Goal: Information Seeking & Learning: Compare options

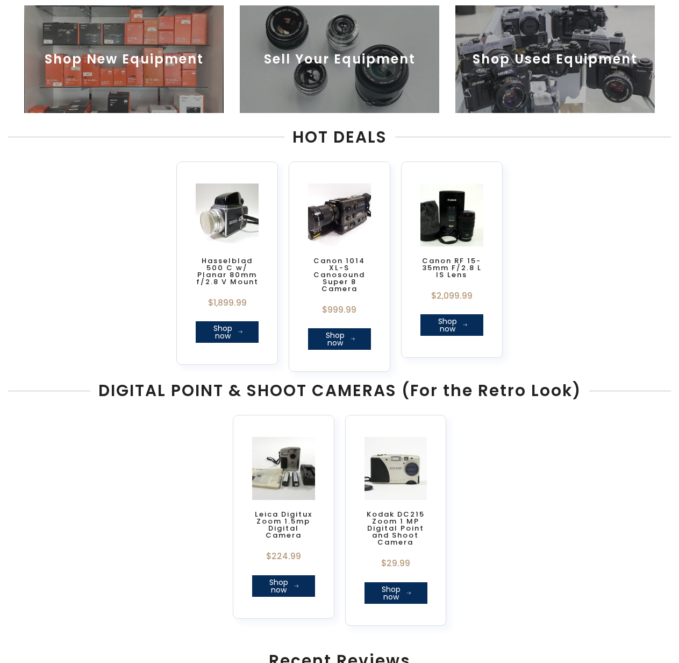
scroll to position [484, 0]
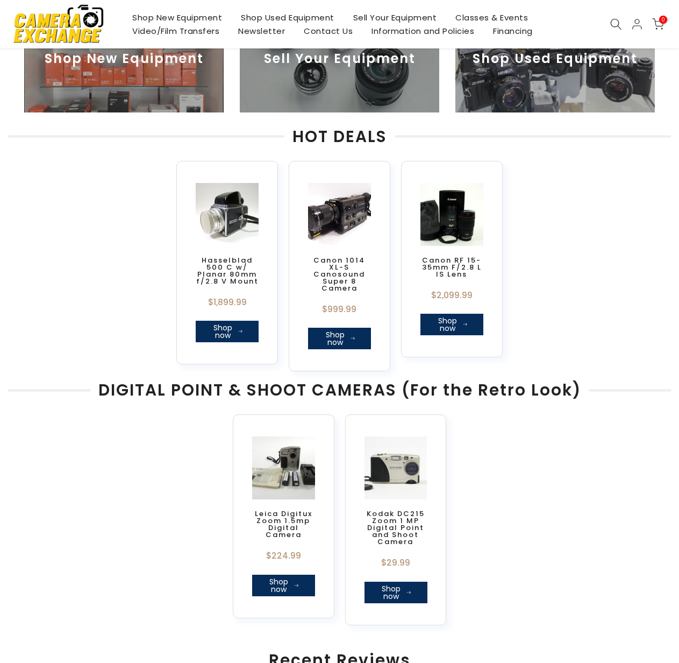
click at [562, 103] on img at bounding box center [556, 59] width 200 height 108
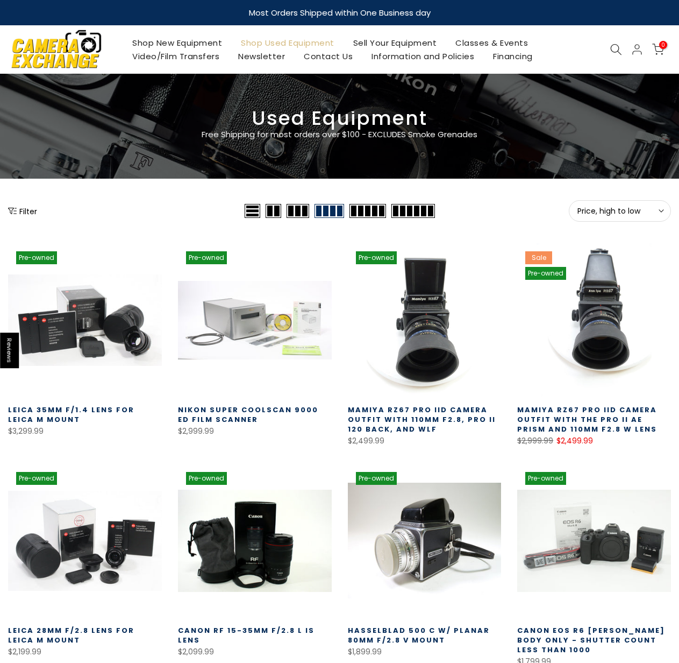
click at [632, 216] on button "Price, high to low Sort" at bounding box center [620, 211] width 102 height 22
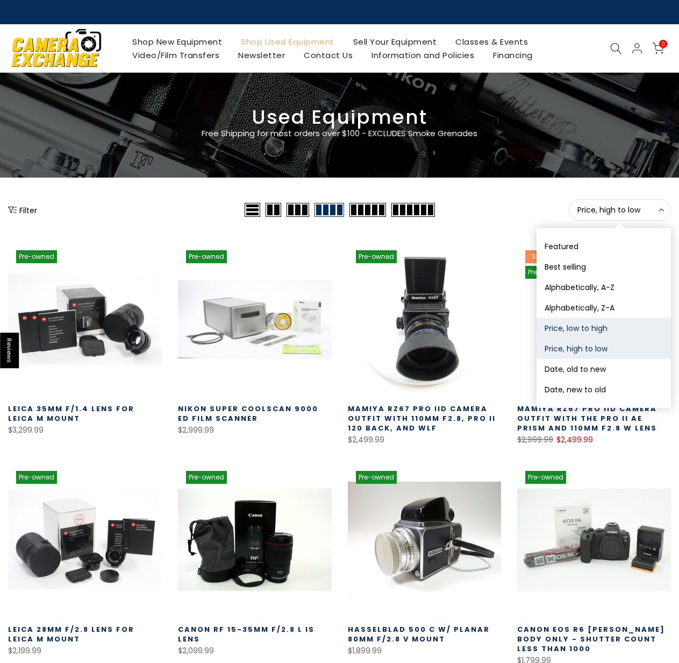
click at [601, 326] on button "Price, low to high" at bounding box center [604, 328] width 134 height 20
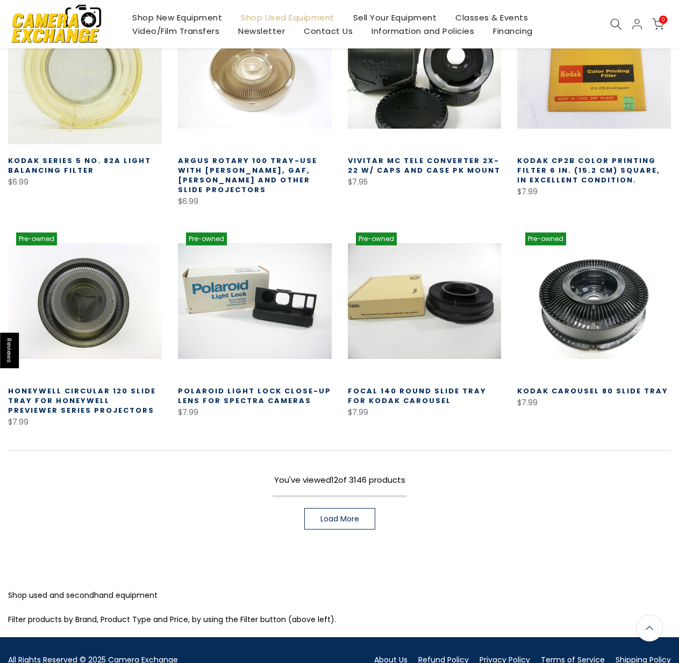
scroll to position [503, 0]
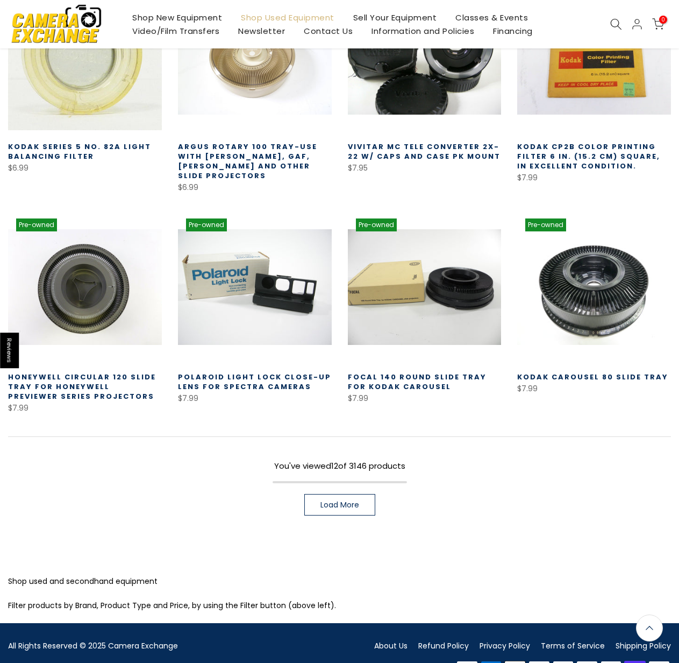
click at [361, 494] on link "Load More" at bounding box center [339, 505] width 71 height 22
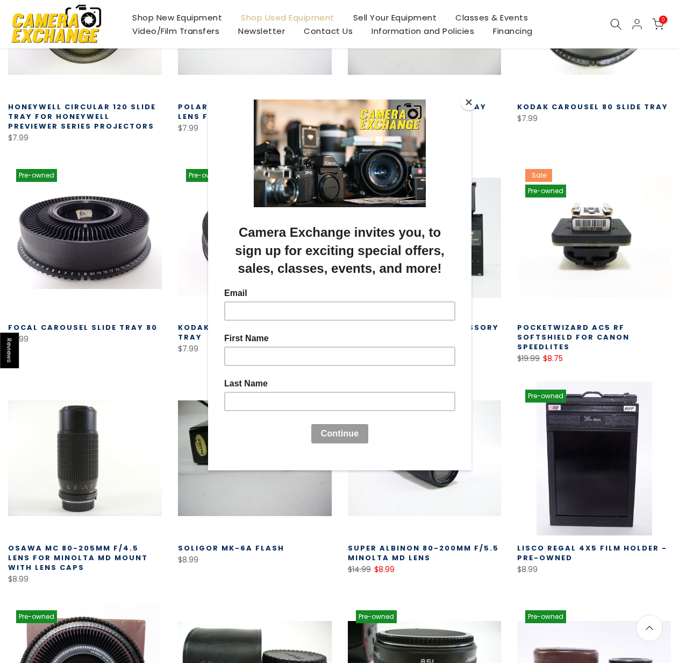
scroll to position [771, 0]
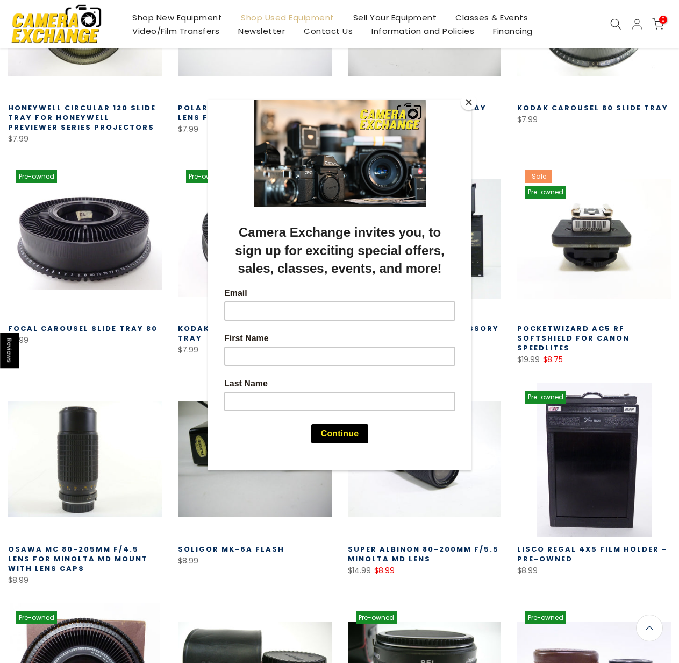
click at [471, 102] on button "Close" at bounding box center [469, 102] width 16 height 16
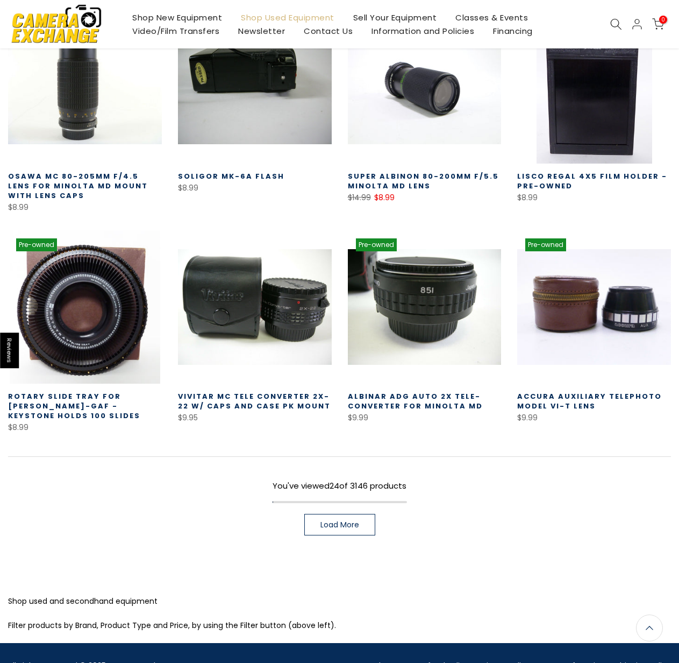
scroll to position [1154, 0]
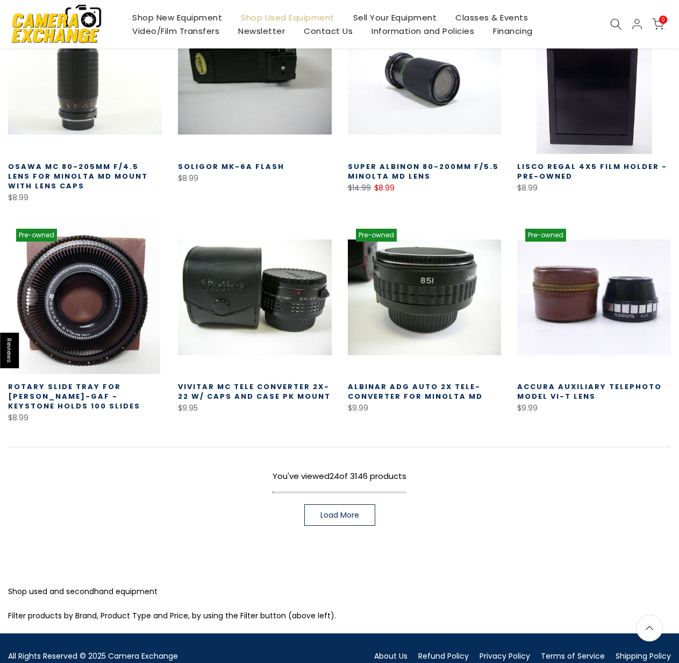
click at [332, 504] on link "Load More" at bounding box center [339, 515] width 71 height 22
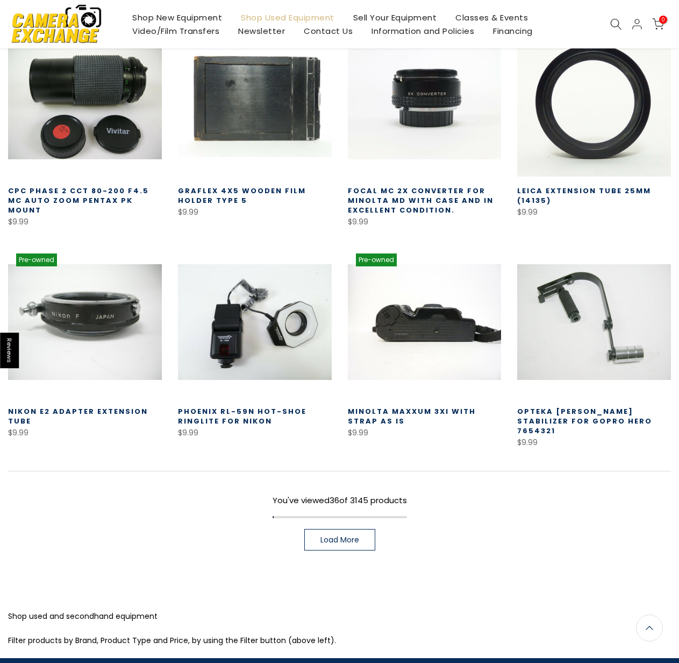
scroll to position [1798, 0]
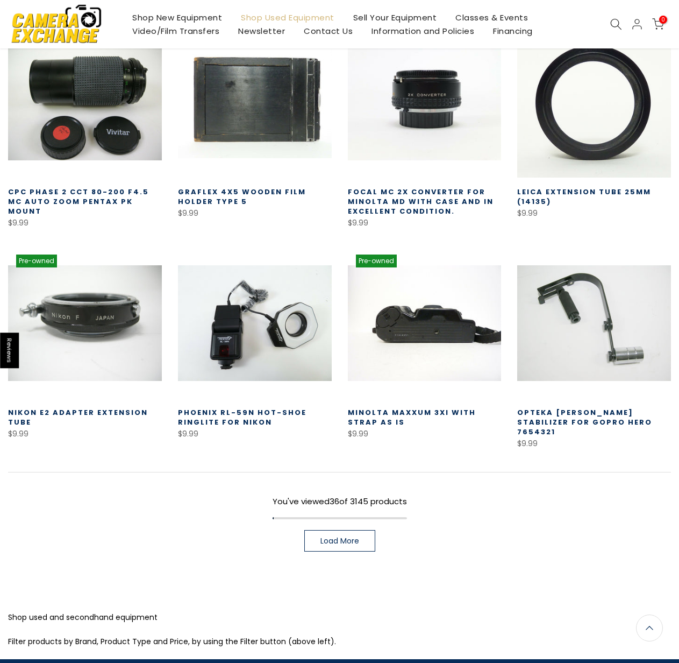
click at [338, 537] on span "Load More" at bounding box center [340, 541] width 39 height 8
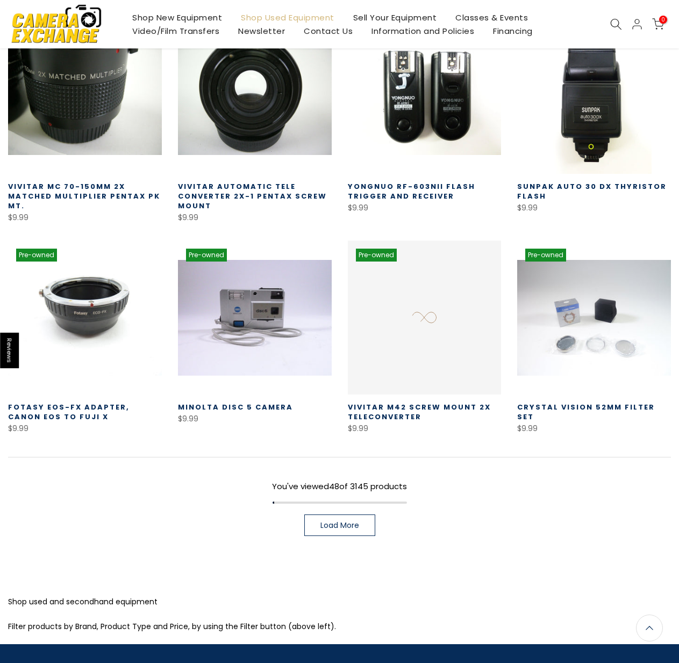
scroll to position [2468, 0]
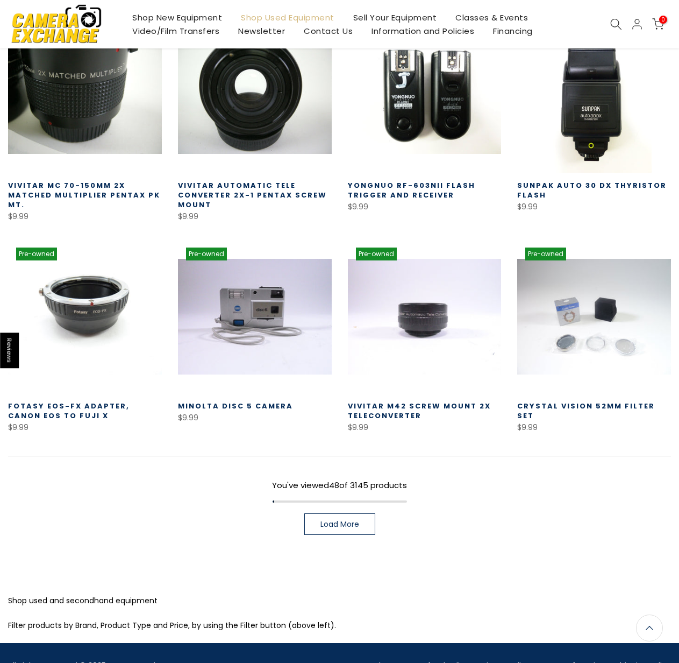
click at [346, 520] on span "Load More" at bounding box center [340, 524] width 39 height 8
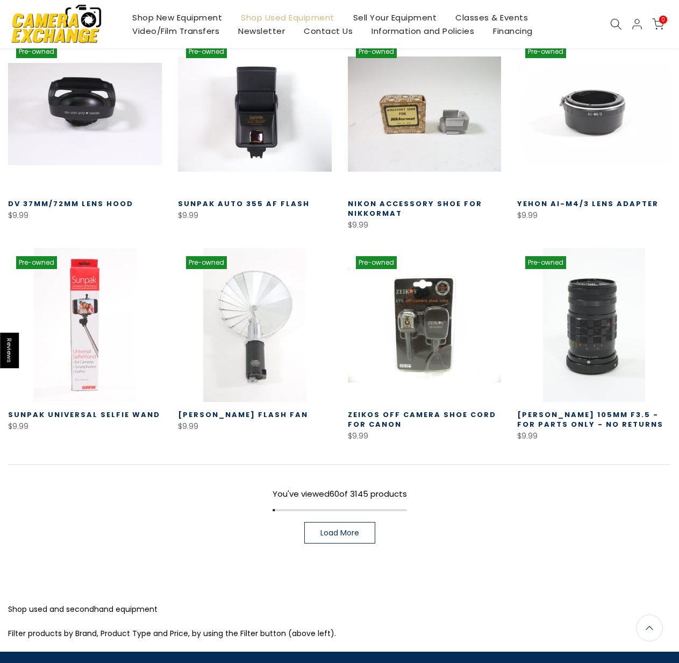
scroll to position [3099, 0]
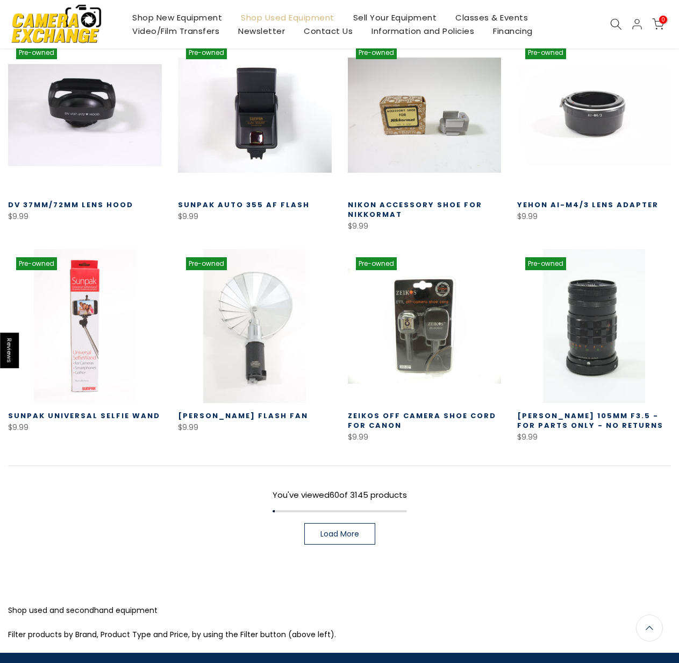
click at [341, 530] on span "Load More" at bounding box center [340, 534] width 39 height 8
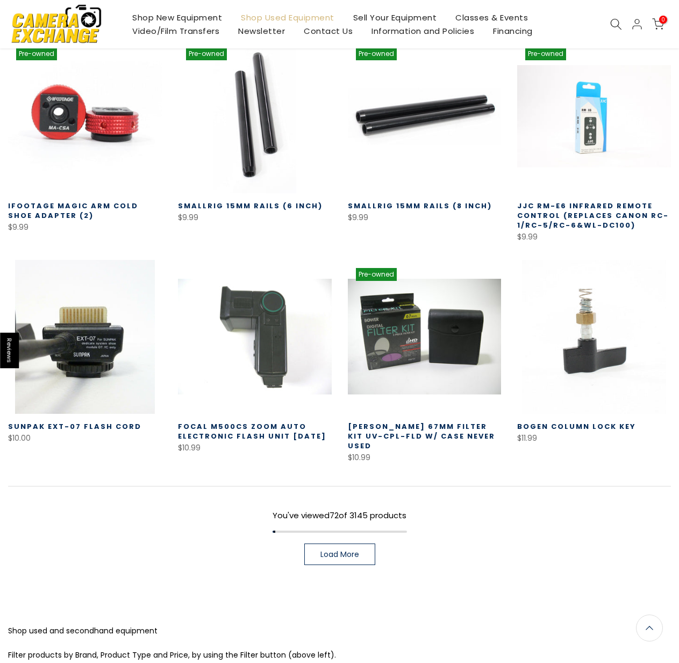
scroll to position [3762, 0]
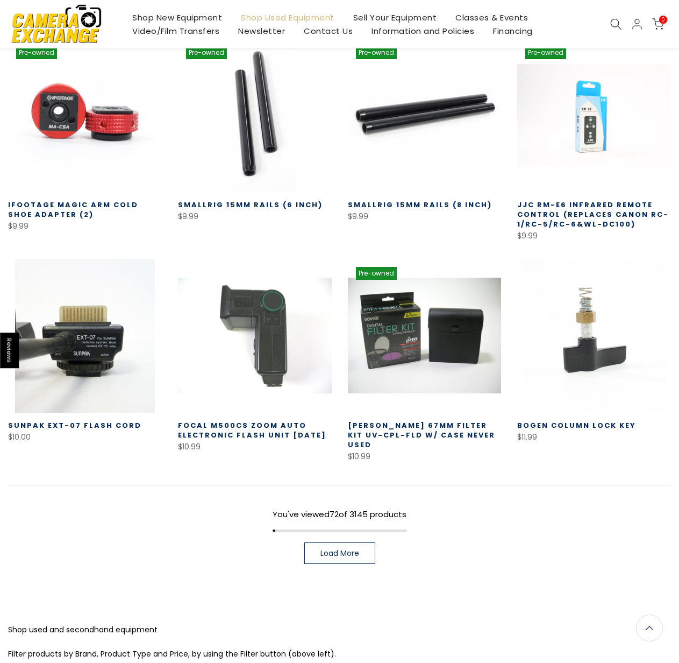
click at [346, 549] on span "Load More" at bounding box center [340, 553] width 39 height 8
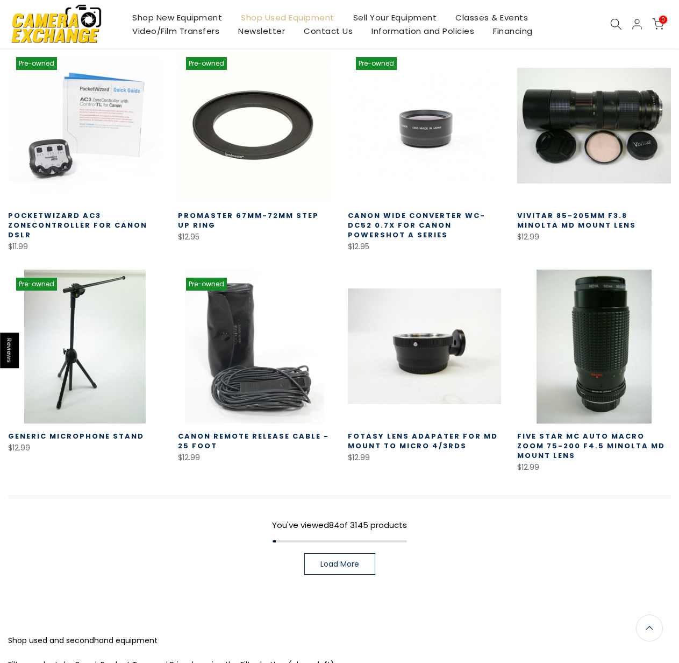
scroll to position [4413, 0]
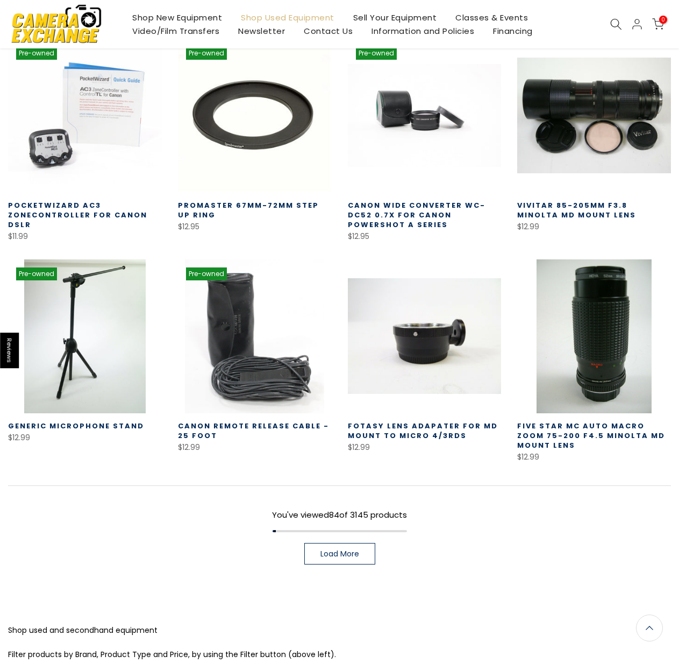
click at [357, 550] on span "Load More" at bounding box center [340, 554] width 39 height 8
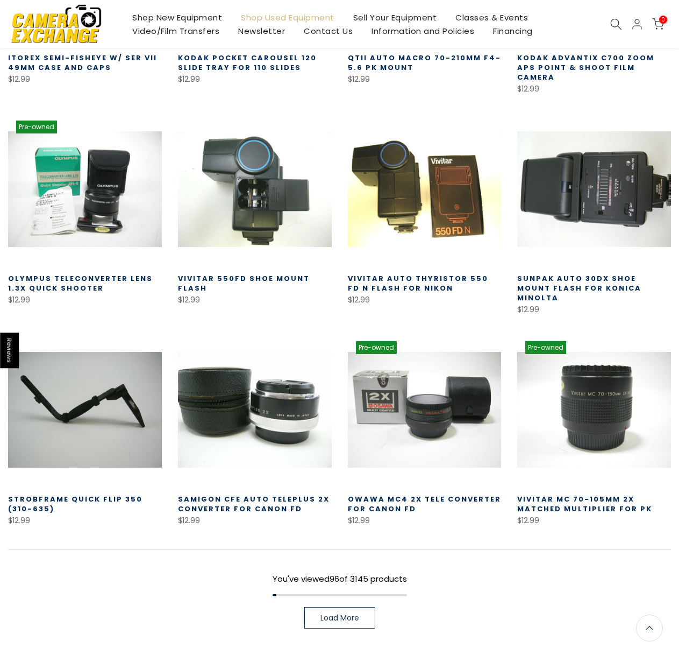
scroll to position [5045, 0]
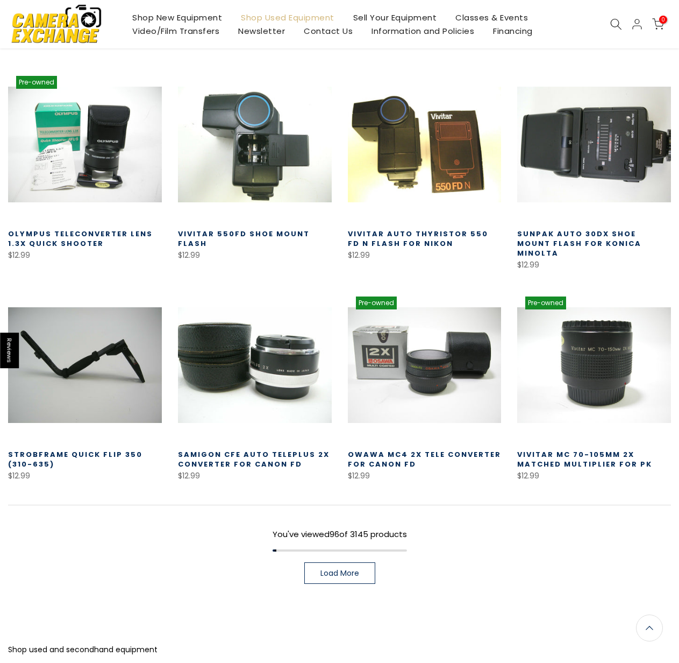
click at [346, 569] on span "Load More" at bounding box center [340, 573] width 39 height 8
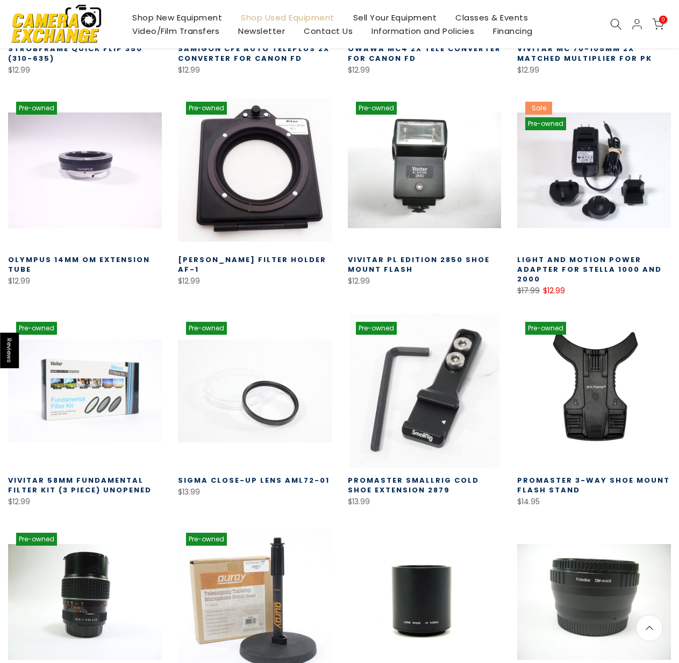
scroll to position [5696, 0]
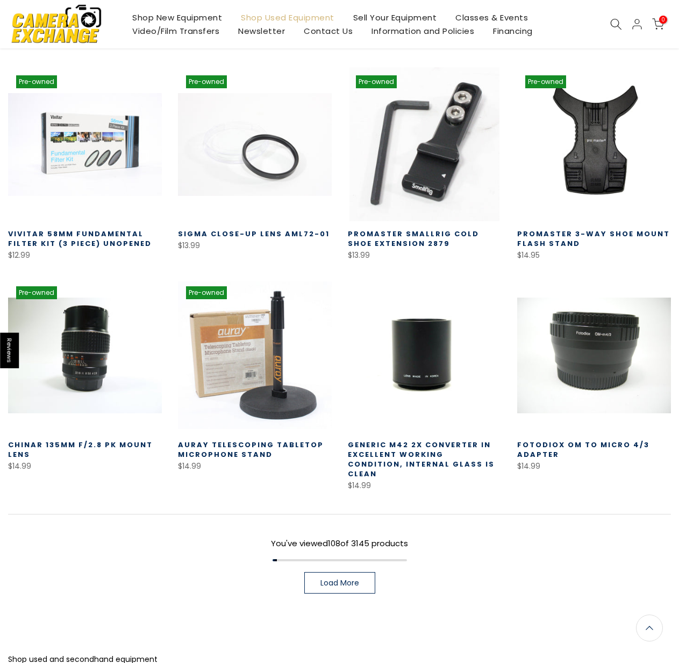
click at [353, 579] on span "Load More" at bounding box center [340, 583] width 39 height 8
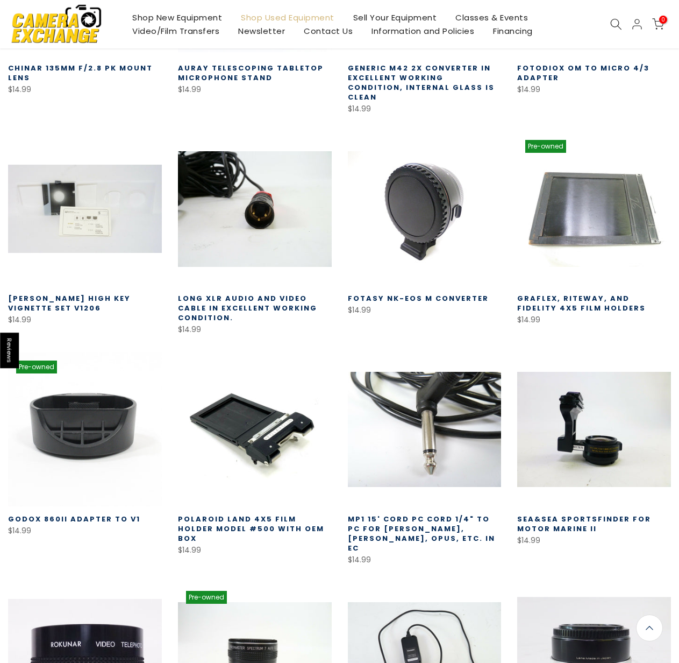
scroll to position [6342, 0]
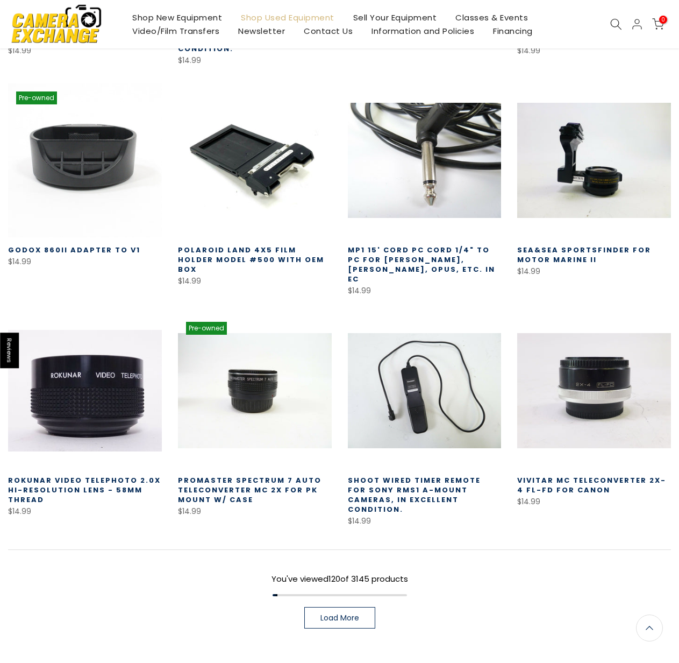
click at [371, 607] on link "Load More" at bounding box center [339, 618] width 71 height 22
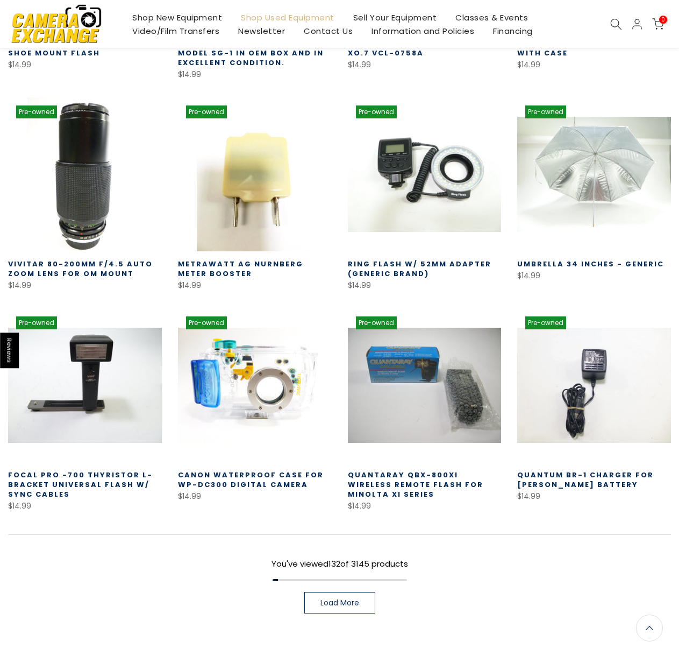
scroll to position [7010, 0]
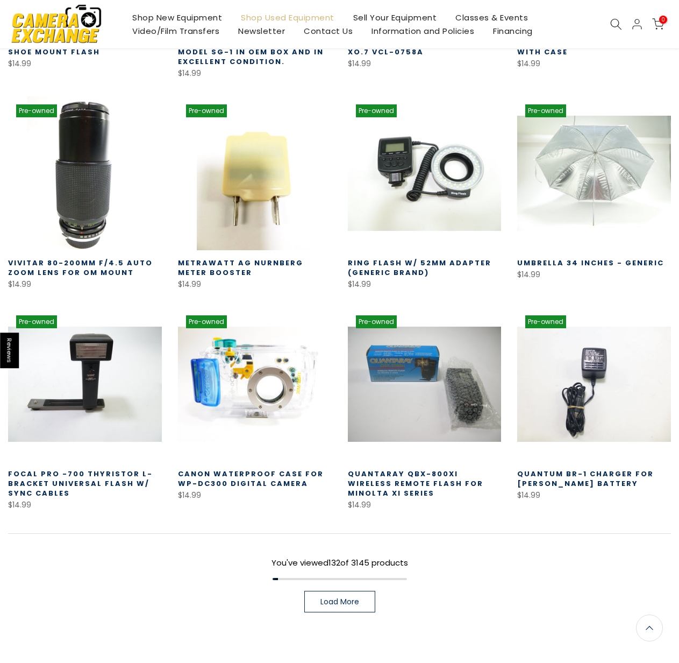
click at [344, 591] on link "Load More" at bounding box center [339, 602] width 71 height 22
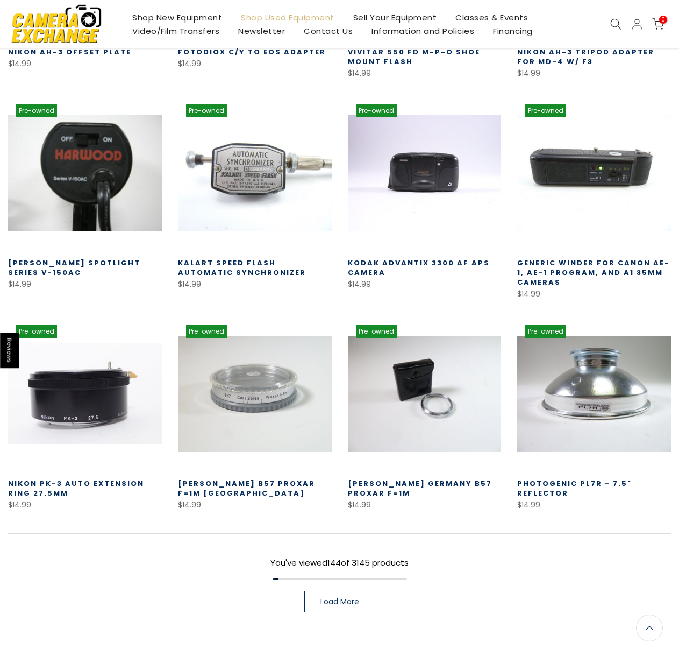
scroll to position [7652, 0]
click at [337, 598] on span "Load More" at bounding box center [340, 602] width 39 height 8
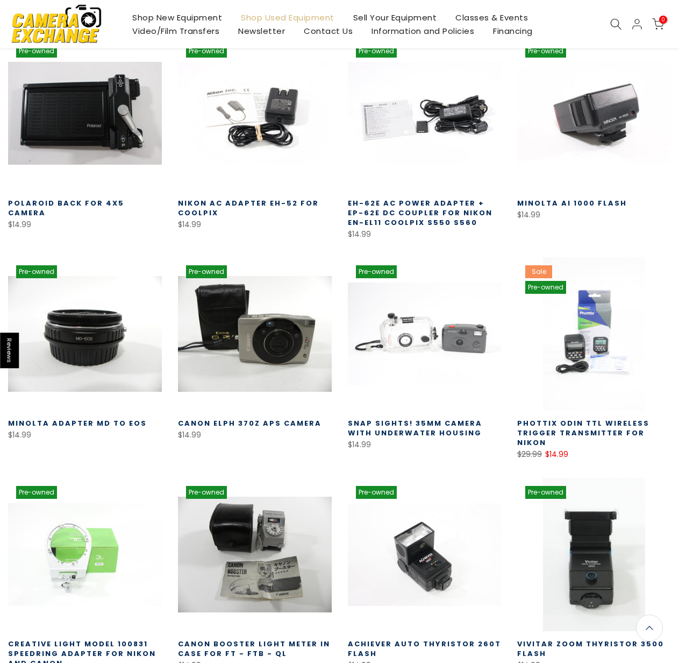
scroll to position [8303, 0]
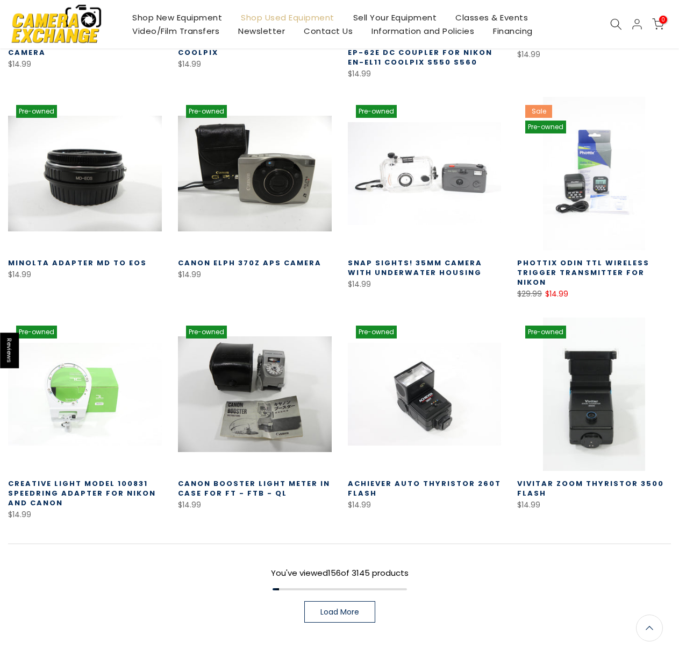
click at [338, 608] on span "Load More" at bounding box center [340, 612] width 39 height 8
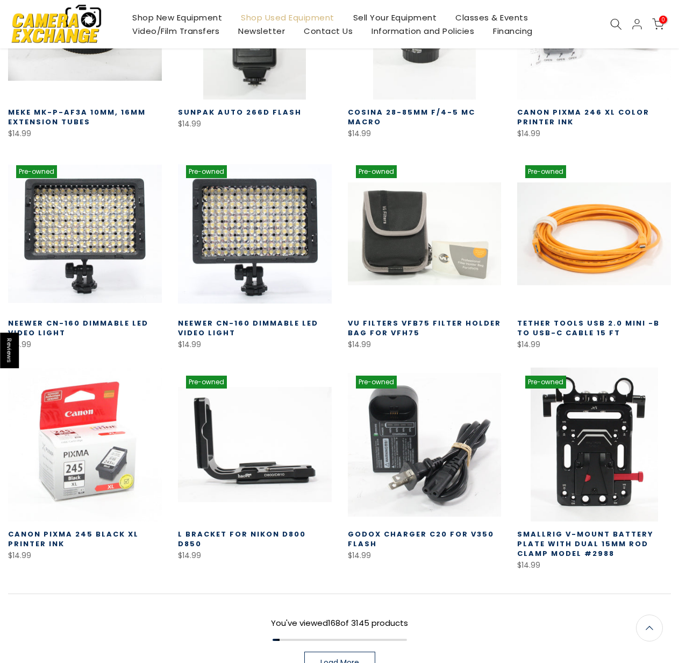
scroll to position [8946, 0]
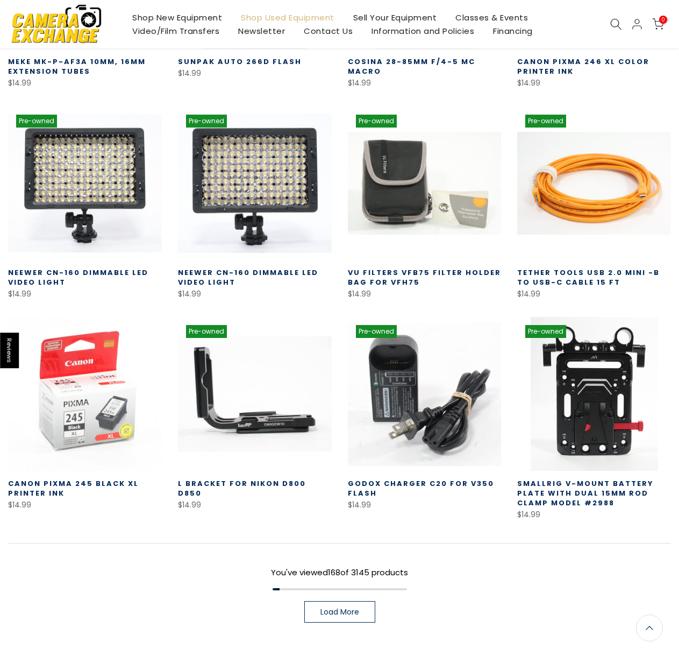
click at [367, 601] on link "Load More" at bounding box center [339, 612] width 71 height 22
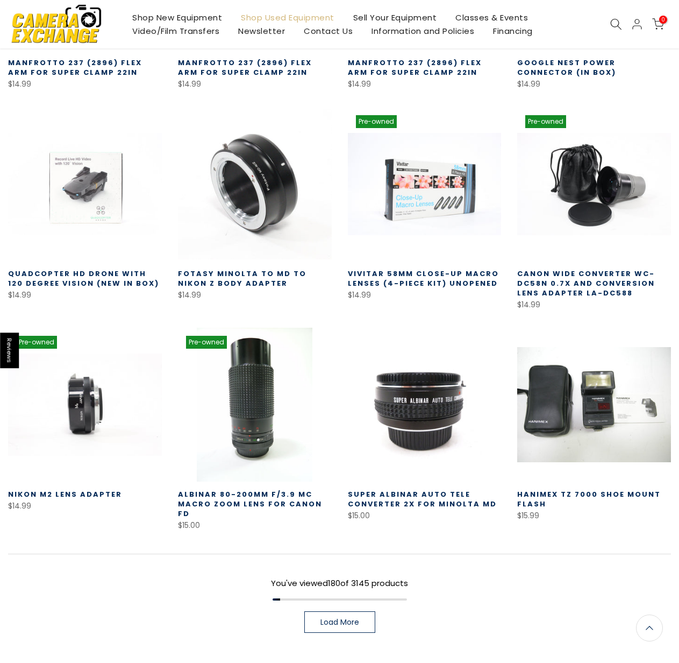
scroll to position [9588, 0]
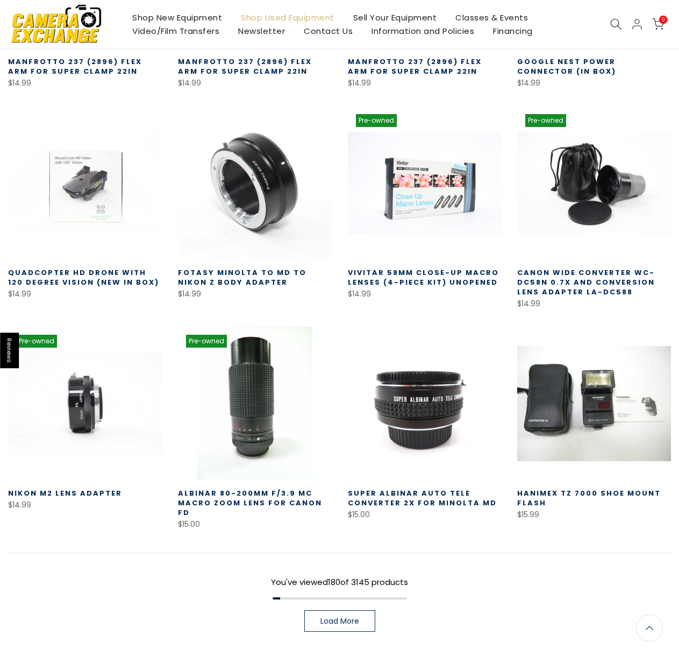
click at [348, 617] on span "Load More" at bounding box center [340, 621] width 39 height 8
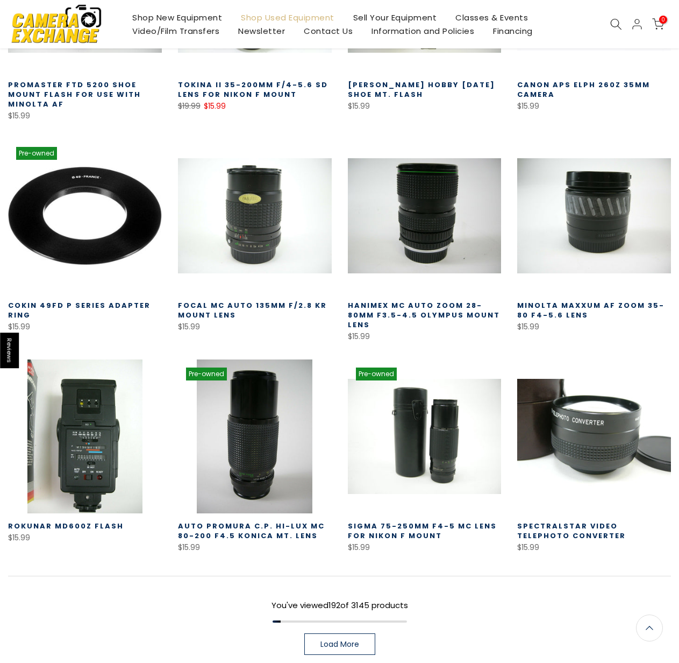
scroll to position [10240, 0]
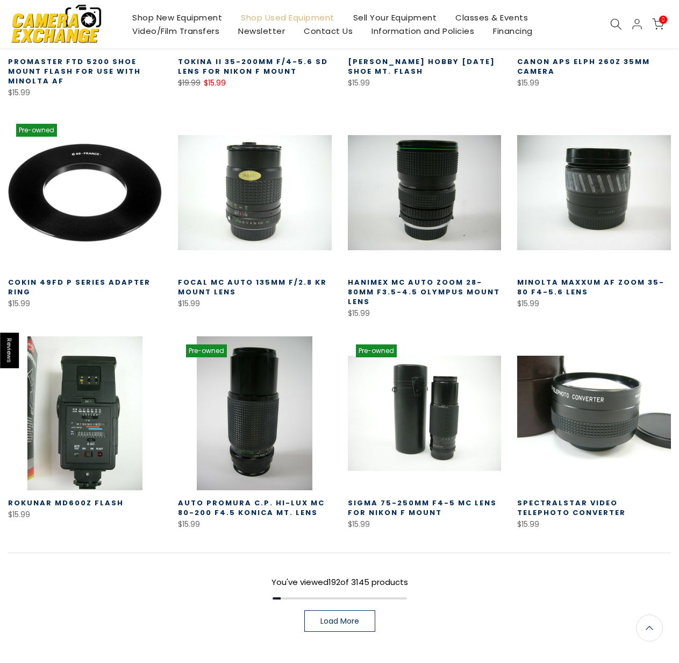
click at [351, 610] on link "Load More" at bounding box center [339, 621] width 71 height 22
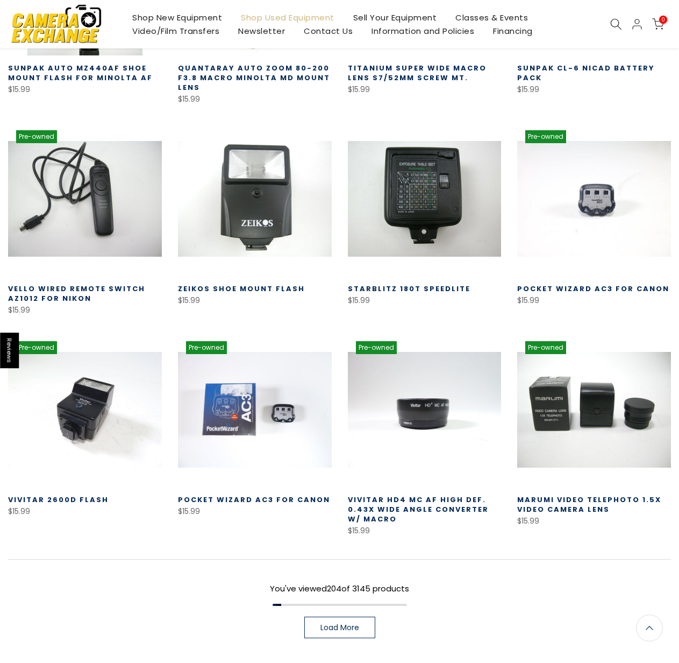
scroll to position [10891, 0]
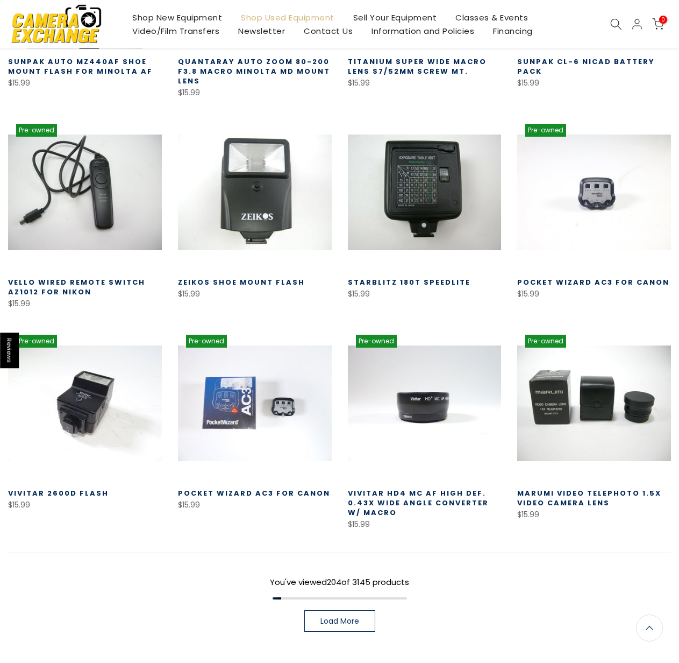
click at [324, 617] on span "Load More" at bounding box center [340, 621] width 39 height 8
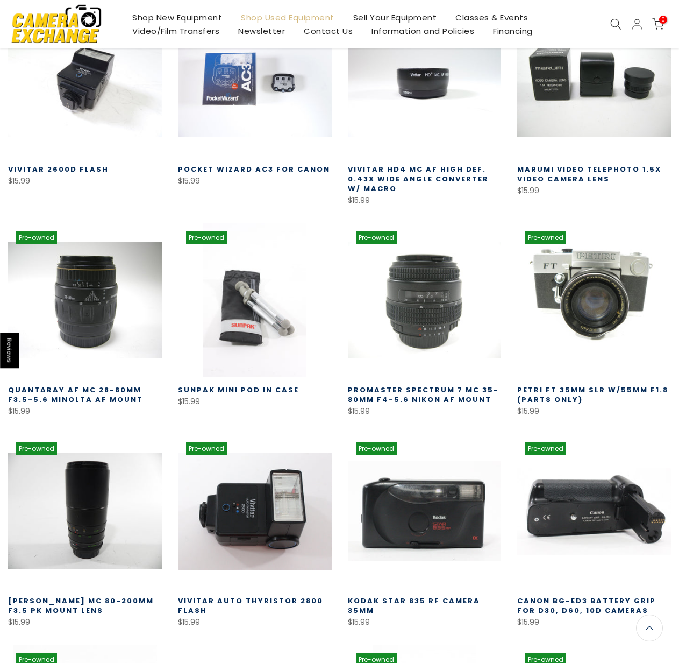
scroll to position [11523, 0]
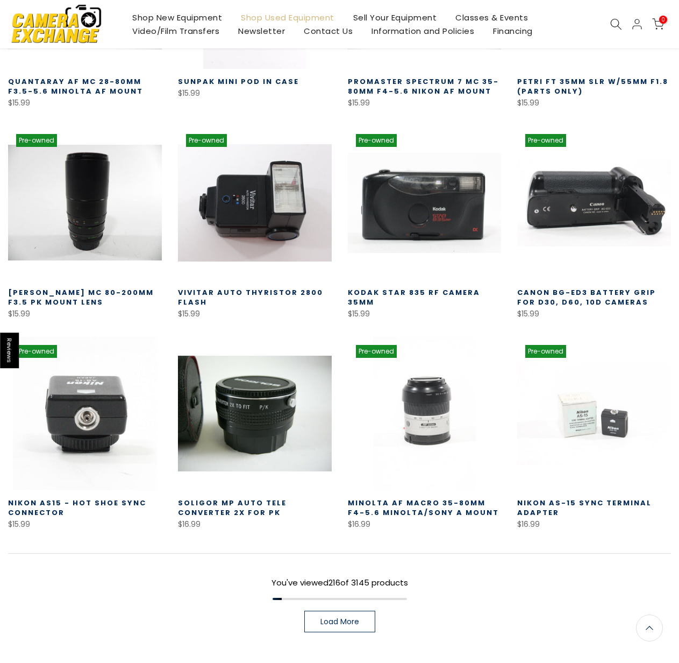
click at [332, 617] on span "Load More" at bounding box center [340, 621] width 39 height 8
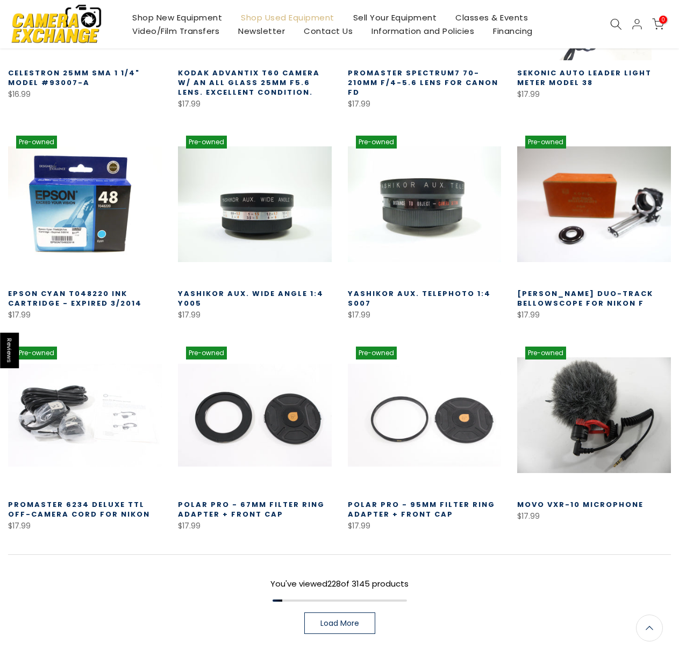
scroll to position [12166, 0]
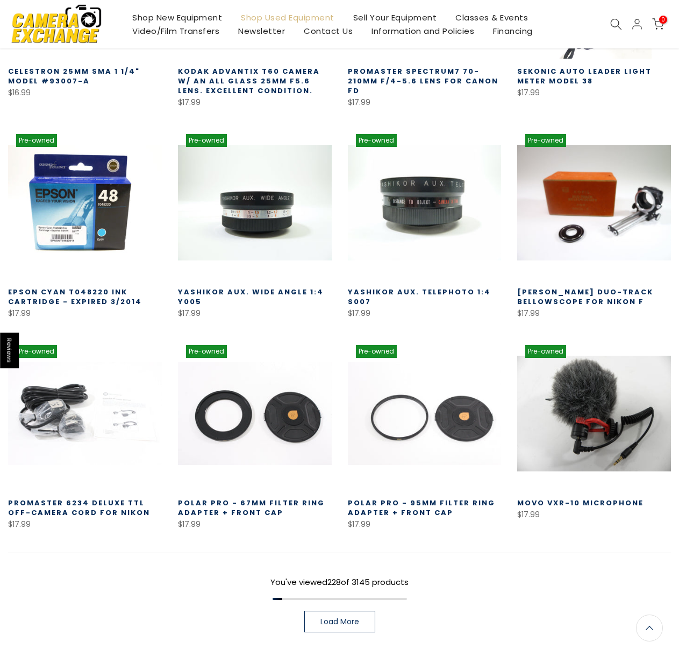
click at [349, 610] on link "Load More" at bounding box center [339, 621] width 71 height 22
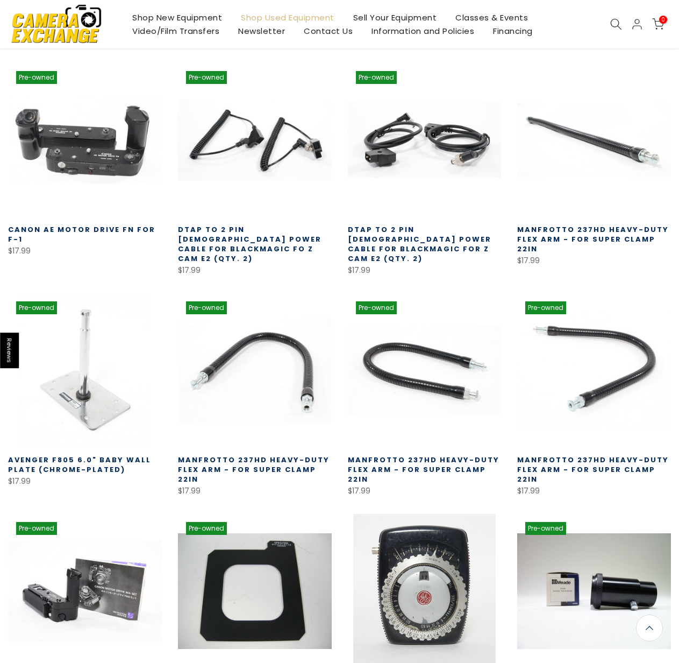
scroll to position [12817, 0]
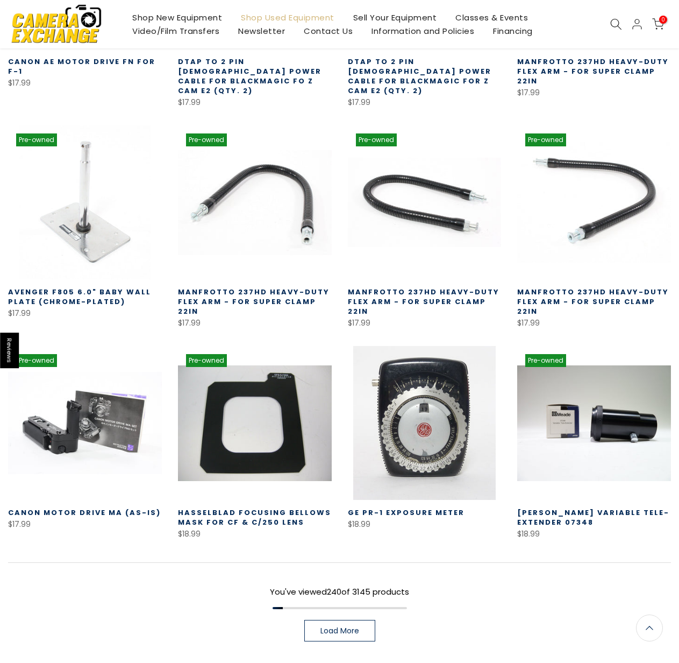
click at [353, 620] on link "Load More" at bounding box center [339, 631] width 71 height 22
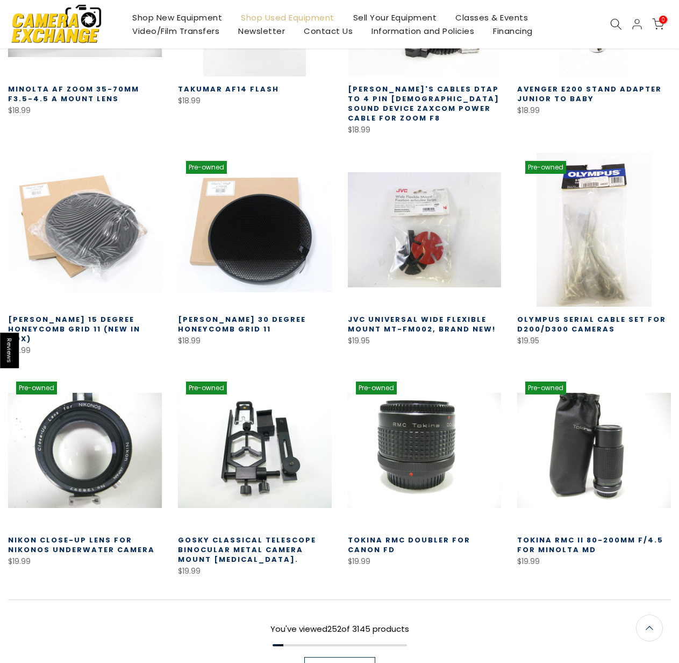
scroll to position [13470, 0]
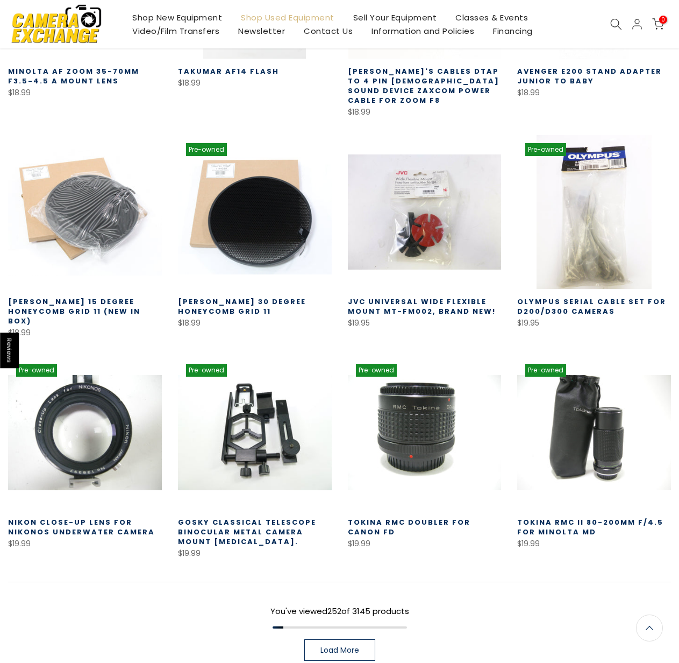
click at [358, 646] on span "Load More" at bounding box center [340, 650] width 39 height 8
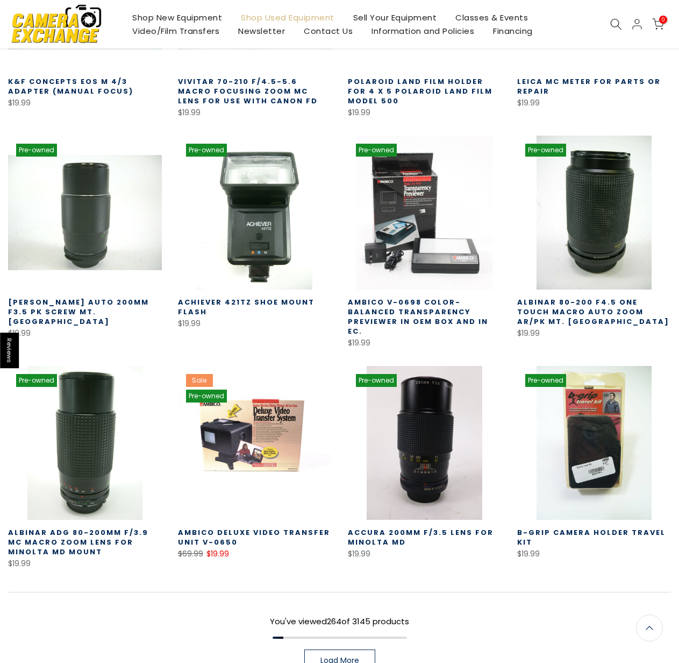
scroll to position [14131, 0]
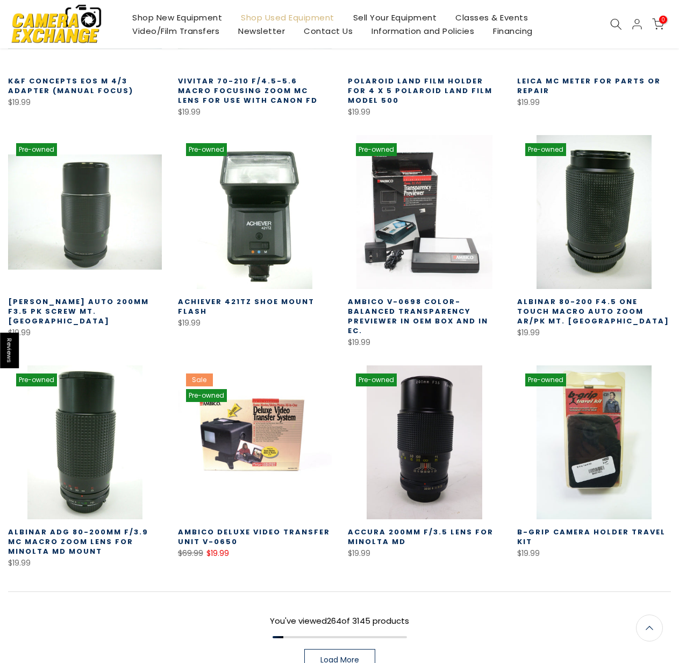
click at [345, 656] on span "Load More" at bounding box center [340, 660] width 39 height 8
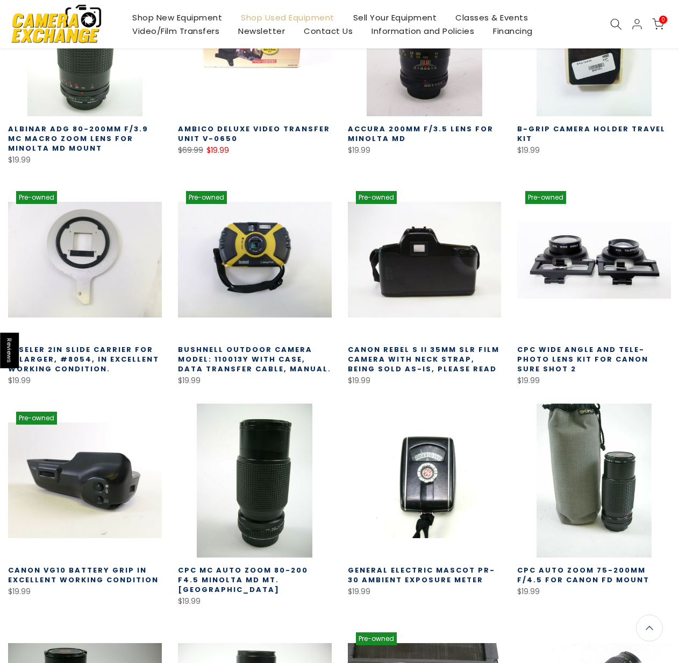
scroll to position [14561, 0]
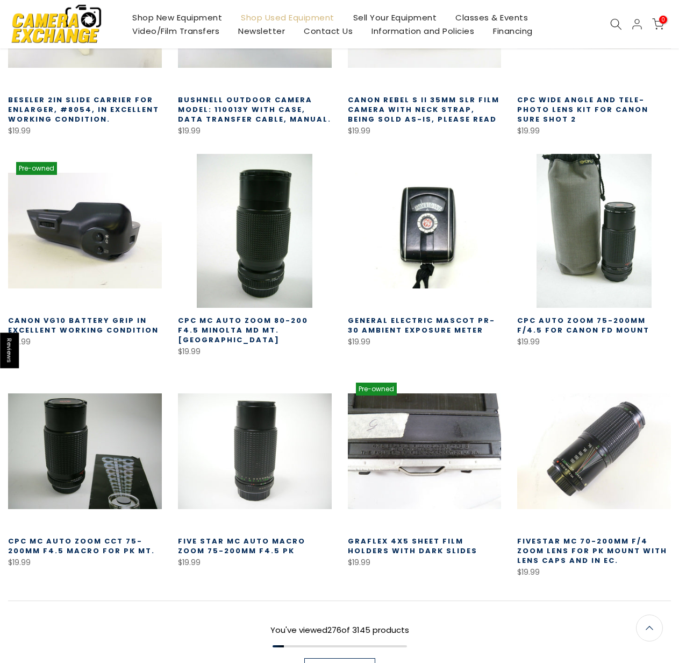
scroll to position [14781, 0]
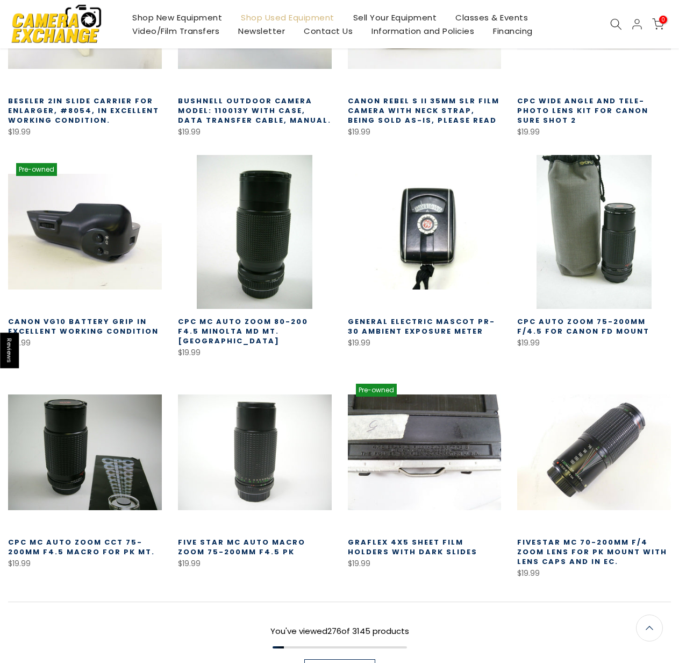
click at [342, 662] on span "Load More" at bounding box center [340, 670] width 39 height 8
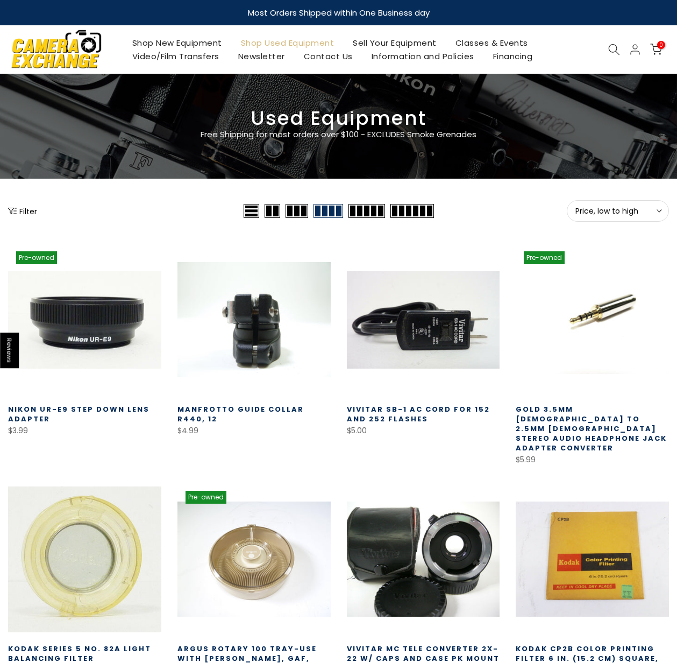
click at [405, 210] on span at bounding box center [412, 211] width 44 height 14
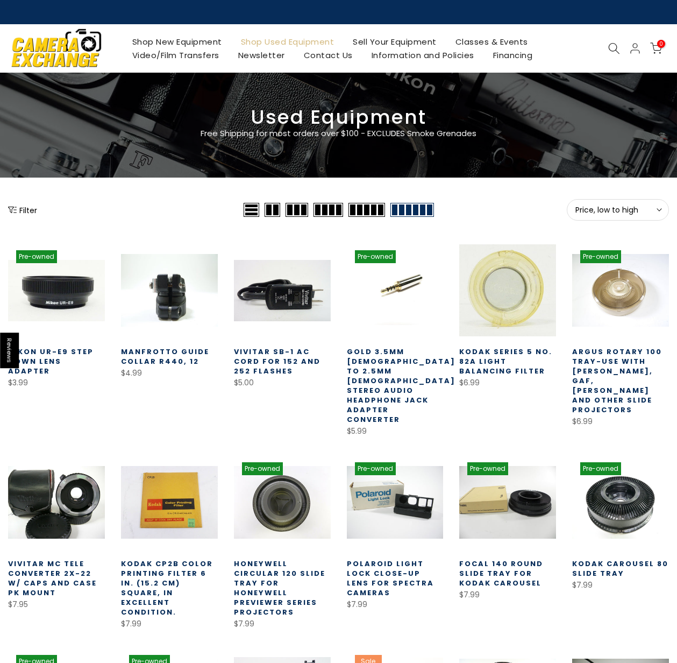
click at [36, 214] on button "Filter" at bounding box center [22, 209] width 29 height 11
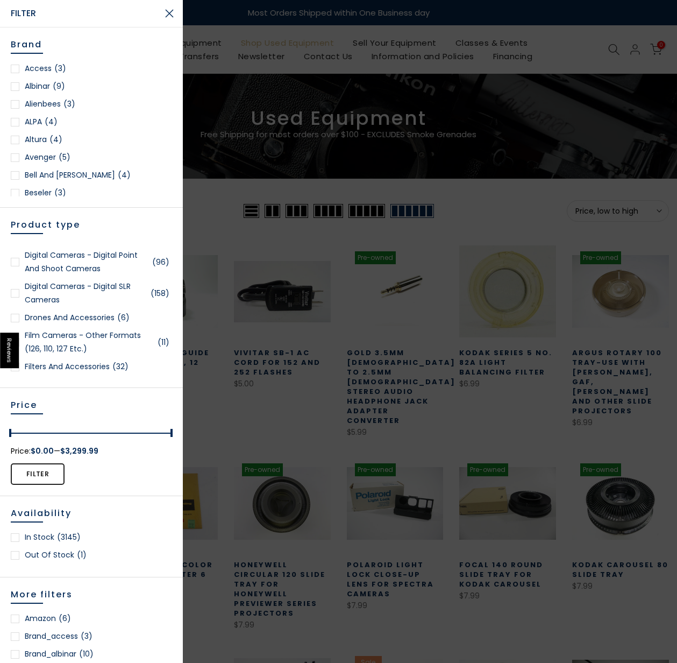
scroll to position [430, 0]
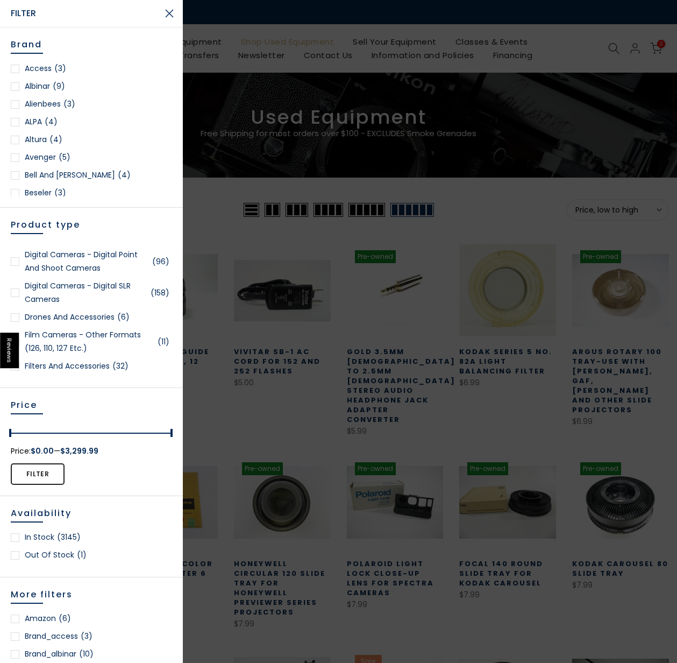
click at [12, 296] on div at bounding box center [15, 292] width 9 height 9
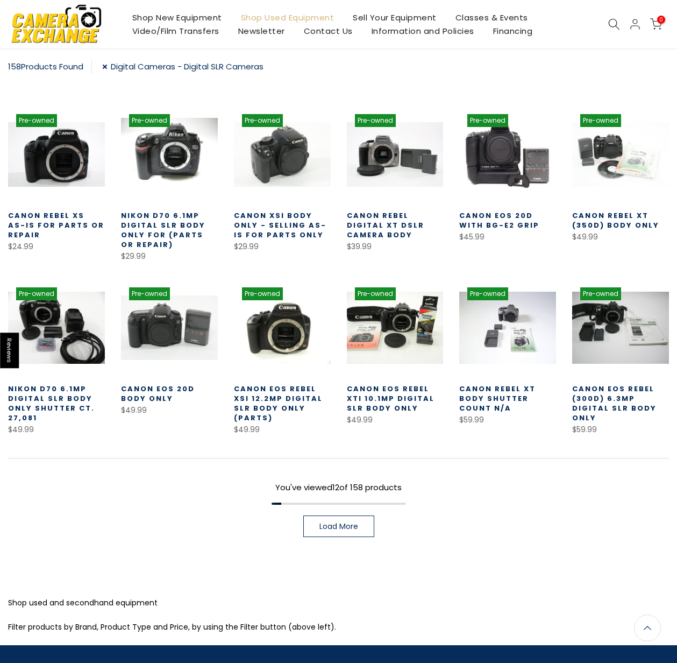
scroll to position [188, 0]
click at [352, 534] on link "Load More" at bounding box center [338, 526] width 71 height 22
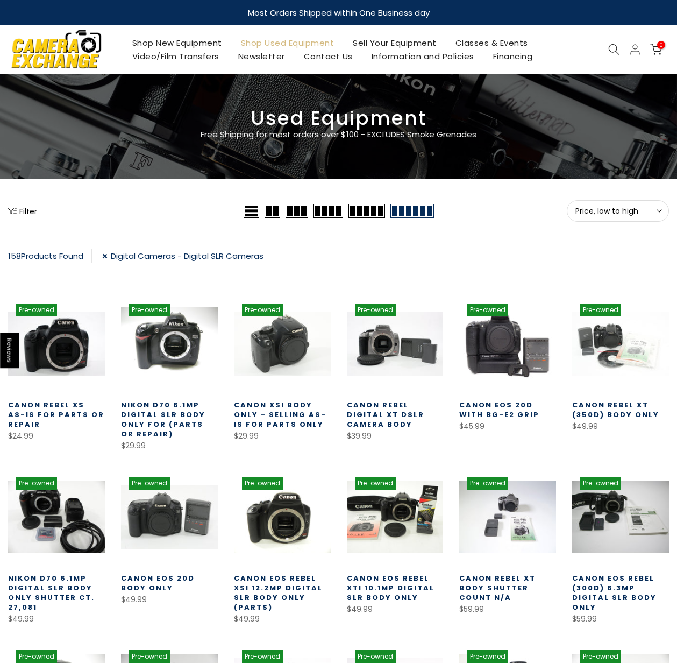
click at [20, 214] on button "Filter" at bounding box center [22, 210] width 29 height 11
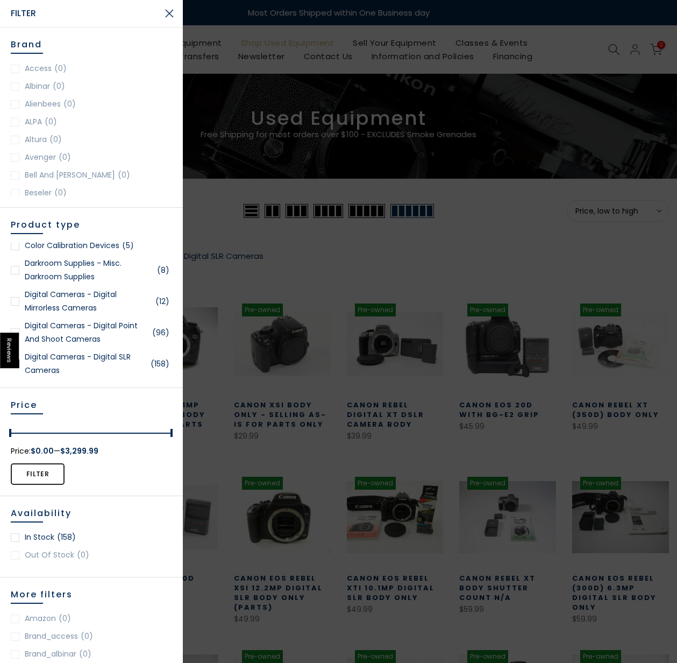
scroll to position [376, 0]
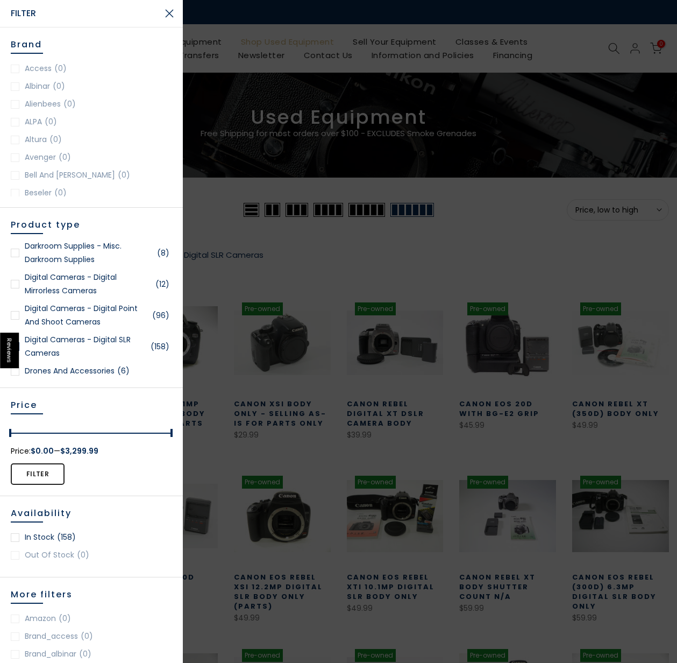
click at [14, 315] on div at bounding box center [15, 315] width 9 height 9
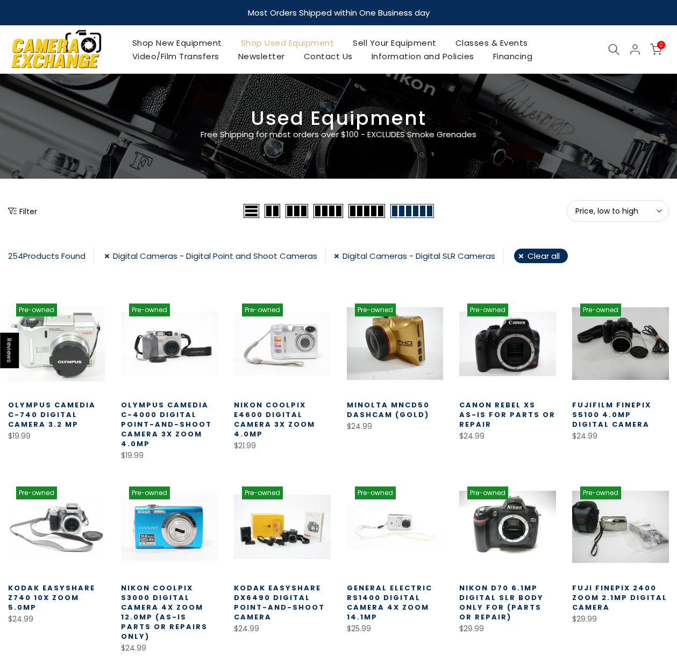
click at [15, 213] on icon "Show filters" at bounding box center [12, 211] width 9 height 9
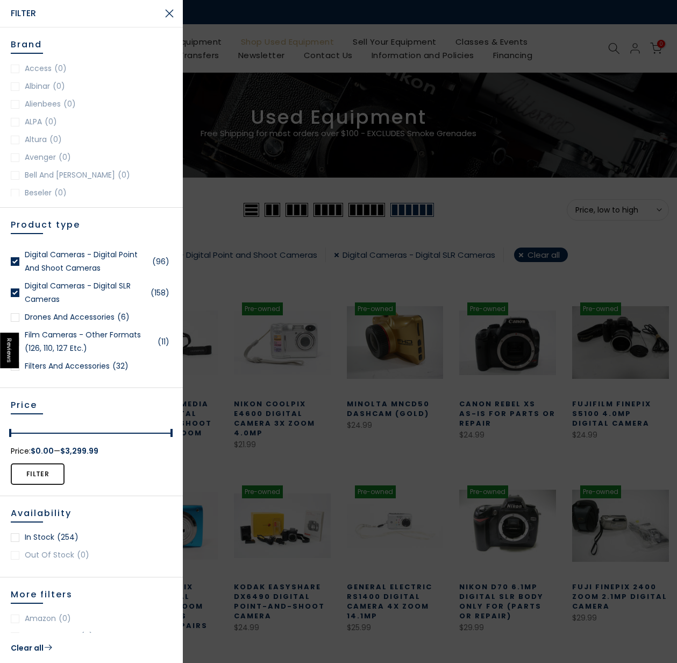
scroll to position [376, 0]
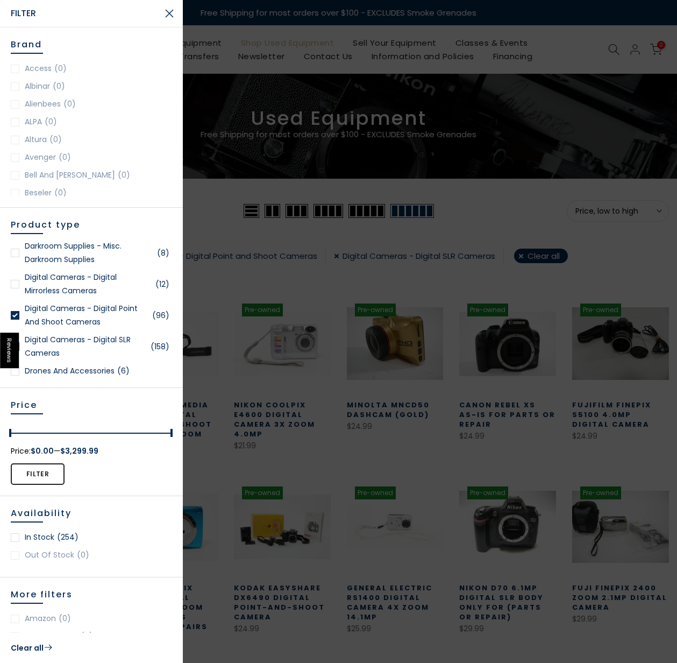
click at [17, 282] on div at bounding box center [15, 284] width 9 height 9
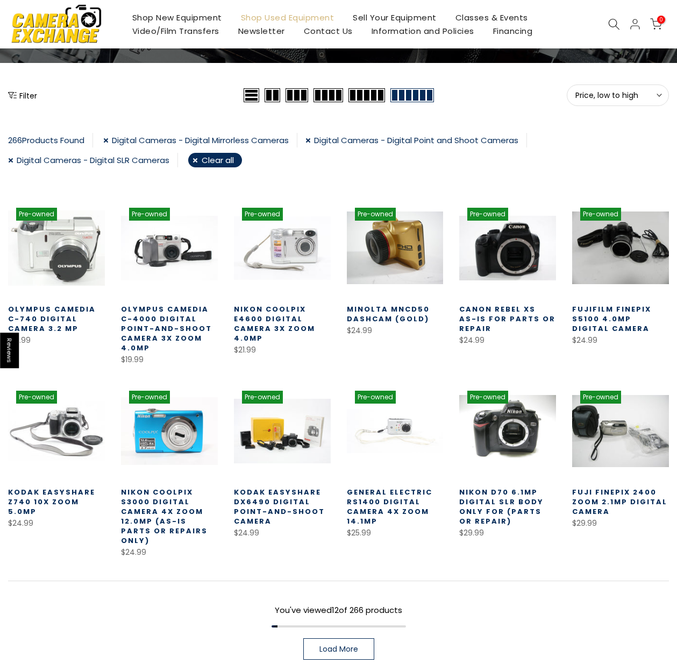
scroll to position [215, 0]
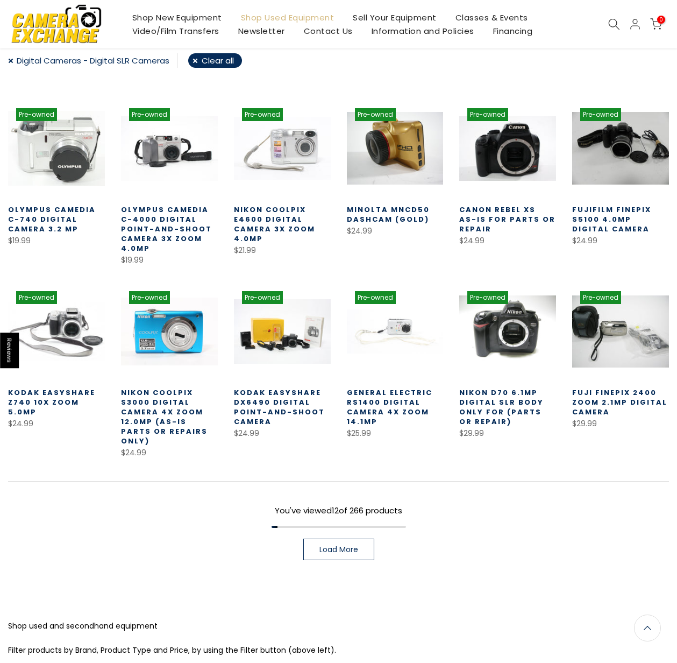
click at [350, 545] on span "Load More" at bounding box center [338, 549] width 39 height 8
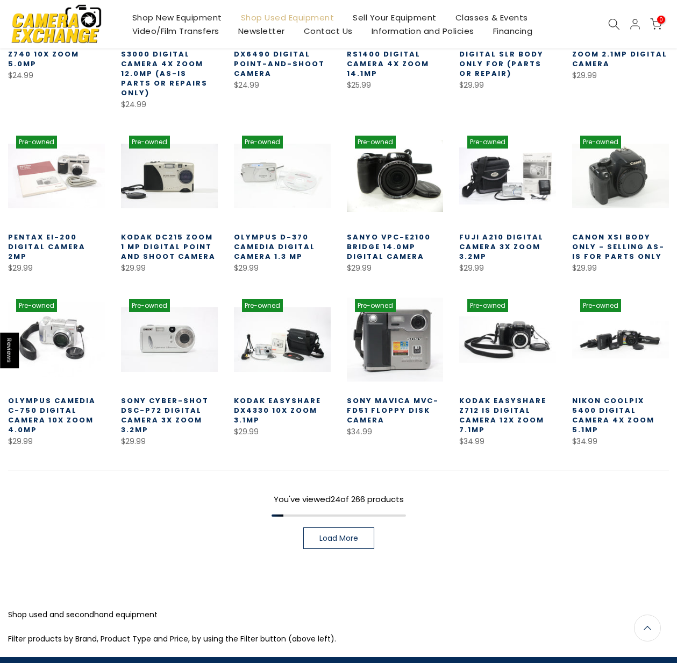
scroll to position [561, 0]
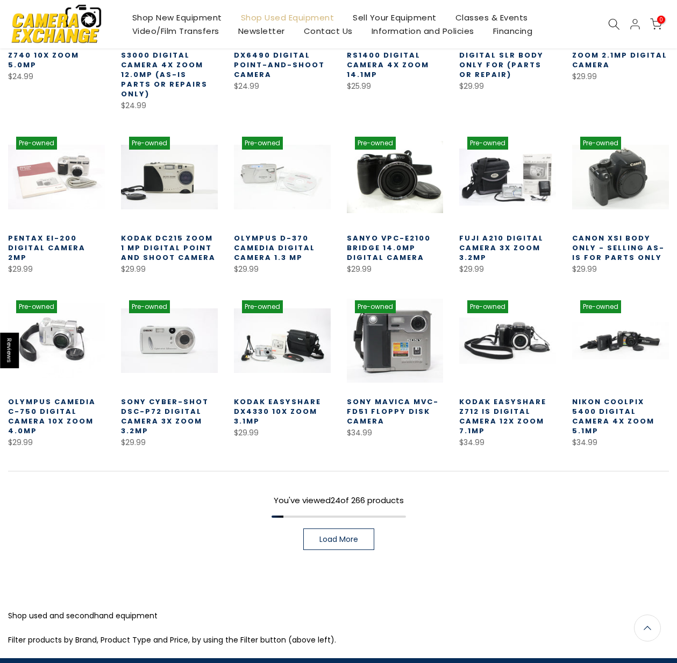
click at [342, 535] on span "Load More" at bounding box center [338, 539] width 39 height 8
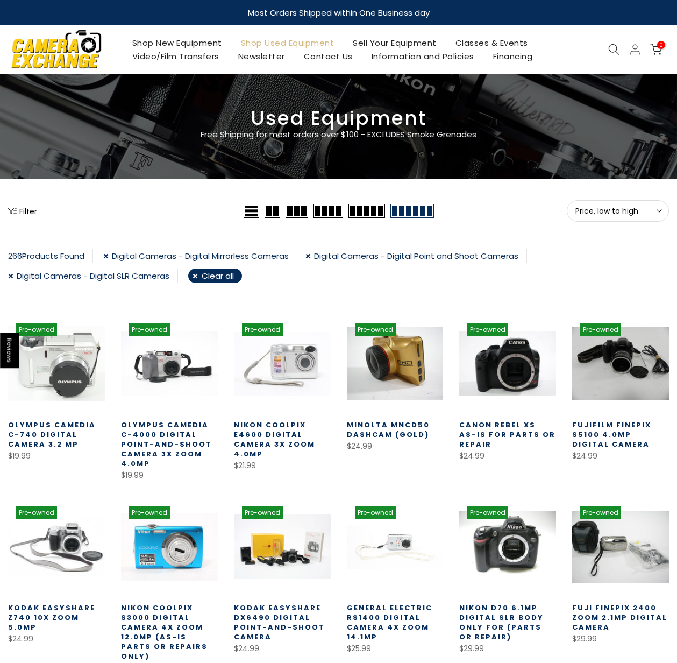
click at [11, 276] on link "Digital Cameras - Digital SLR Cameras" at bounding box center [93, 275] width 170 height 15
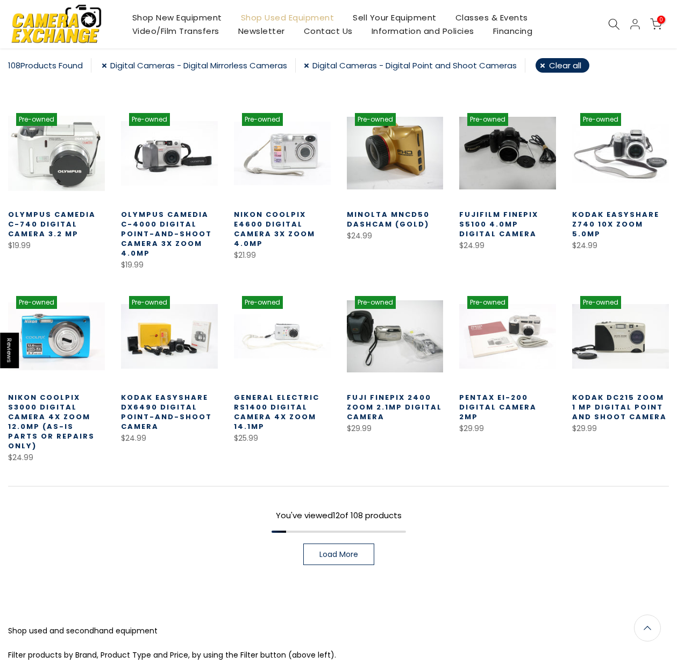
scroll to position [188, 0]
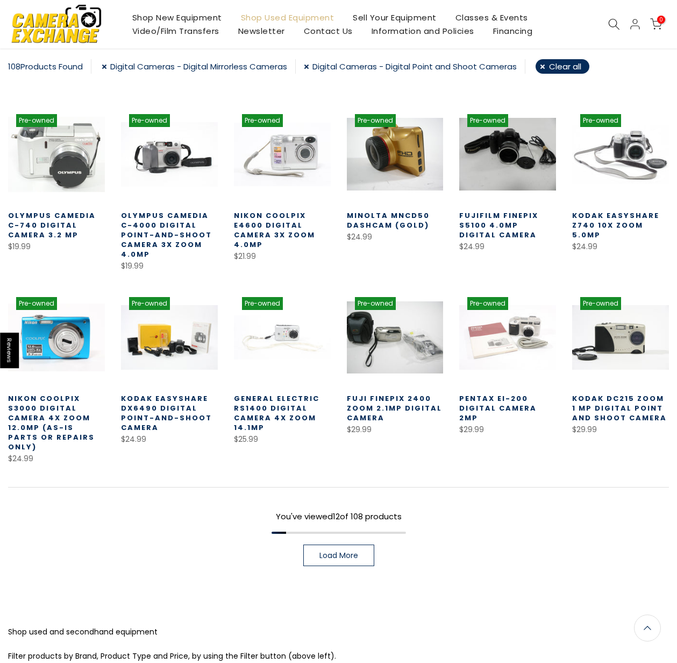
click at [336, 551] on span "Load More" at bounding box center [338, 555] width 39 height 8
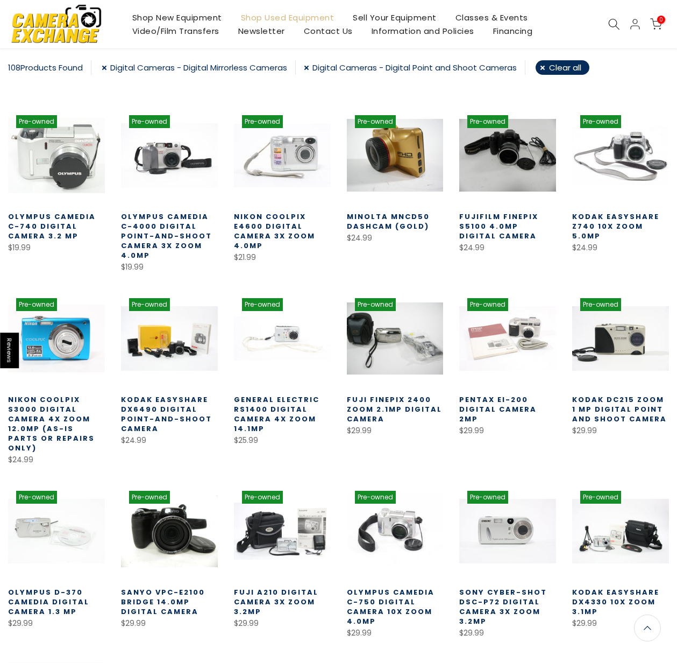
scroll to position [189, 0]
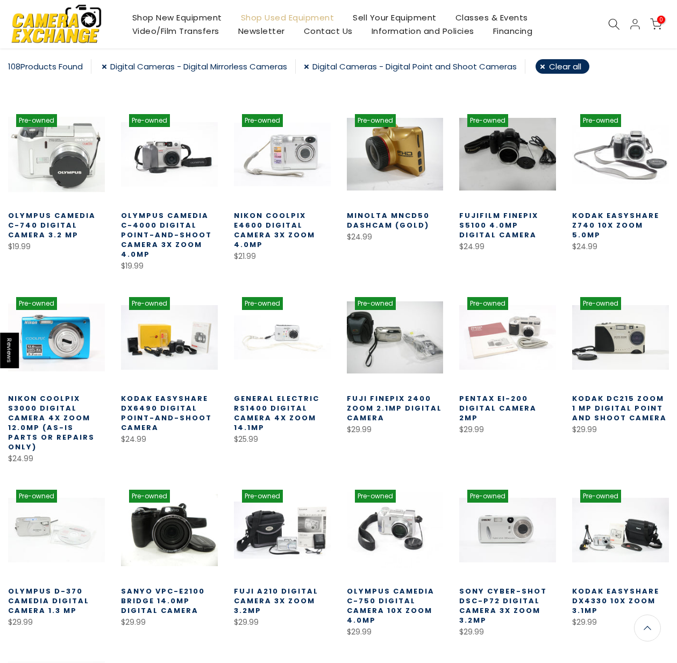
click at [177, 231] on link "Olympus Camedia C-4000 Digital Point-and-Shoot Camera 3x Zoom 4.0mp" at bounding box center [166, 234] width 91 height 49
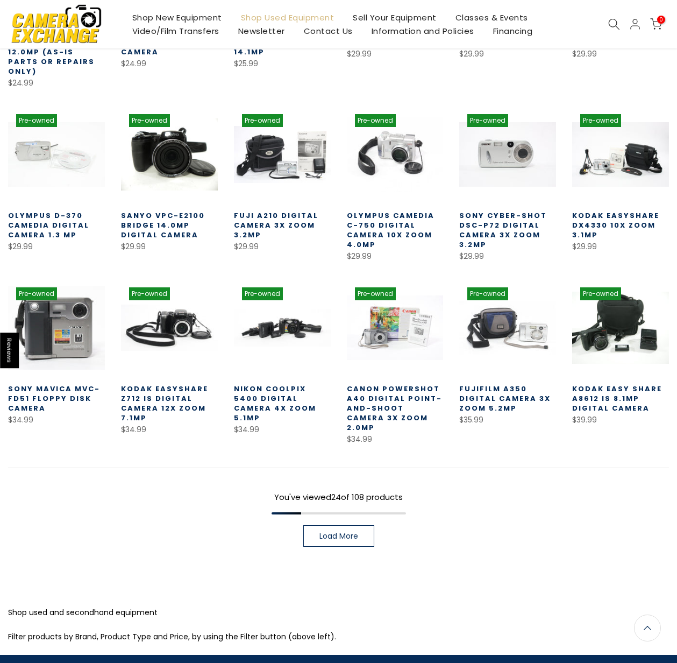
scroll to position [566, 0]
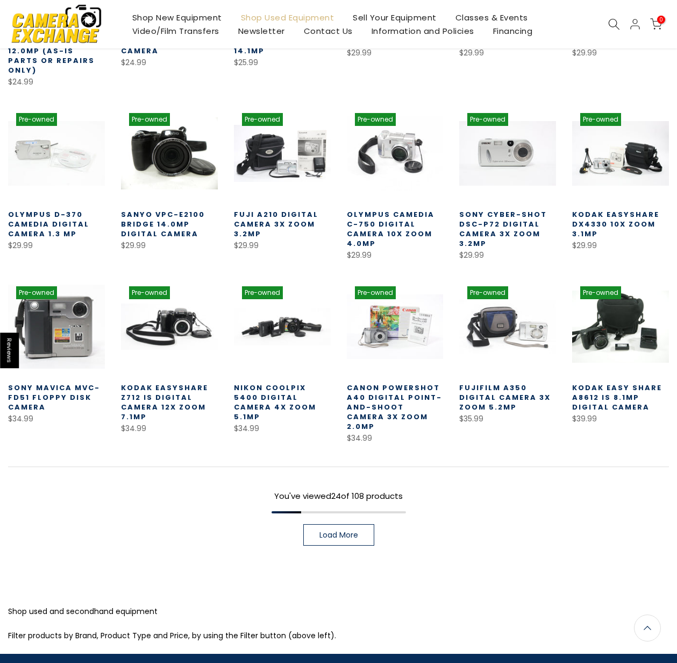
click at [353, 531] on span "Load More" at bounding box center [338, 535] width 39 height 8
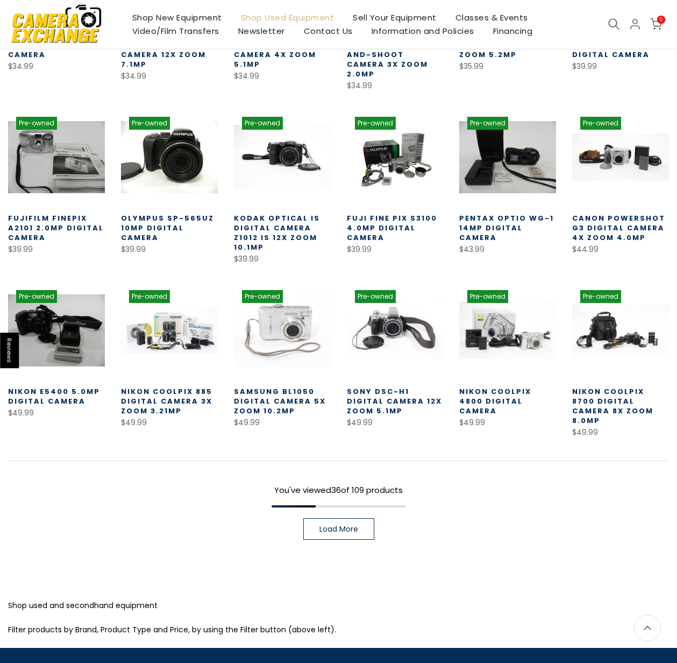
scroll to position [942, 0]
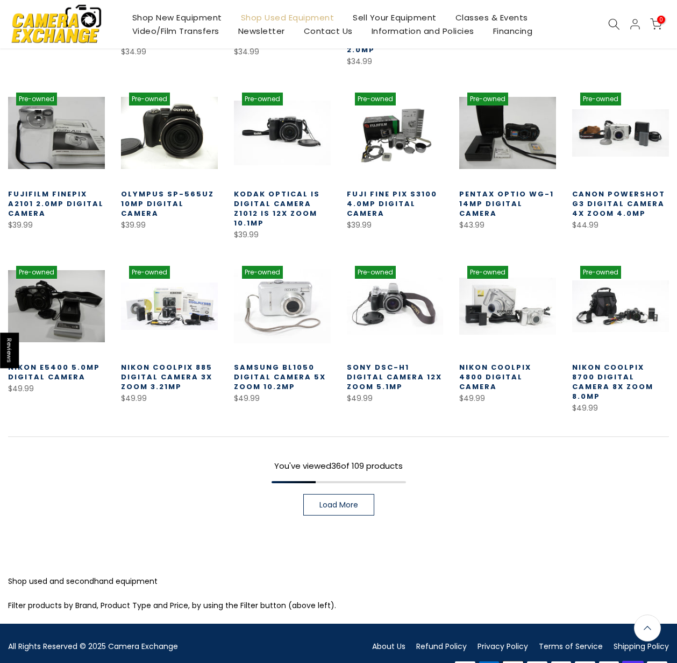
click at [350, 501] on span "Load More" at bounding box center [338, 505] width 39 height 8
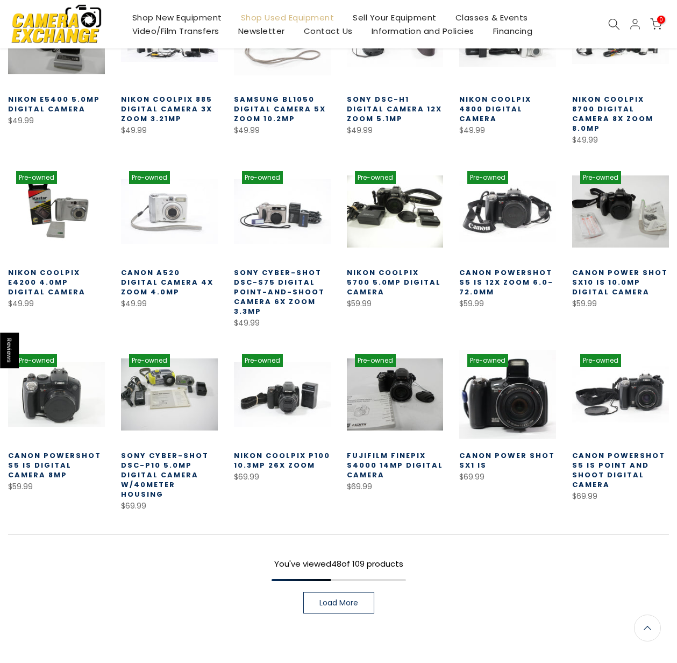
scroll to position [1211, 0]
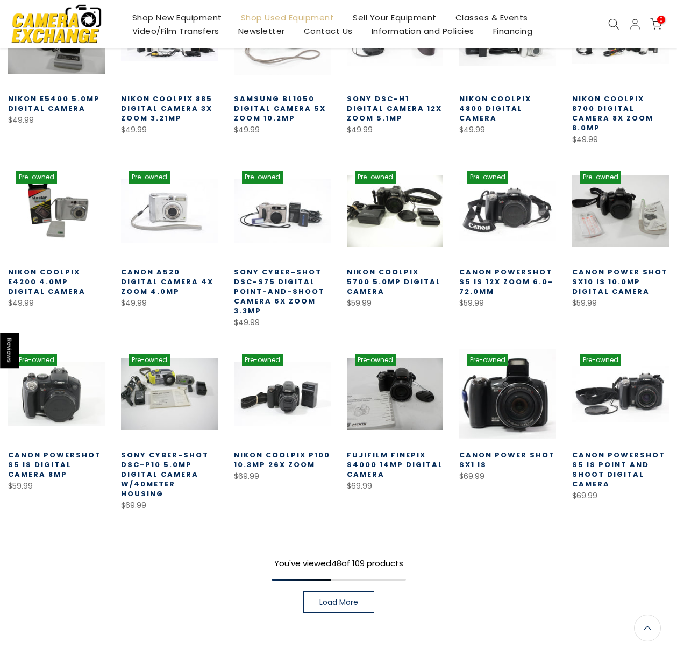
click at [506, 354] on link at bounding box center [507, 393] width 97 height 97
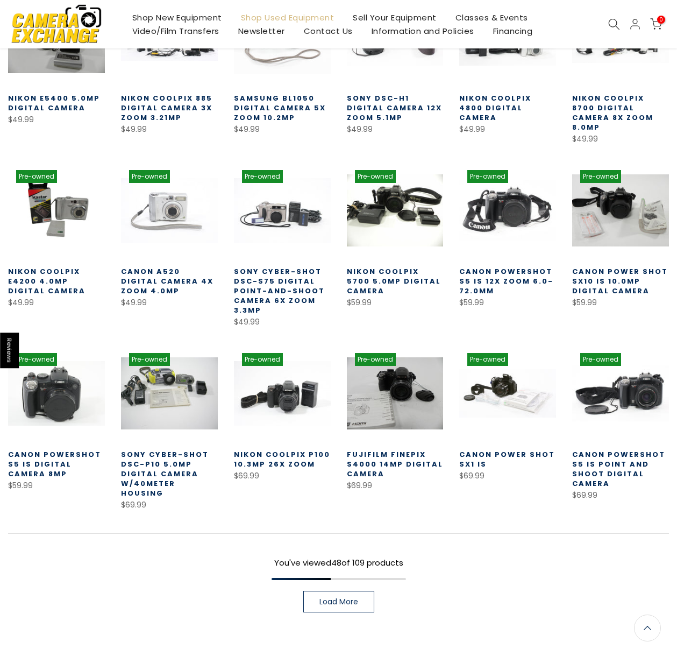
scroll to position [1210, 0]
click at [339, 598] on span "Load More" at bounding box center [338, 602] width 39 height 8
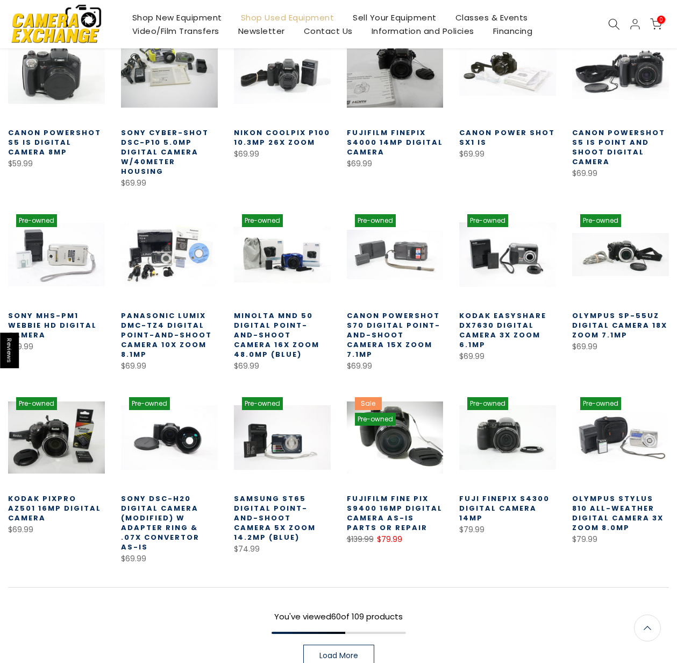
scroll to position [1534, 0]
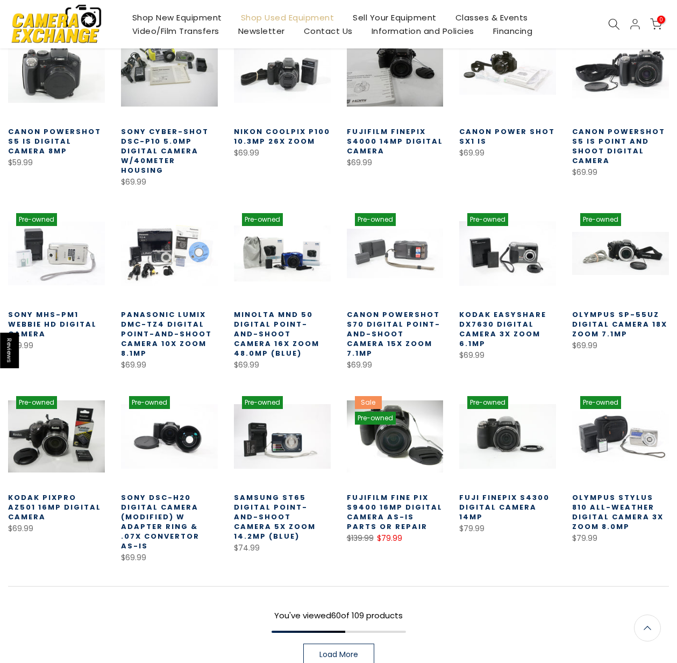
click at [183, 309] on link "Panasonic Lumix DMC-TZ4 Digital Point-and-Shoot Camera 10x Zoom 8.1mp" at bounding box center [166, 333] width 91 height 49
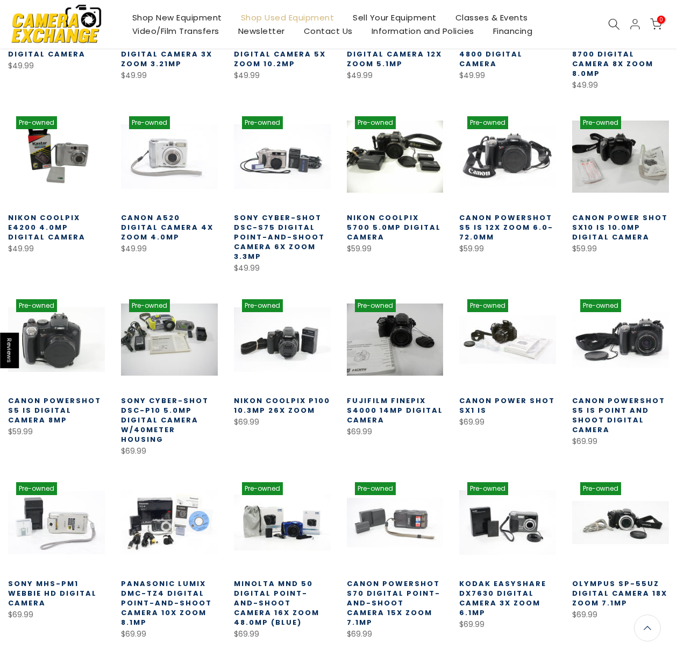
scroll to position [1264, 0]
click at [477, 395] on link "Canon Power Shot SX1 IS" at bounding box center [507, 405] width 96 height 20
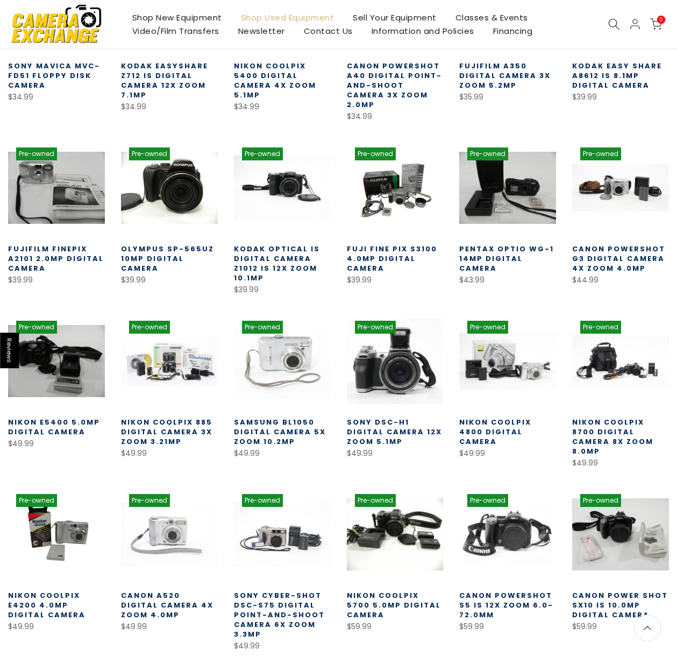
scroll to position [888, 0]
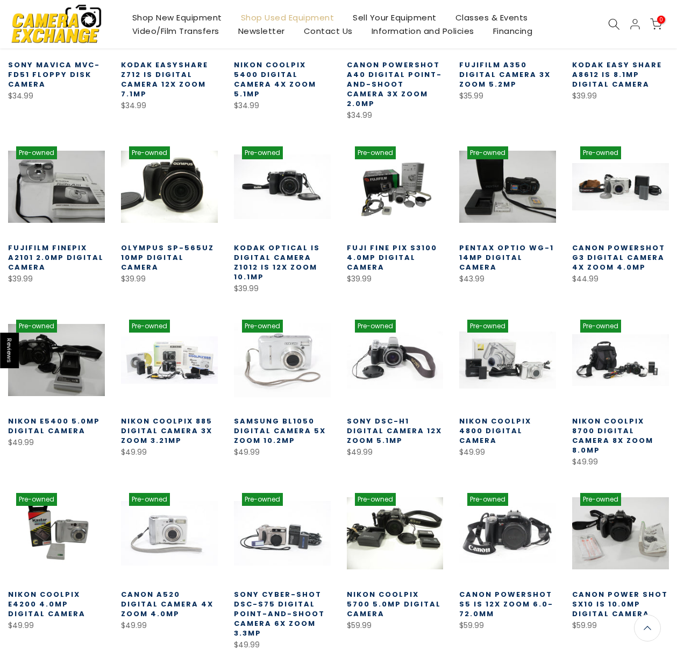
click at [615, 416] on link "Nikon Coolpix 8700 Digital Camera 8x Zoom 8.0mp" at bounding box center [612, 435] width 81 height 39
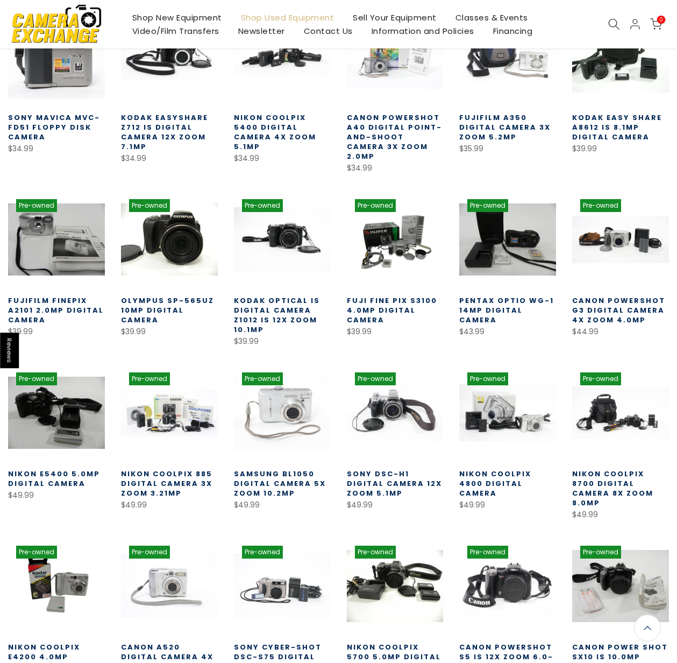
scroll to position [834, 0]
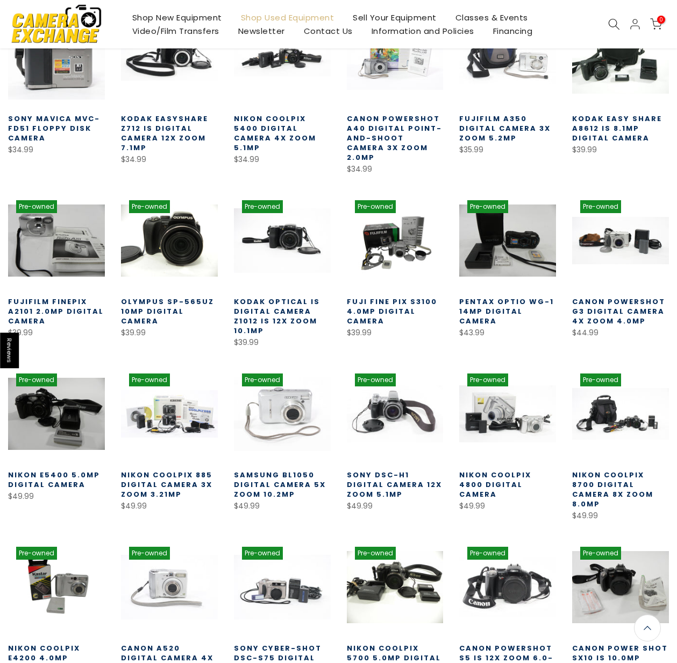
click at [65, 296] on link "Fujifilm Finepix A2101 2.0mp Digital Camera" at bounding box center [56, 311] width 96 height 30
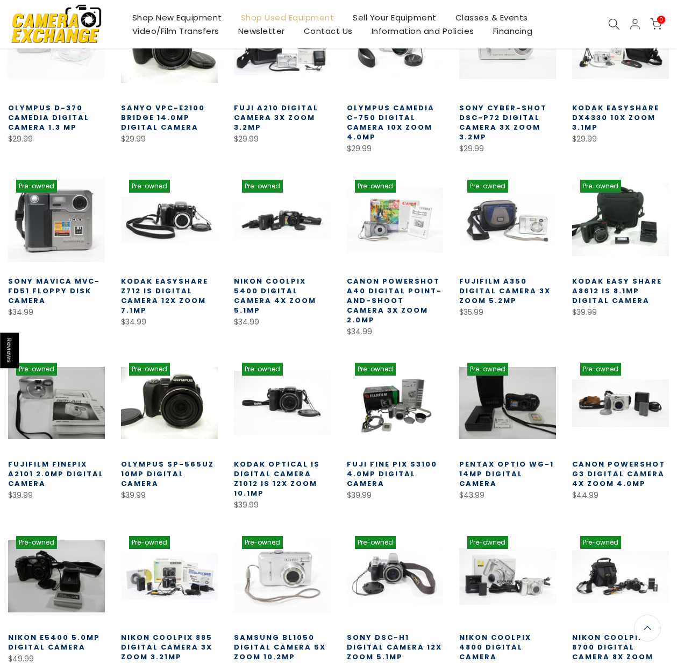
scroll to position [673, 0]
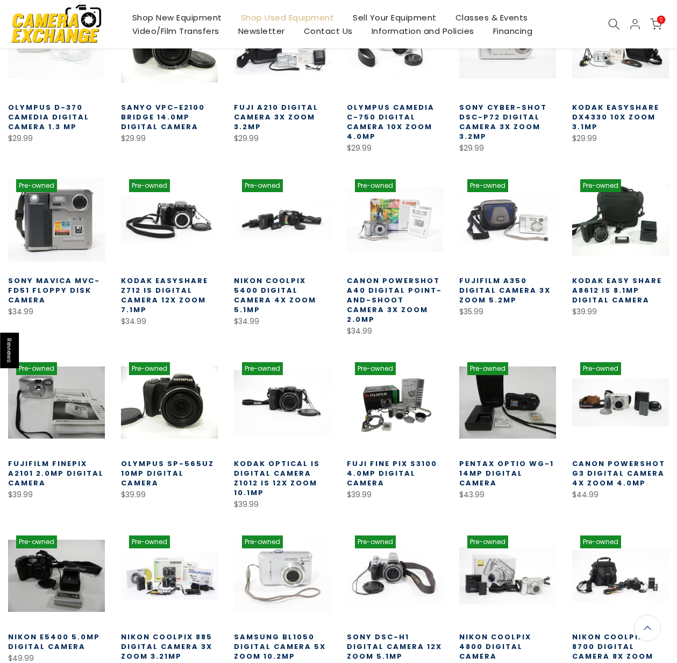
click at [282, 275] on link "Nikon Coolpix 5400 Digital Camera 4x Zoom 5.1mp" at bounding box center [275, 294] width 82 height 39
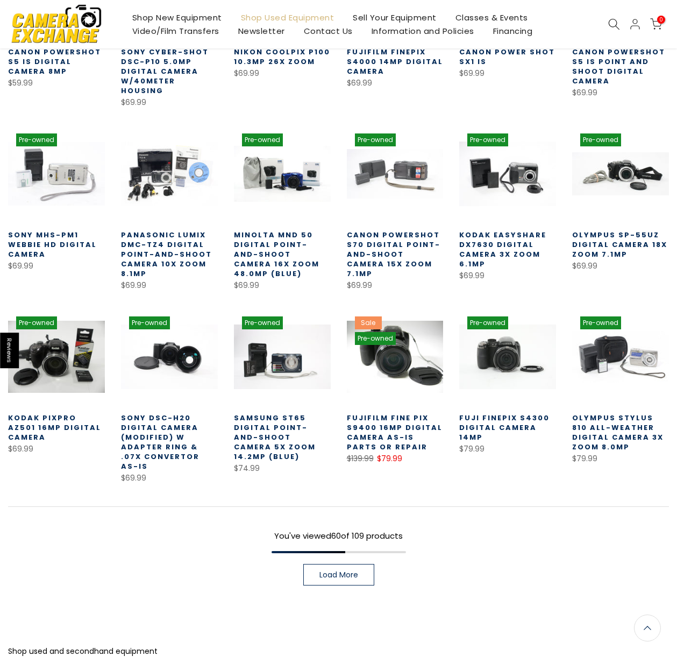
scroll to position [1663, 0]
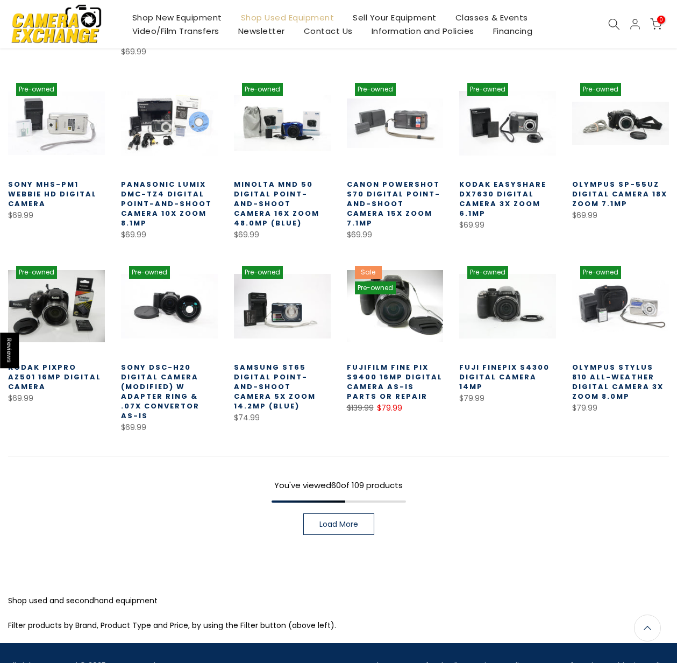
click at [355, 513] on link "Load More" at bounding box center [338, 524] width 71 height 22
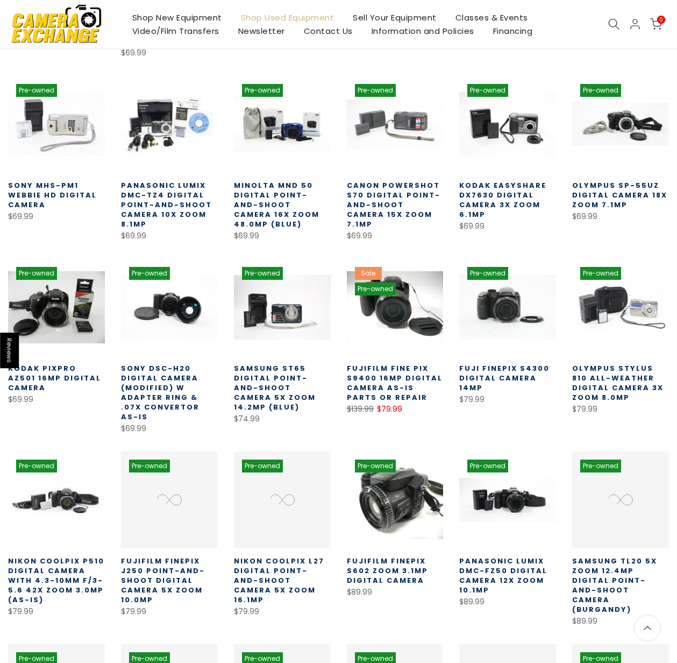
scroll to position [1664, 0]
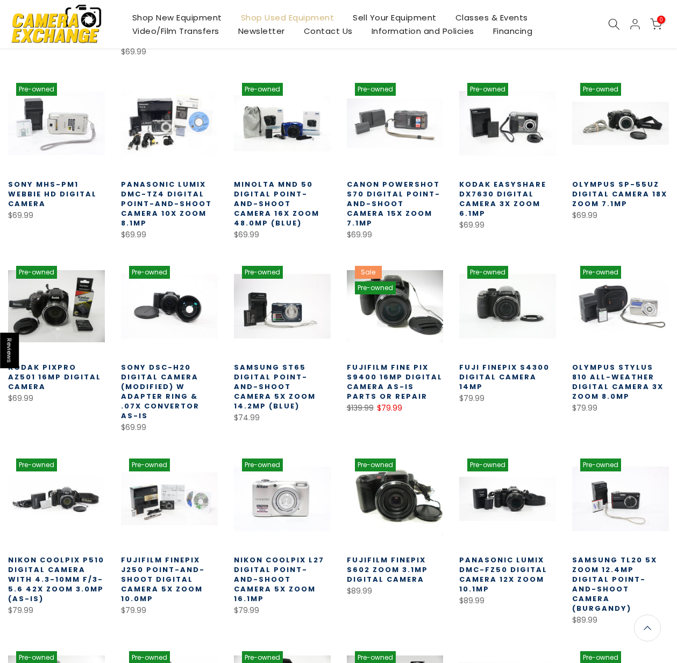
click at [175, 362] on link "Sony DSC-H20 Digital Camera (Modified) w Adapter Ring & .07x Convertor AS-IS" at bounding box center [160, 391] width 79 height 59
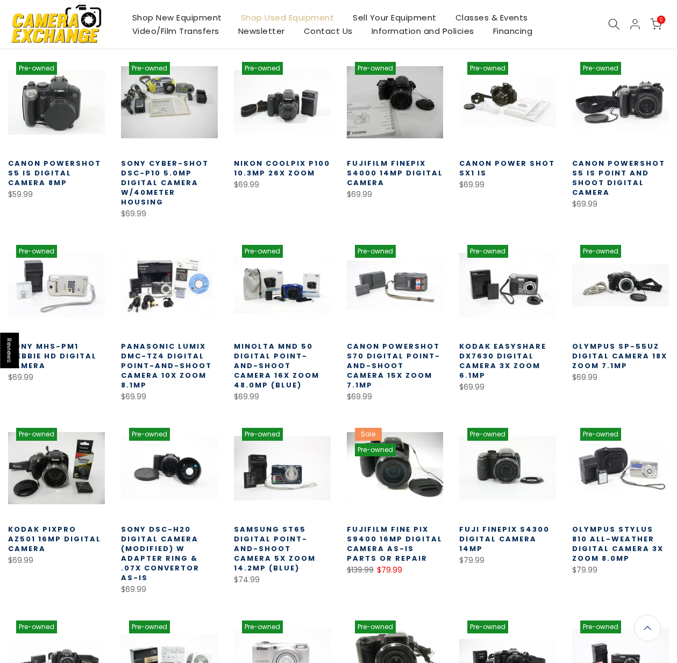
scroll to position [1503, 0]
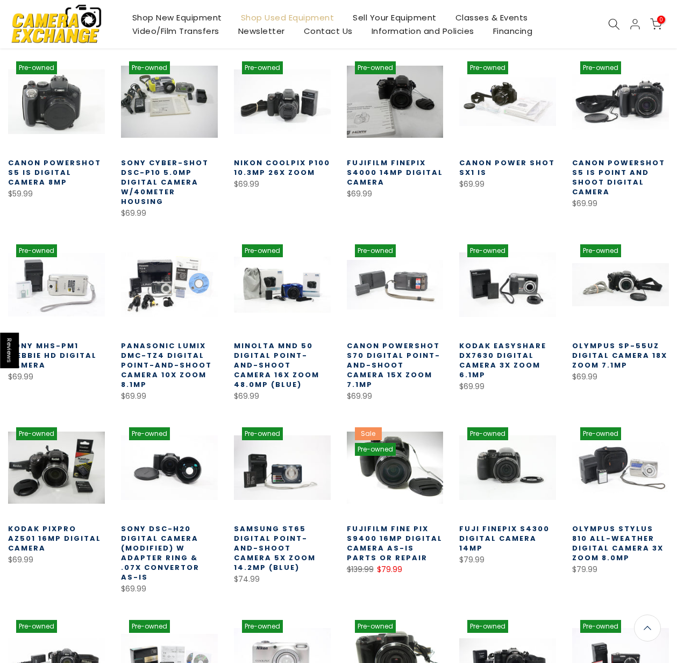
click at [407, 340] on link "Canon PowerShot S70 Digital Point-and-Shoot Camera 15x Zoom 7.1mp" at bounding box center [394, 364] width 94 height 49
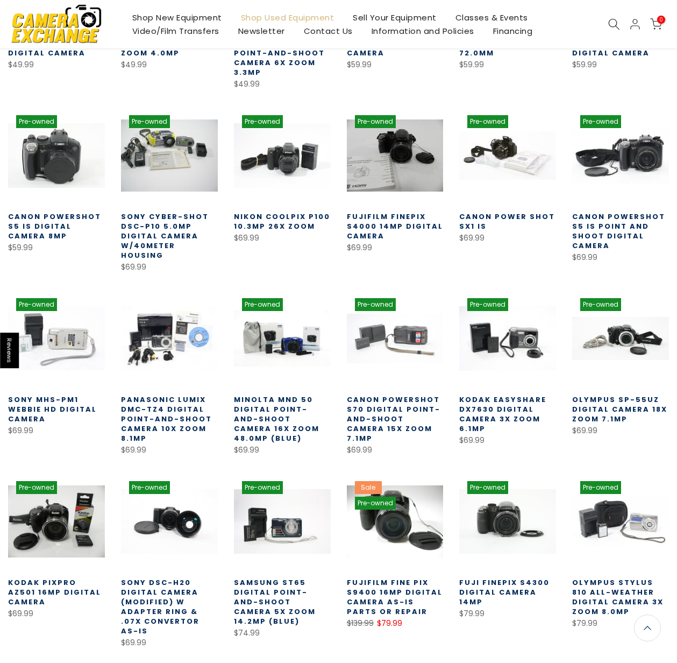
scroll to position [1448, 0]
click at [163, 308] on link at bounding box center [169, 338] width 97 height 97
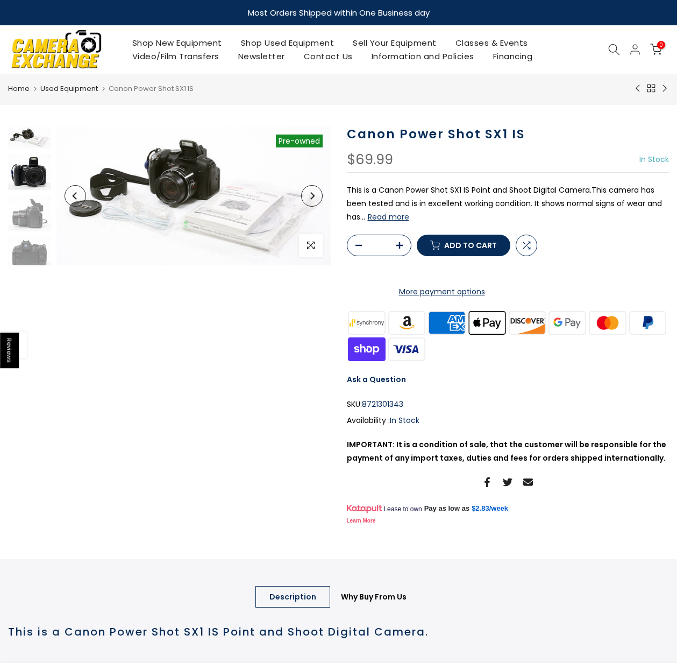
click at [21, 180] on img at bounding box center [29, 172] width 43 height 37
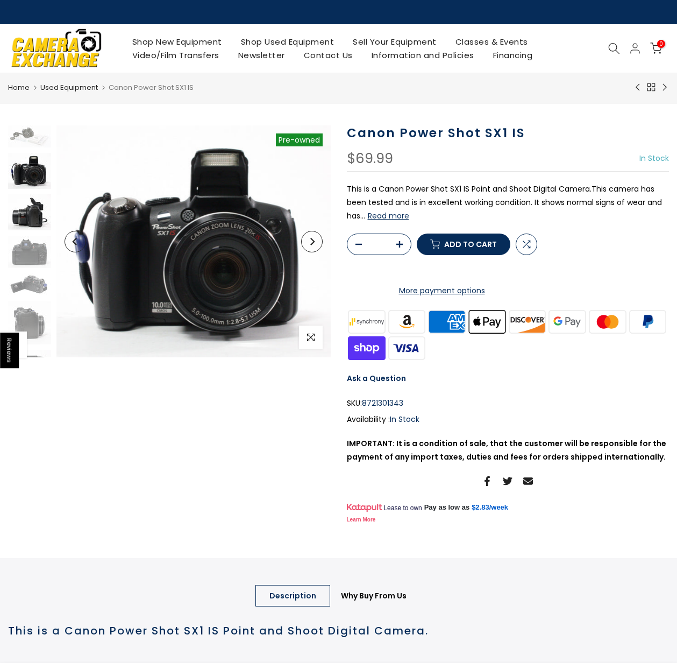
click at [31, 207] on img at bounding box center [29, 212] width 43 height 36
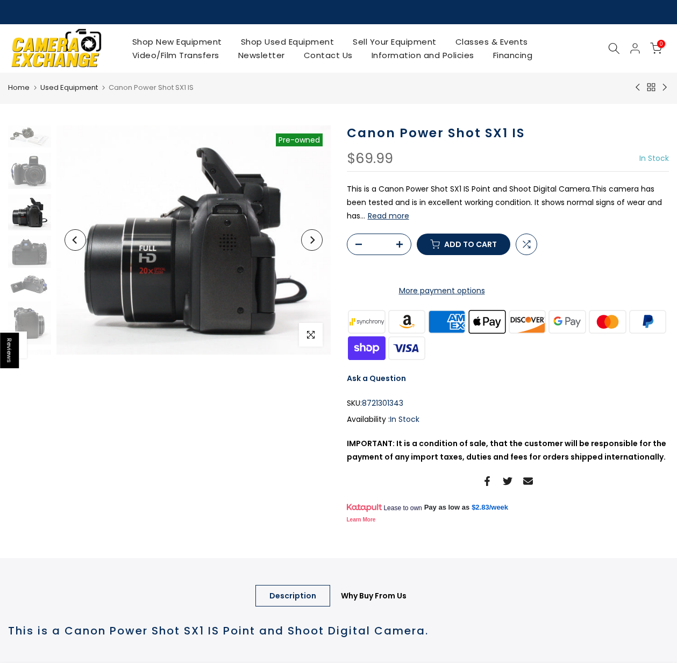
scroll to position [15, 0]
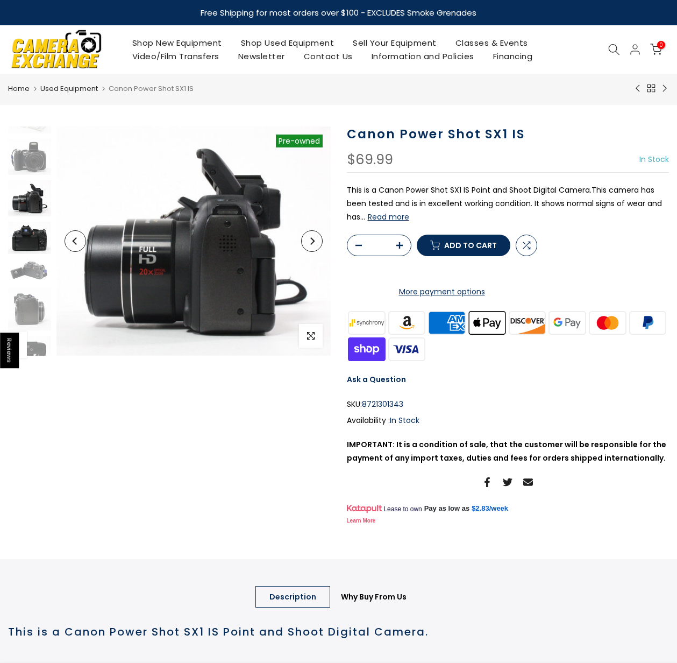
click at [31, 235] on img at bounding box center [29, 238] width 43 height 32
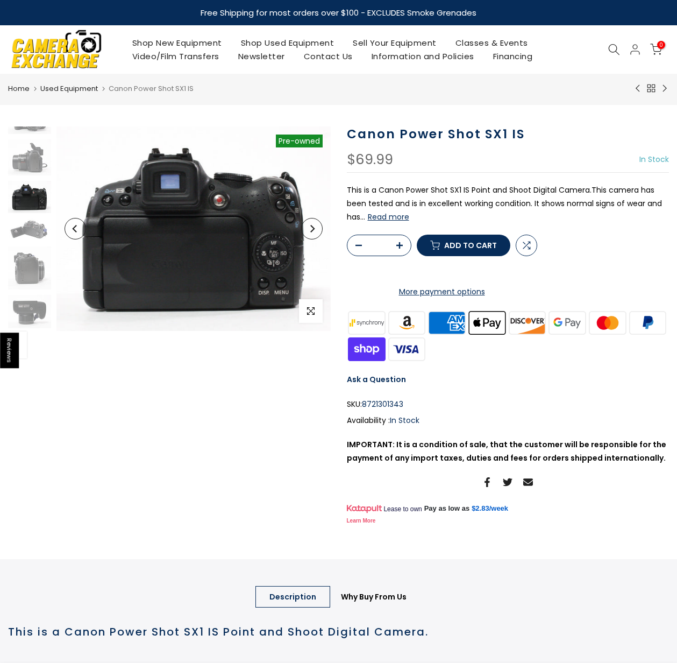
scroll to position [56, 0]
click at [29, 229] on img at bounding box center [29, 229] width 43 height 23
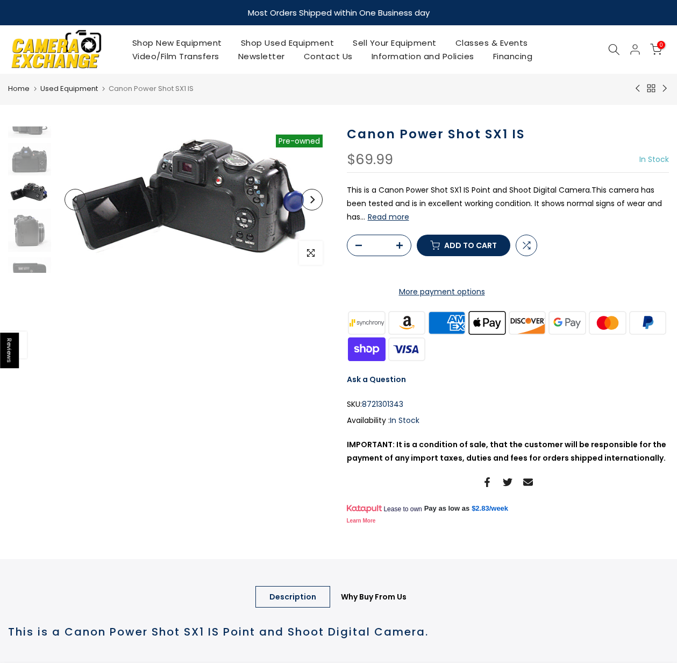
scroll to position [94, 0]
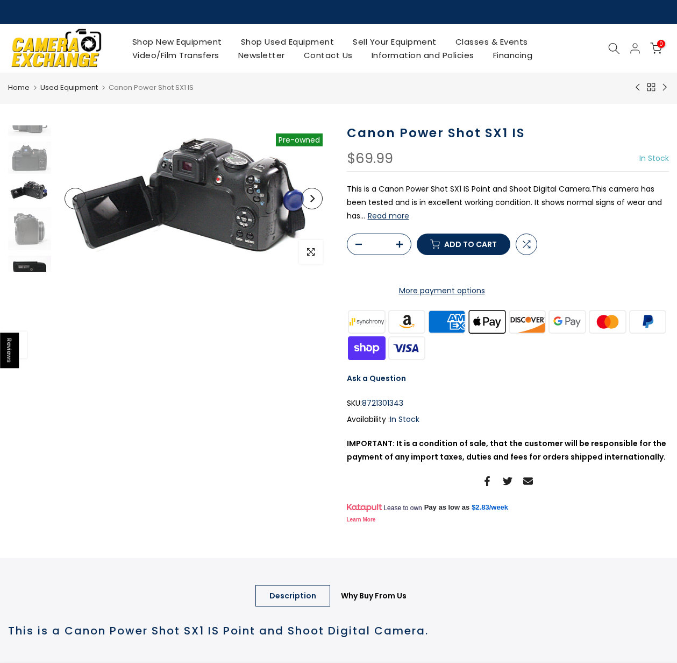
click at [24, 268] on img at bounding box center [29, 271] width 43 height 33
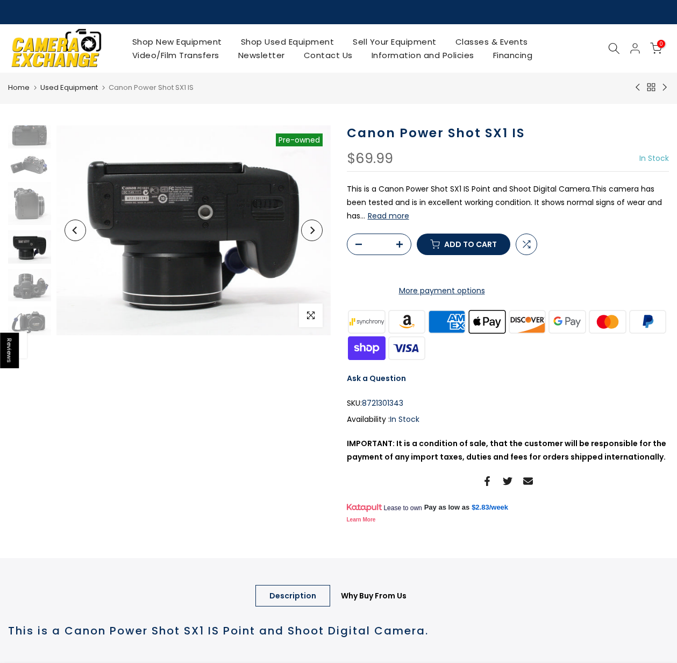
scroll to position [108, 0]
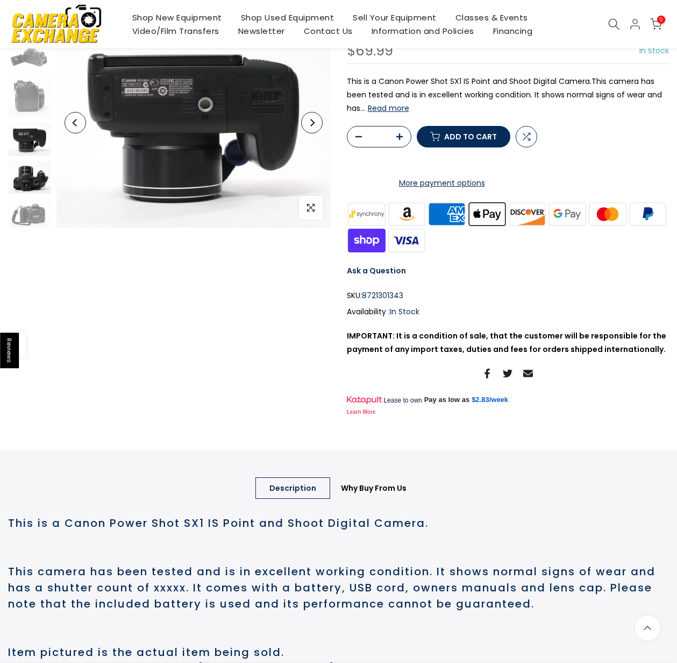
click at [32, 179] on img at bounding box center [29, 177] width 43 height 32
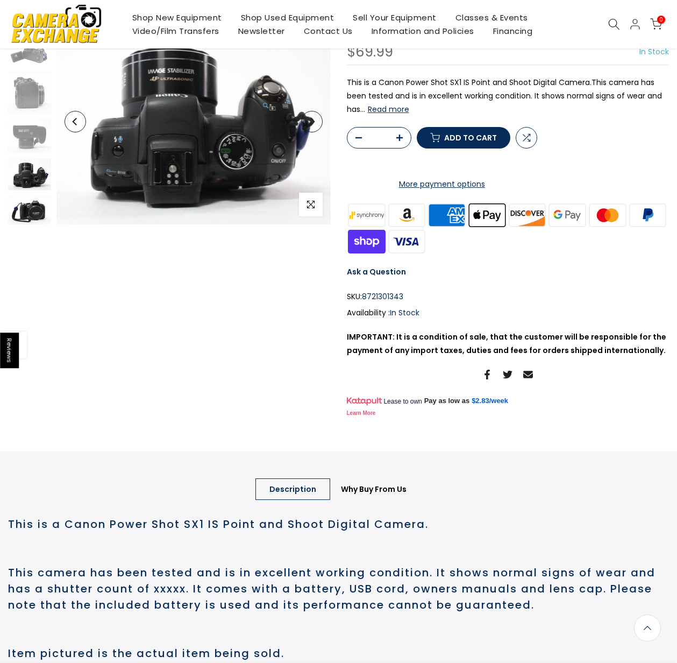
scroll to position [109, 0]
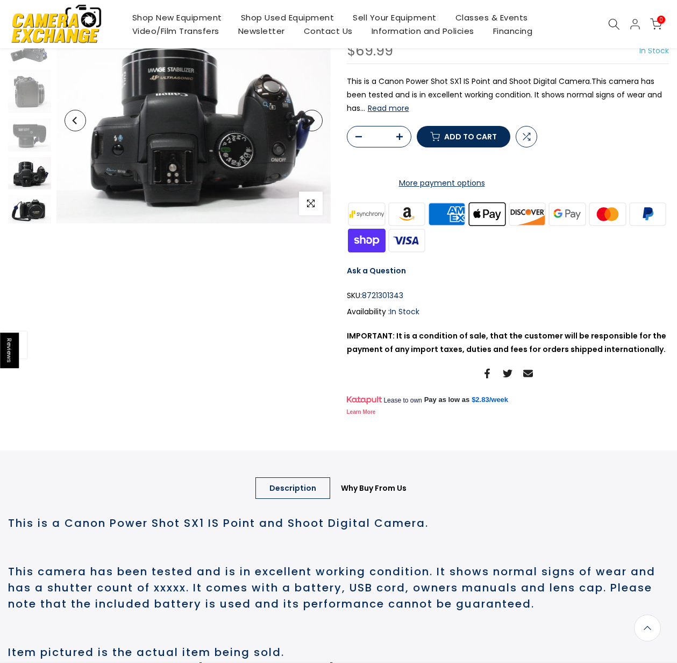
click at [36, 208] on img at bounding box center [29, 209] width 43 height 29
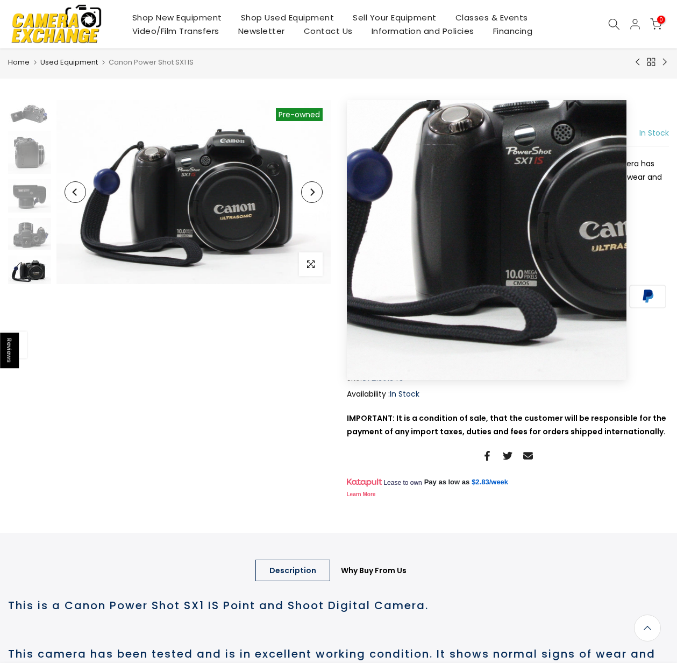
scroll to position [0, 0]
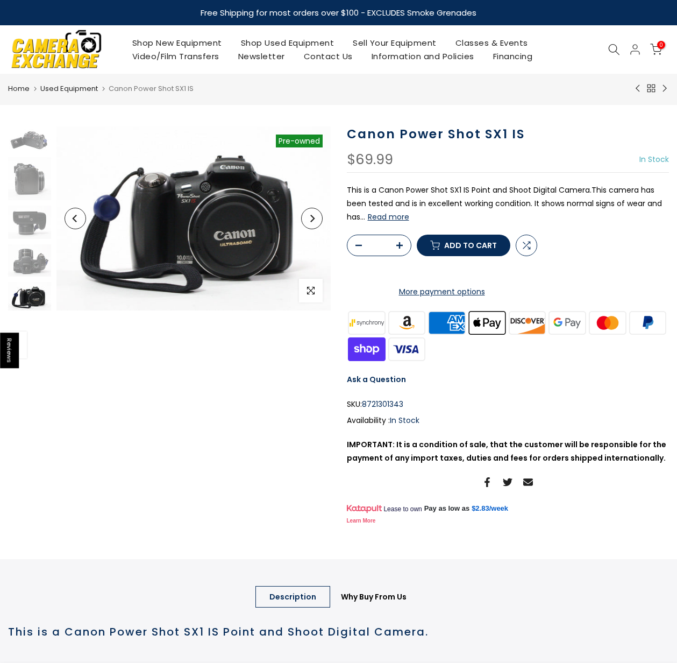
click at [321, 515] on div "Sold out Pre order Pre-owned Click to enlarge" at bounding box center [169, 326] width 339 height 400
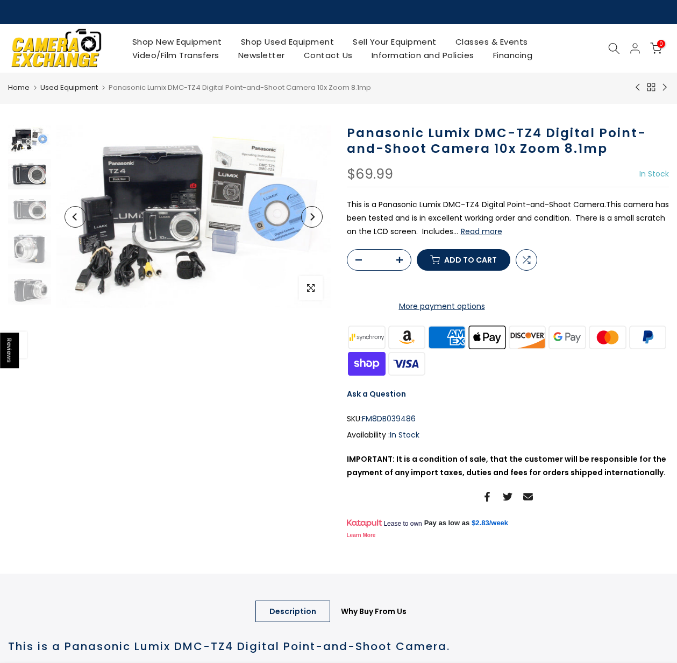
click at [25, 172] on img at bounding box center [29, 174] width 43 height 30
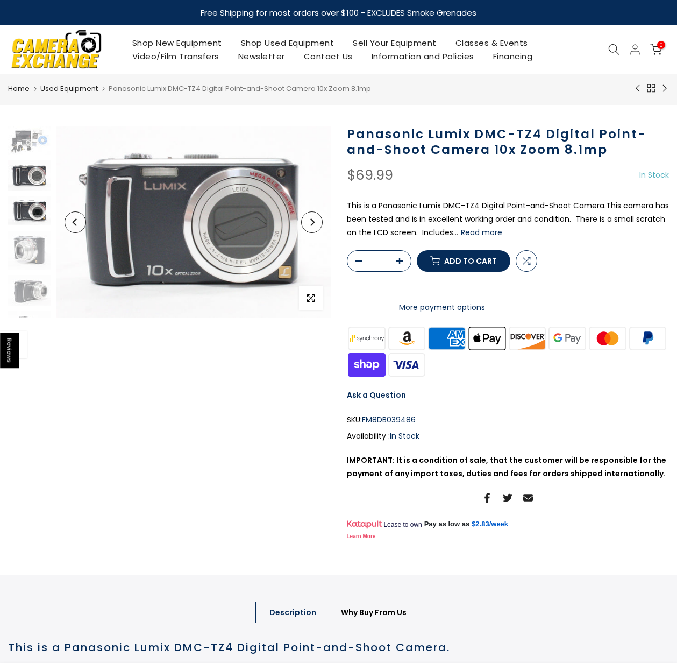
click at [25, 207] on img at bounding box center [29, 211] width 43 height 30
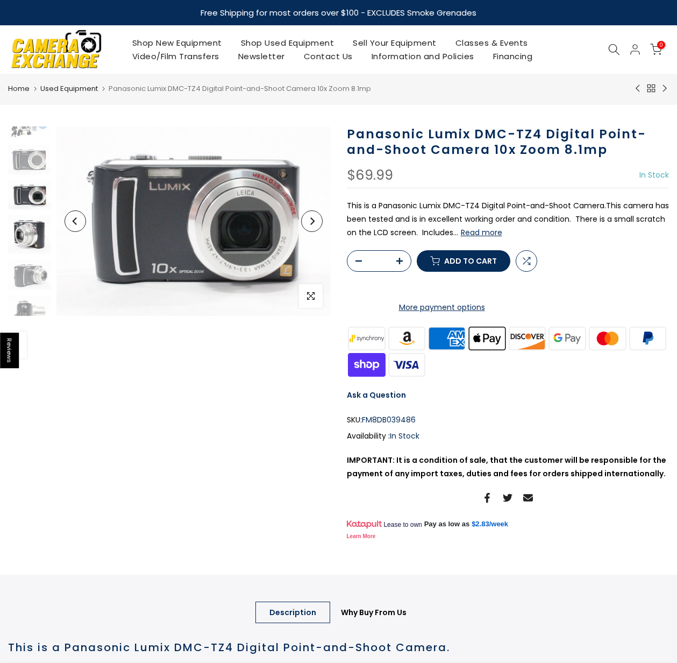
click at [30, 242] on img at bounding box center [29, 234] width 43 height 39
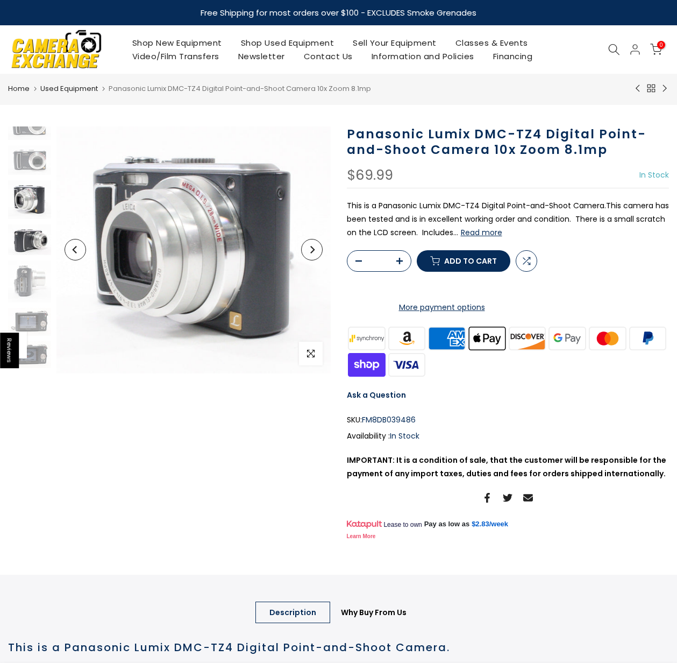
click at [30, 238] on img at bounding box center [29, 239] width 43 height 31
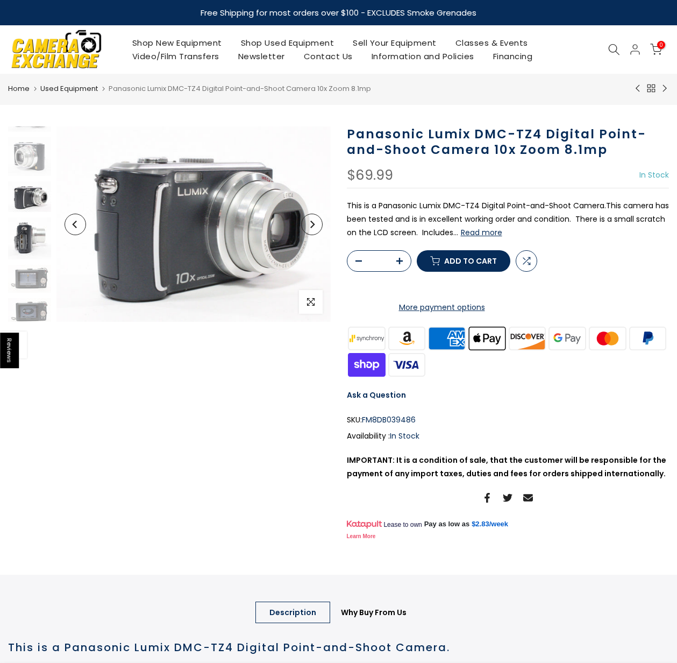
scroll to position [95, 0]
click at [27, 194] on img at bounding box center [29, 195] width 43 height 31
click at [25, 229] on img at bounding box center [29, 237] width 43 height 42
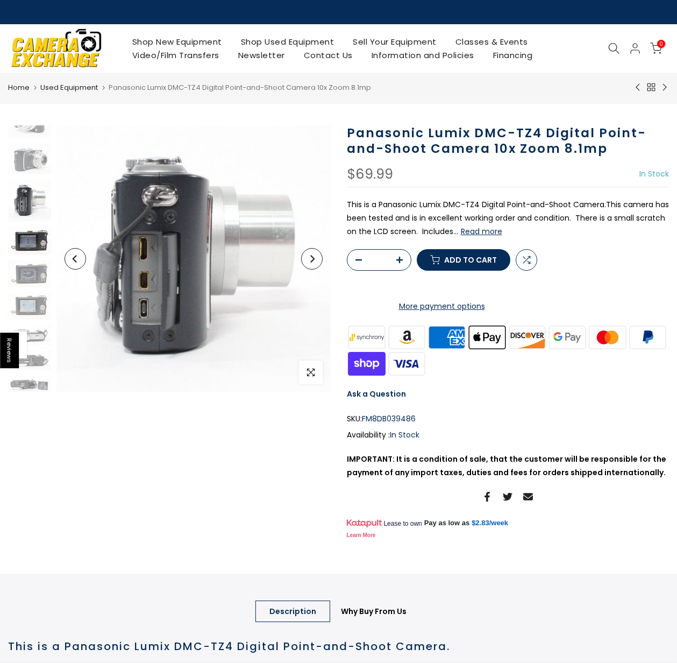
scroll to position [130, 0]
click at [28, 244] on img at bounding box center [29, 241] width 43 height 28
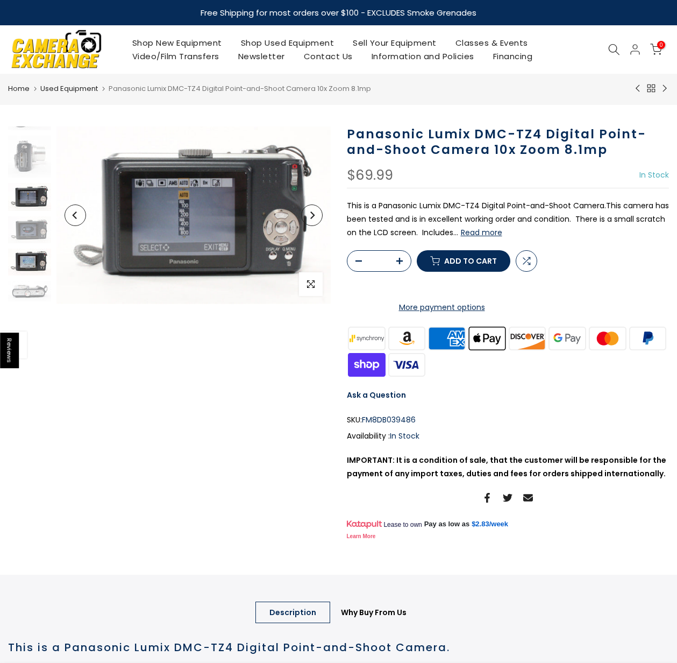
scroll to position [178, 0]
click at [25, 190] on img at bounding box center [29, 194] width 43 height 28
click at [33, 227] on img at bounding box center [29, 227] width 43 height 27
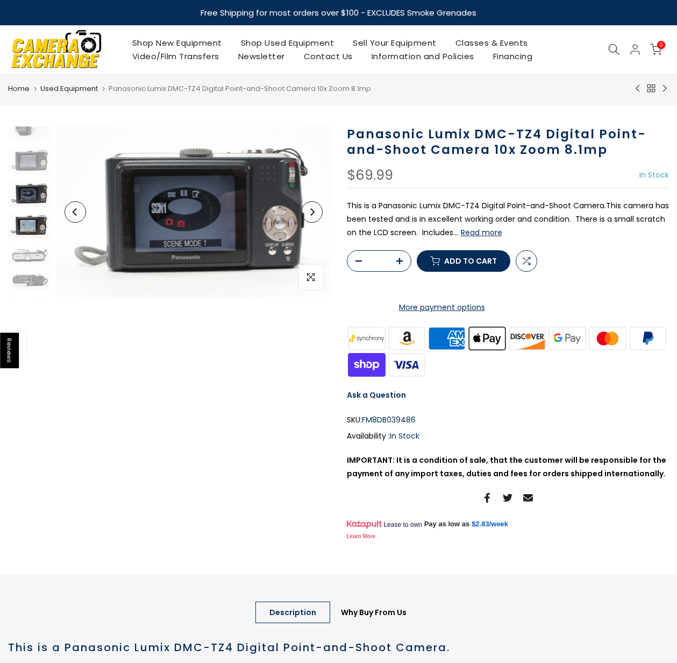
click at [27, 226] on img at bounding box center [29, 225] width 43 height 27
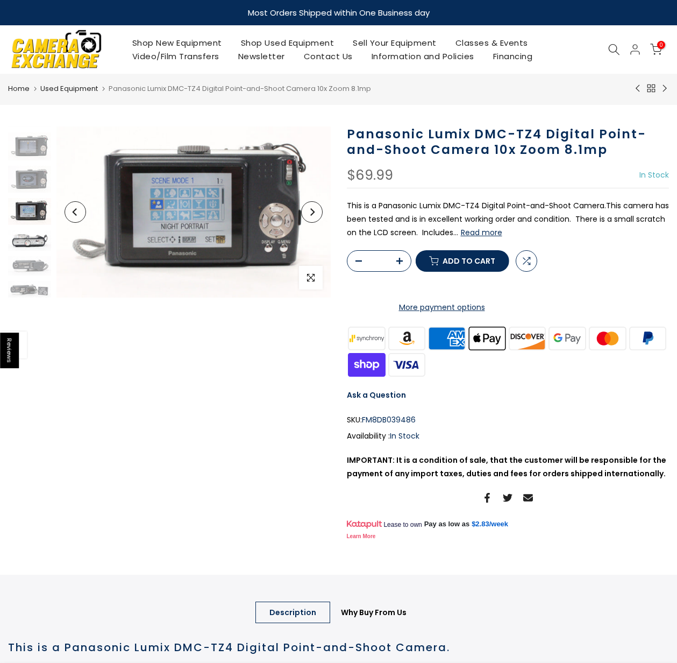
click at [30, 231] on img at bounding box center [29, 240] width 43 height 20
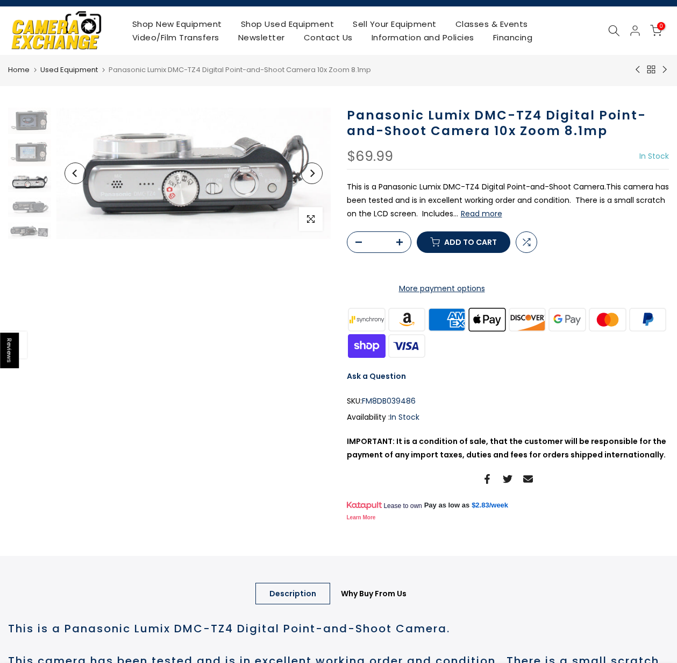
scroll to position [0, 0]
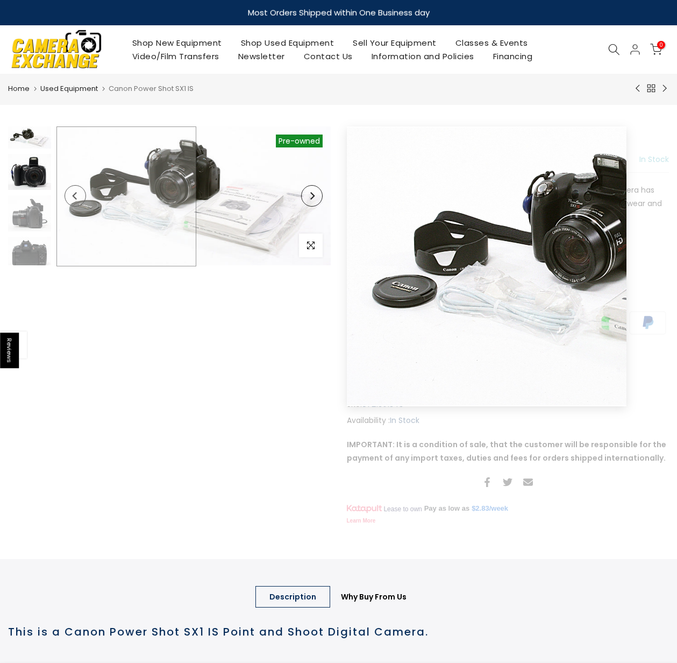
click at [19, 176] on img at bounding box center [29, 172] width 43 height 37
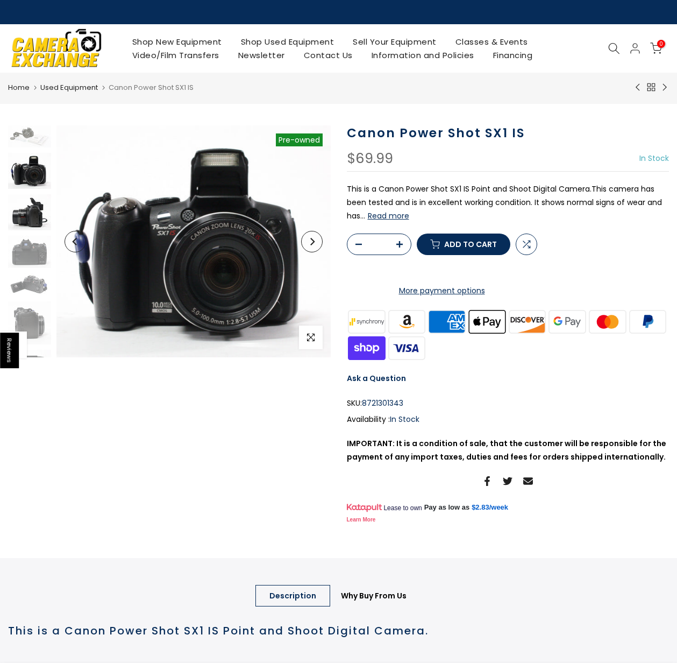
click at [24, 212] on img at bounding box center [29, 212] width 43 height 36
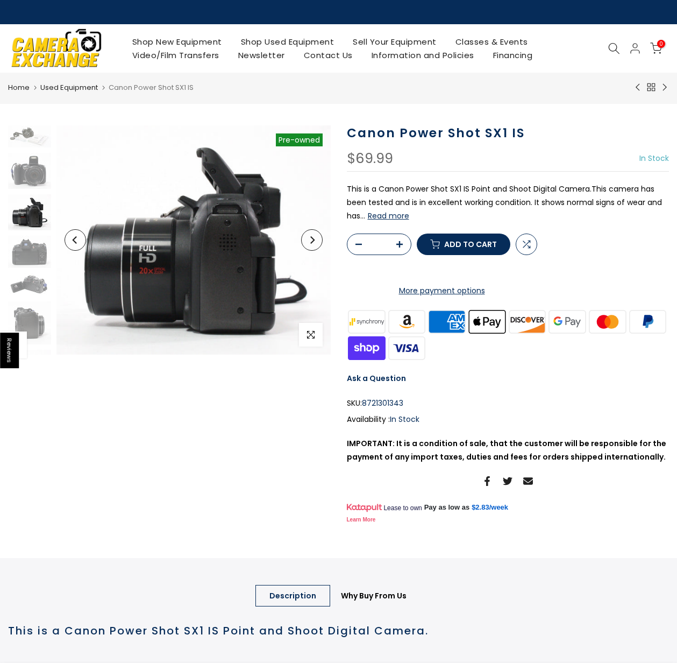
scroll to position [15, 0]
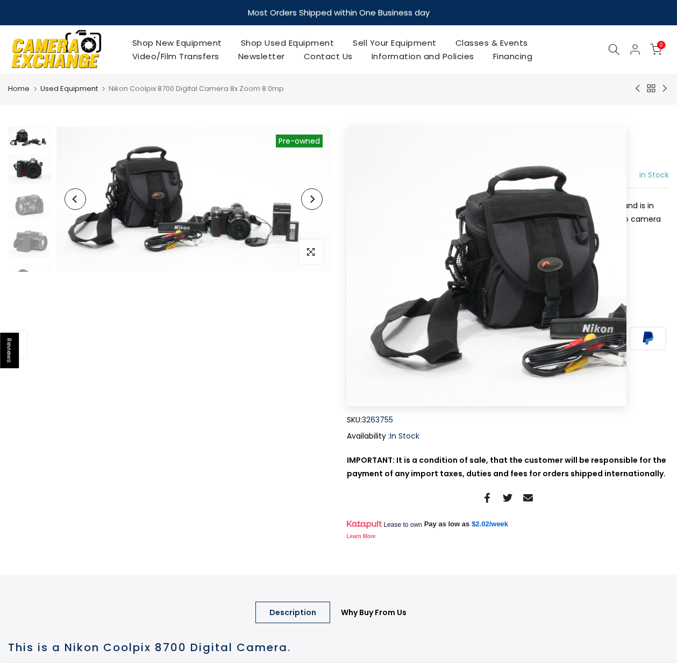
click at [33, 167] on img at bounding box center [29, 169] width 43 height 30
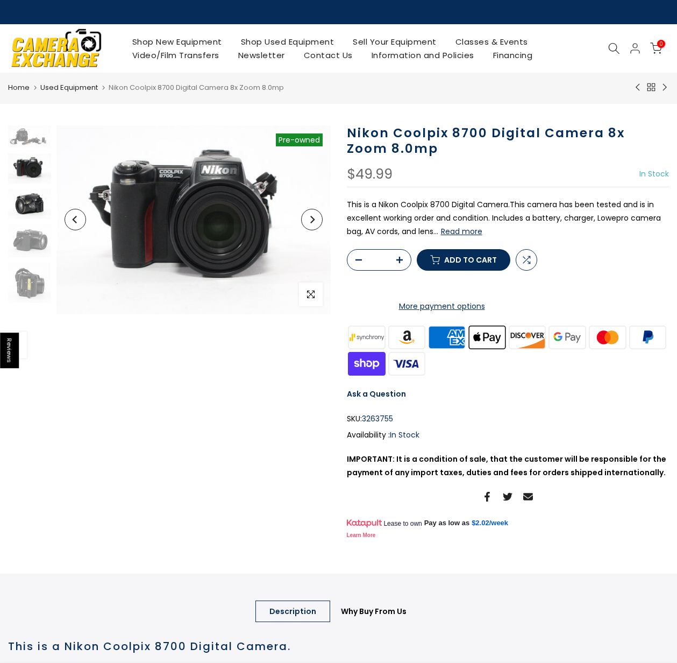
click at [29, 196] on img at bounding box center [29, 204] width 43 height 31
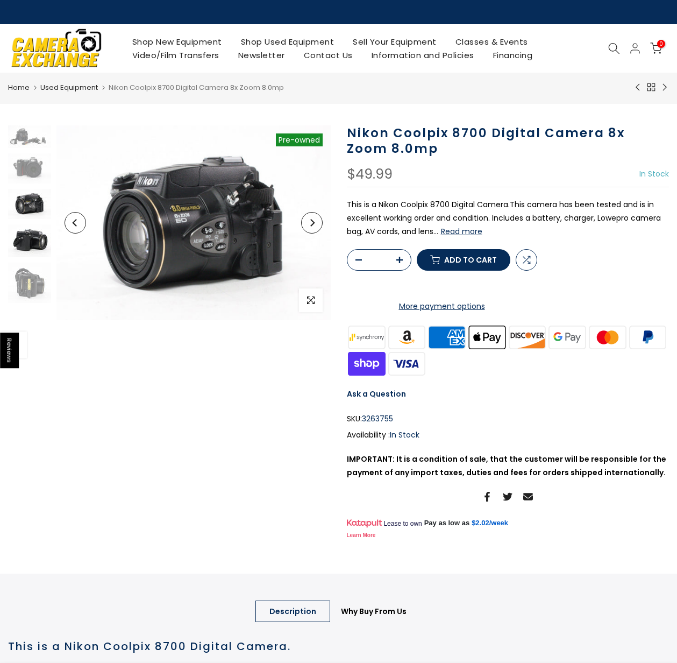
click at [30, 227] on img at bounding box center [29, 240] width 43 height 33
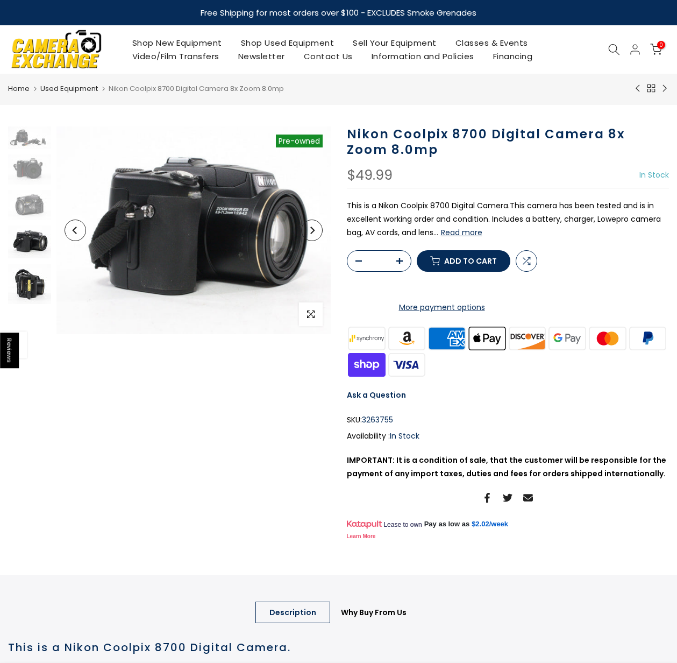
click at [34, 279] on img at bounding box center [29, 284] width 43 height 40
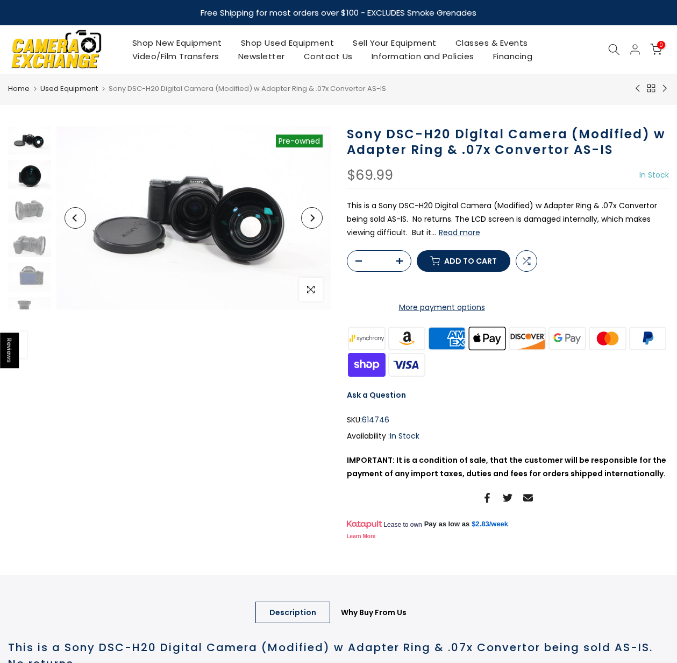
click at [26, 175] on img at bounding box center [29, 174] width 43 height 29
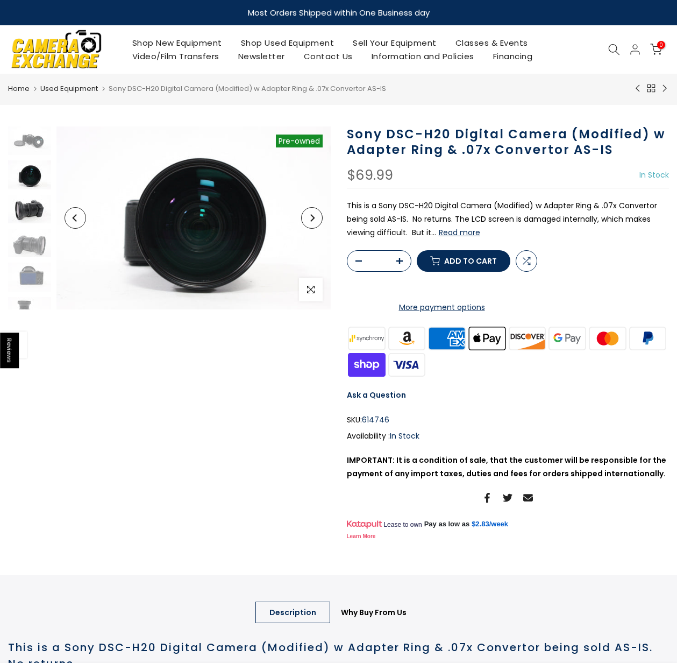
click at [33, 215] on img at bounding box center [29, 209] width 43 height 29
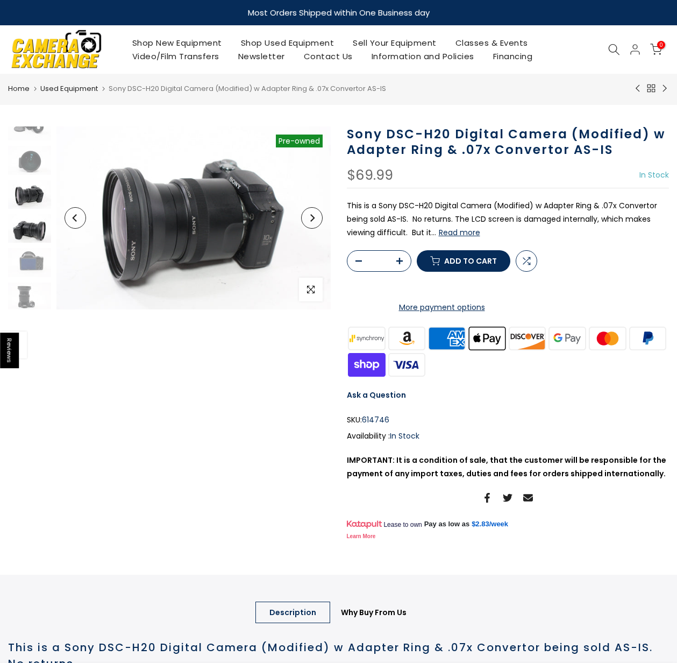
click at [34, 231] on img at bounding box center [29, 228] width 43 height 29
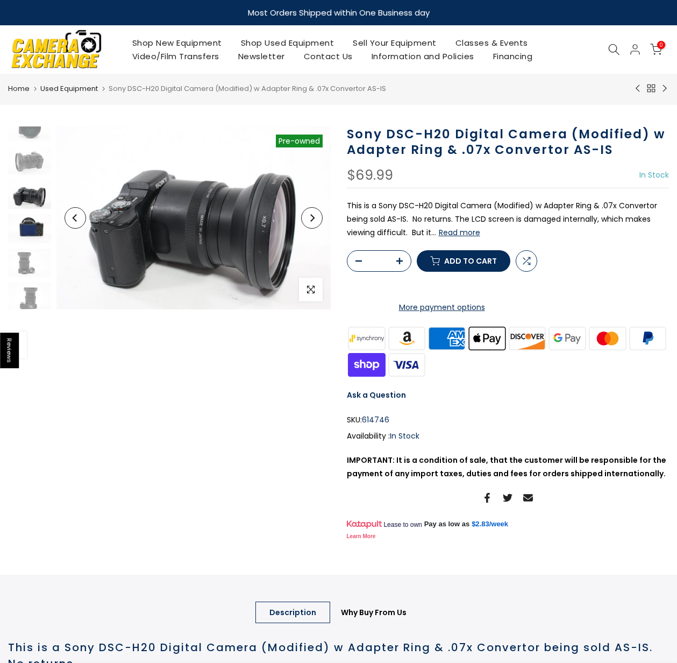
click at [33, 235] on img at bounding box center [29, 228] width 43 height 29
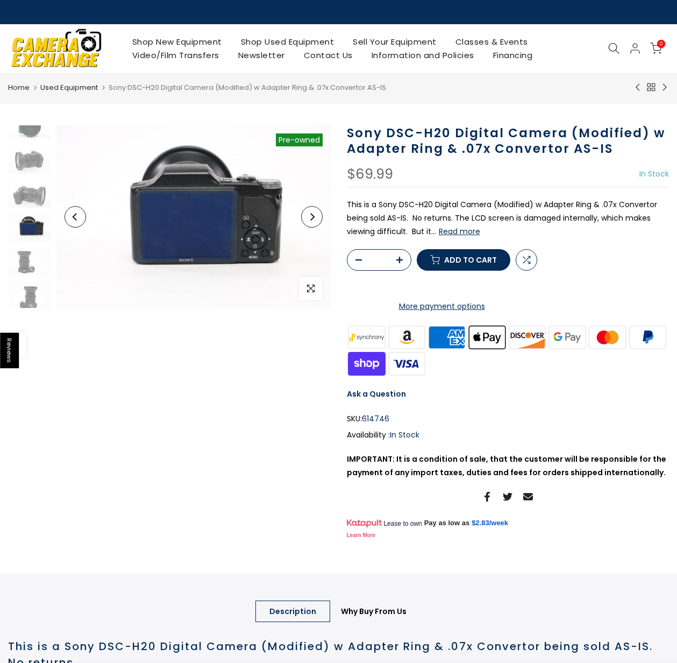
scroll to position [50, 0]
click at [20, 258] on img at bounding box center [29, 260] width 43 height 29
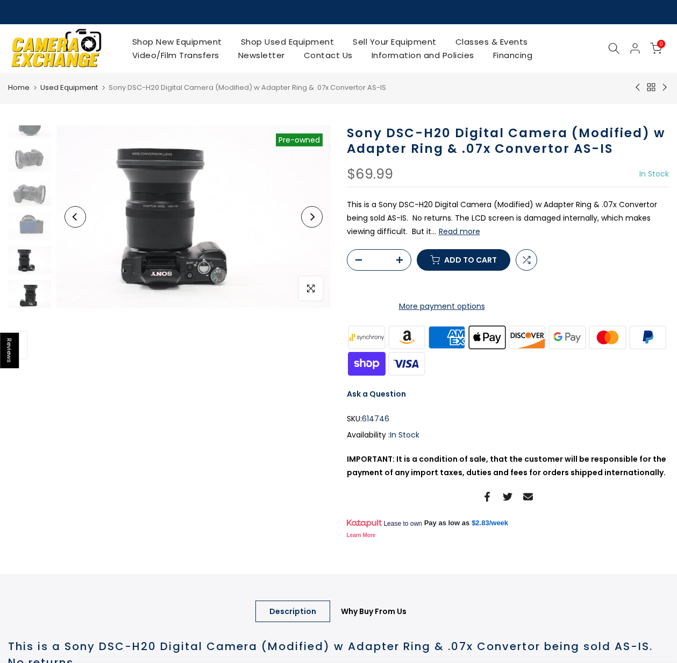
click at [20, 286] on img at bounding box center [29, 294] width 43 height 29
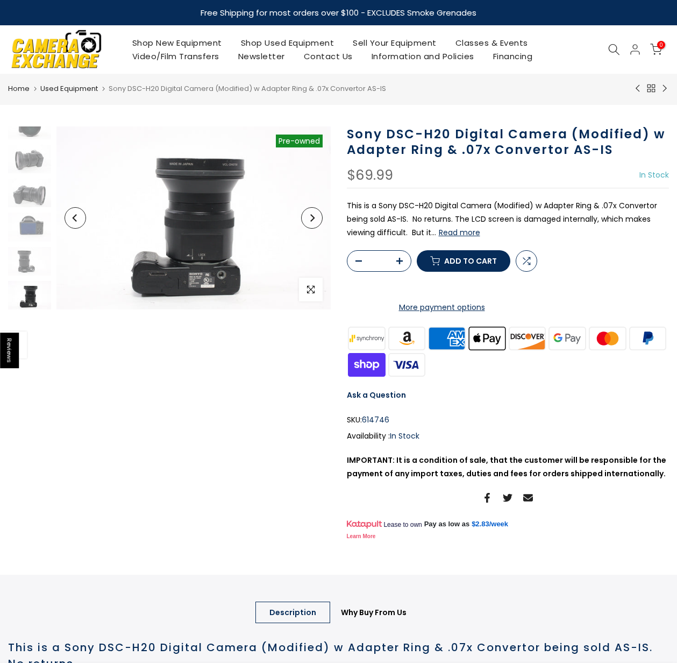
click at [464, 234] on button "Read more" at bounding box center [459, 232] width 41 height 10
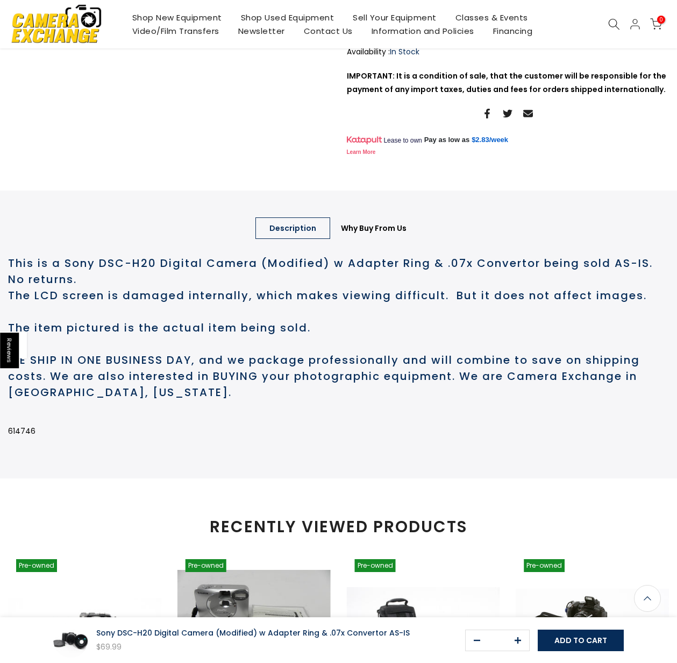
scroll to position [383, 0]
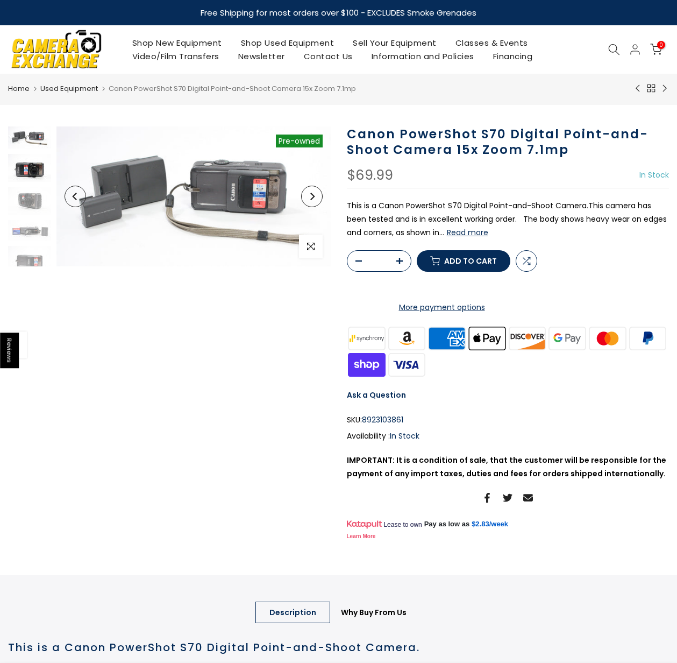
click at [28, 172] on img at bounding box center [29, 168] width 43 height 28
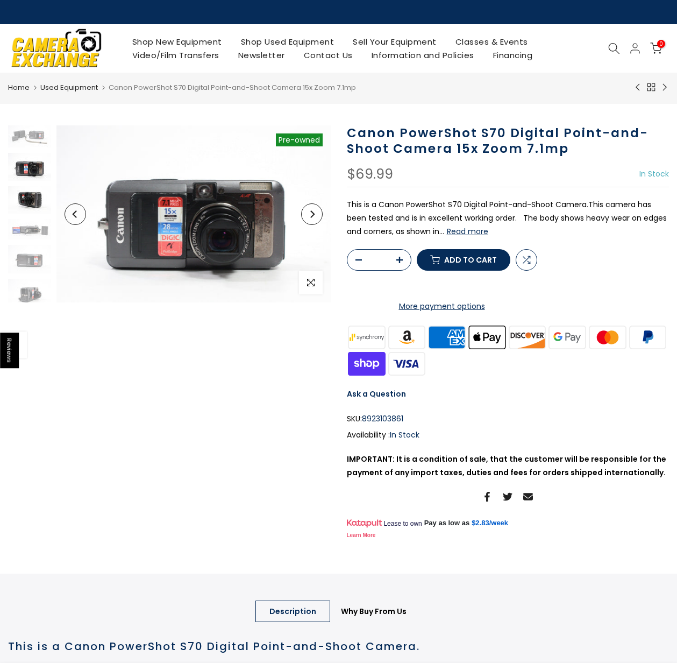
click at [23, 206] on img at bounding box center [29, 200] width 43 height 28
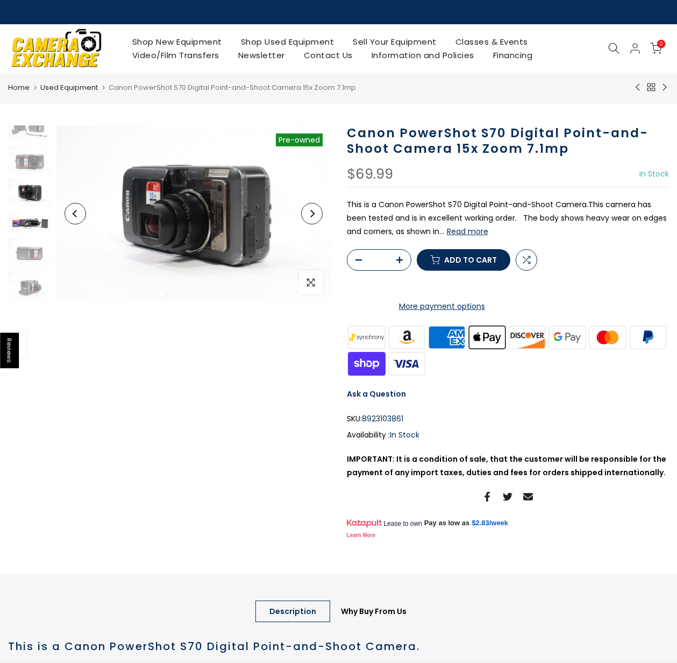
click at [29, 221] on img at bounding box center [29, 222] width 43 height 20
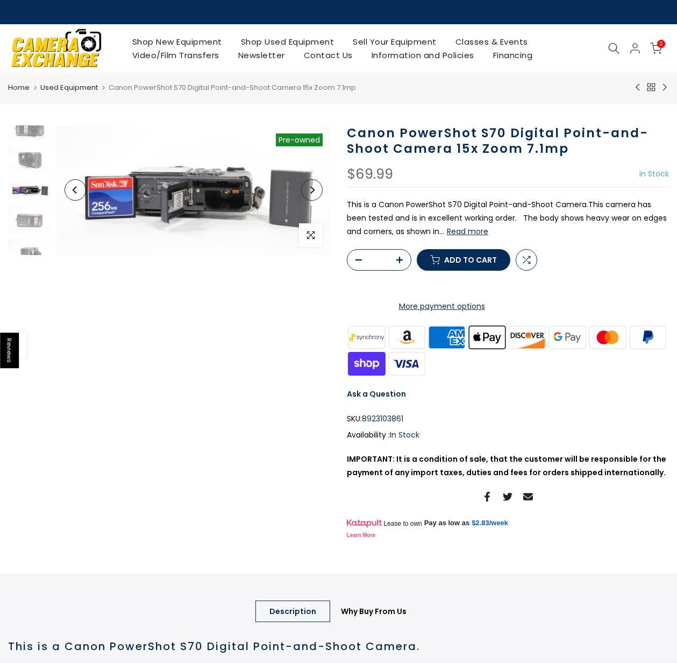
click at [30, 236] on div at bounding box center [30, 262] width 46 height 352
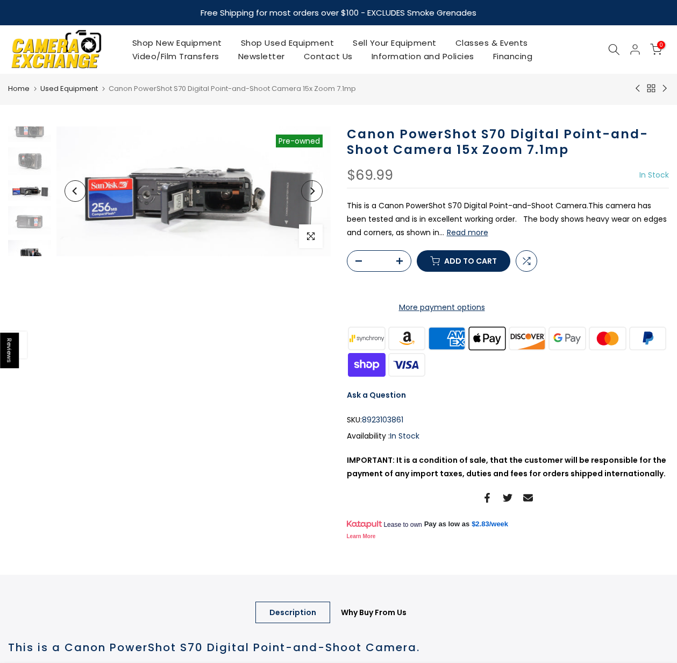
click at [28, 241] on img at bounding box center [29, 254] width 43 height 29
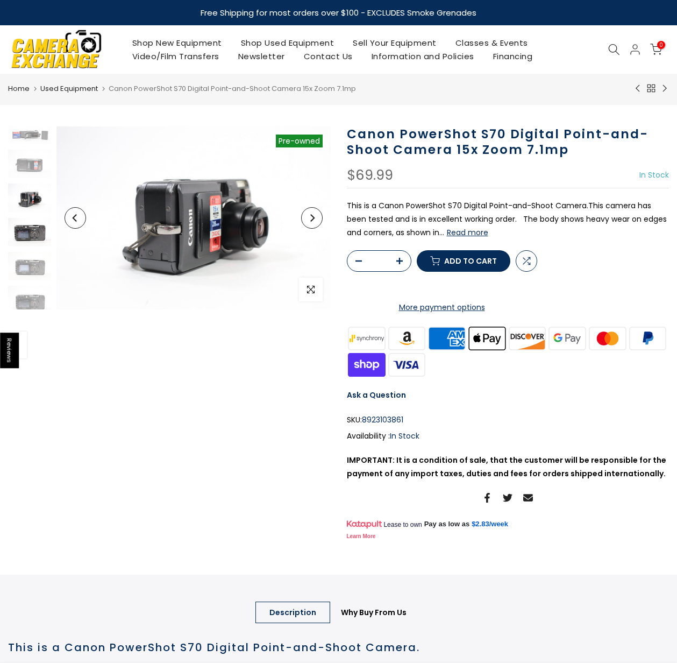
scroll to position [99, 0]
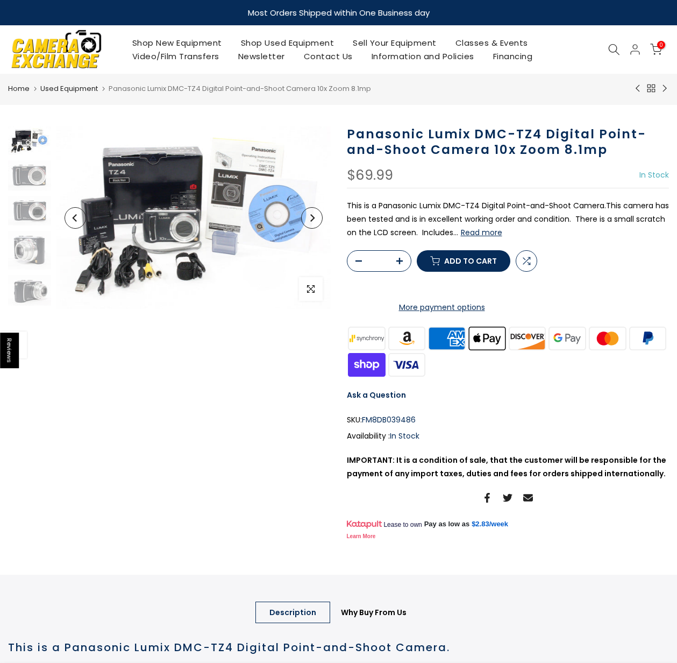
click at [494, 234] on button "Read more" at bounding box center [481, 232] width 41 height 10
click at [473, 232] on button "Read more" at bounding box center [481, 232] width 41 height 10
click at [30, 288] on img at bounding box center [29, 290] width 43 height 31
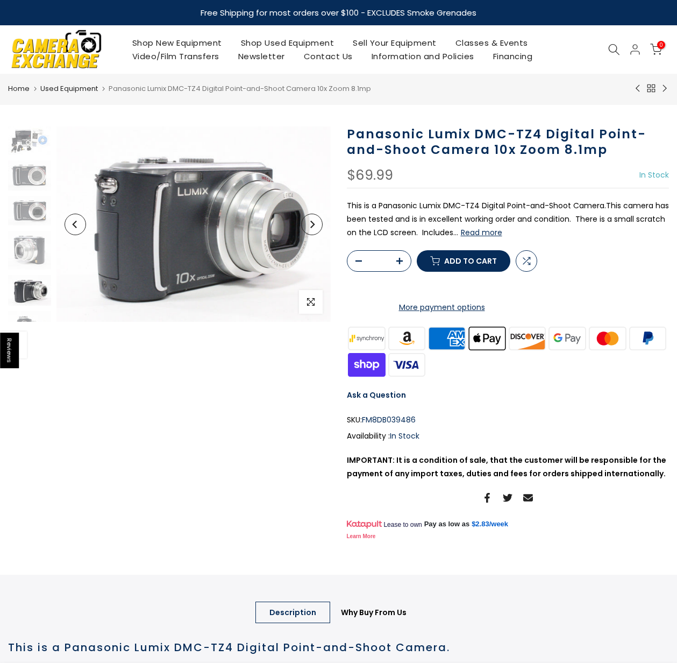
scroll to position [95, 0]
click at [29, 282] on img at bounding box center [29, 278] width 43 height 28
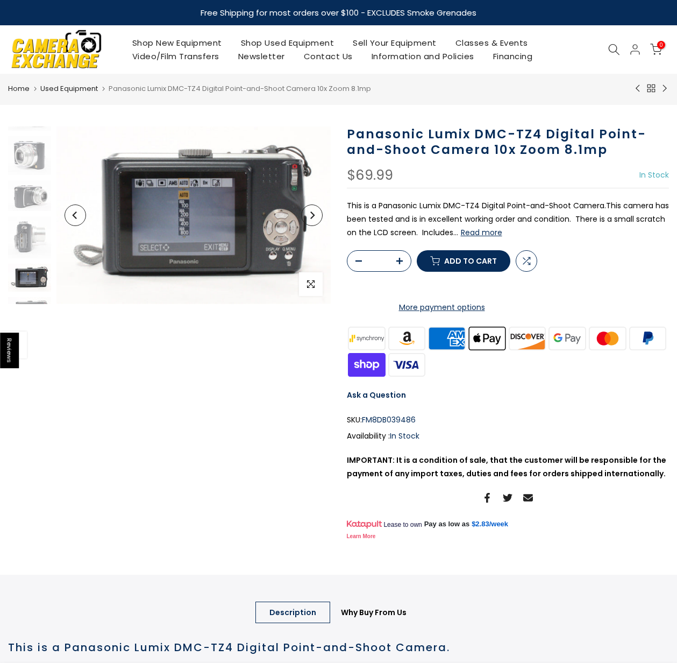
scroll to position [178, 0]
click at [27, 252] on img at bounding box center [29, 259] width 43 height 27
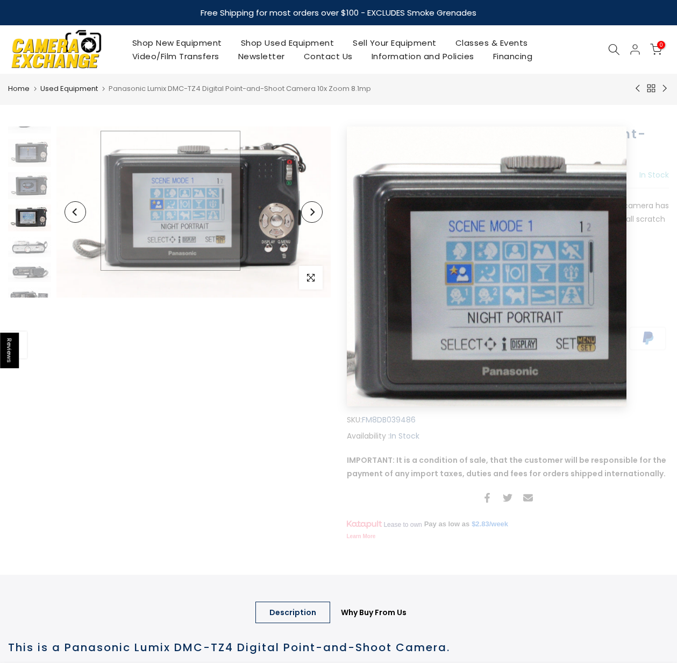
scroll to position [226, 0]
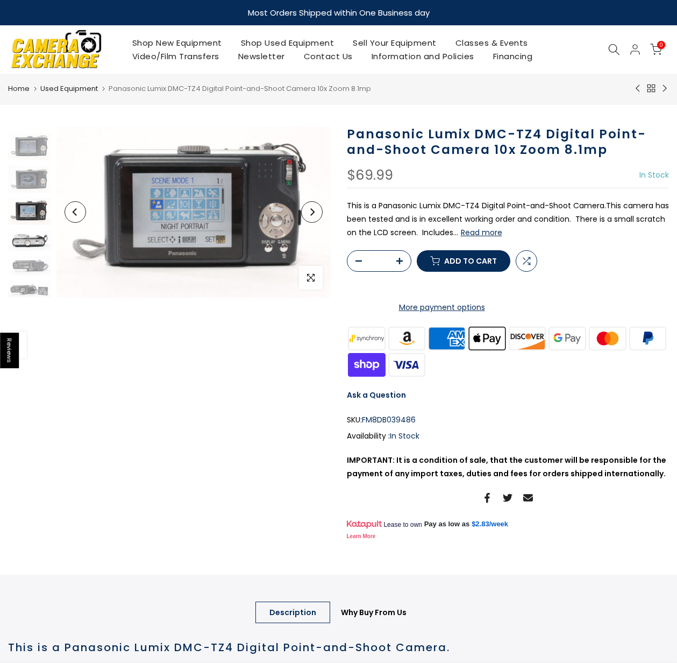
click at [38, 240] on img at bounding box center [29, 240] width 43 height 20
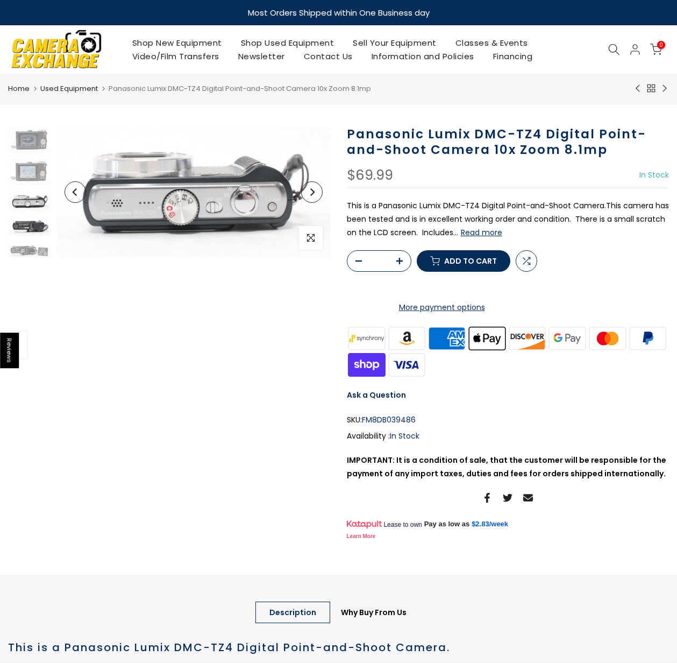
scroll to position [266, 0]
click at [34, 224] on img at bounding box center [29, 225] width 43 height 19
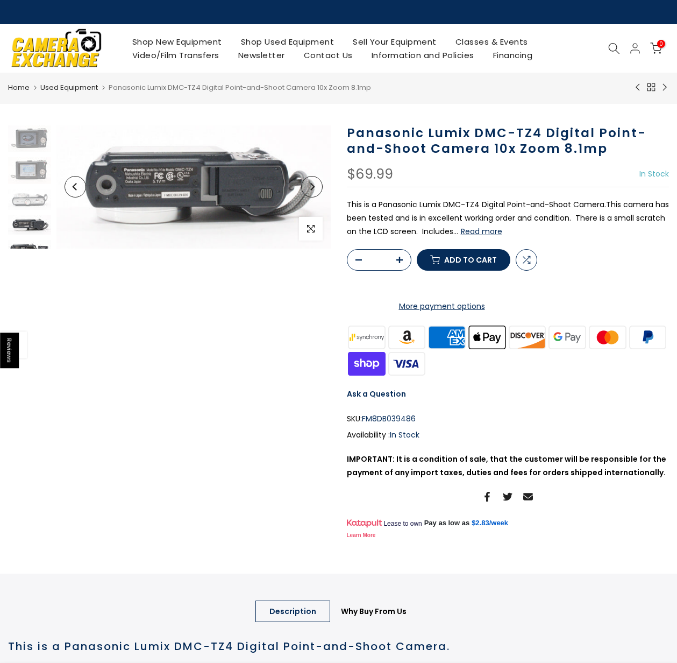
scroll to position [274, 0]
click at [31, 245] on img at bounding box center [29, 240] width 43 height 17
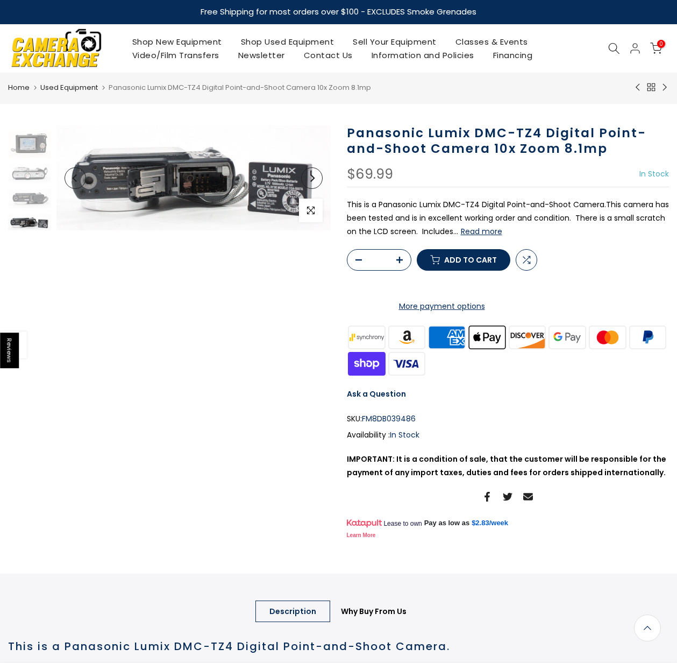
scroll to position [0, 0]
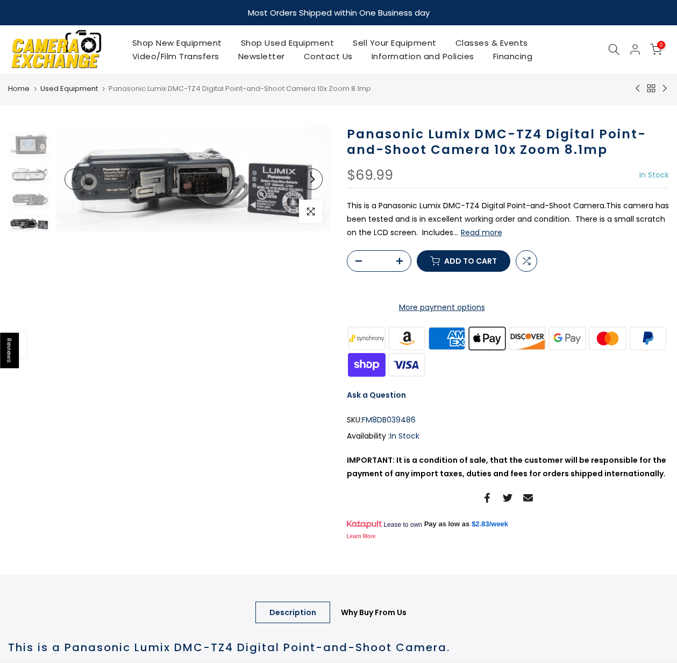
click at [38, 218] on img at bounding box center [29, 223] width 43 height 17
click at [34, 223] on img at bounding box center [29, 223] width 43 height 17
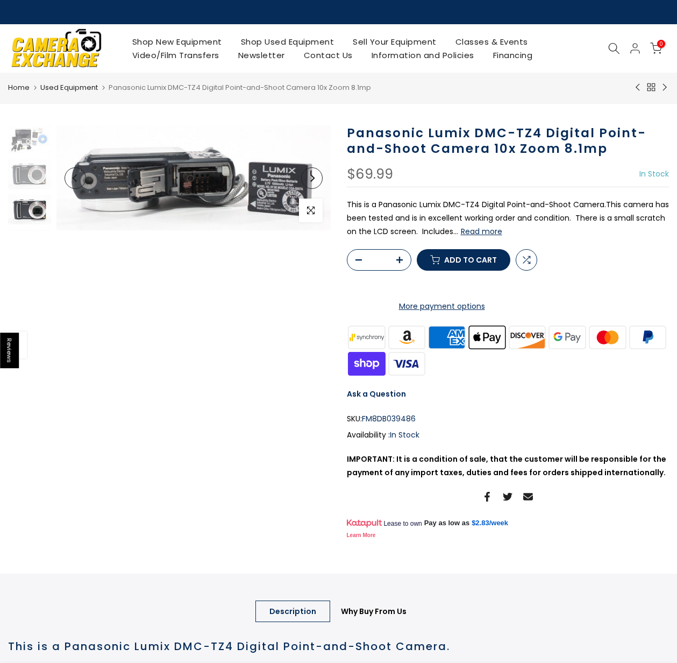
click at [41, 209] on img at bounding box center [29, 210] width 43 height 30
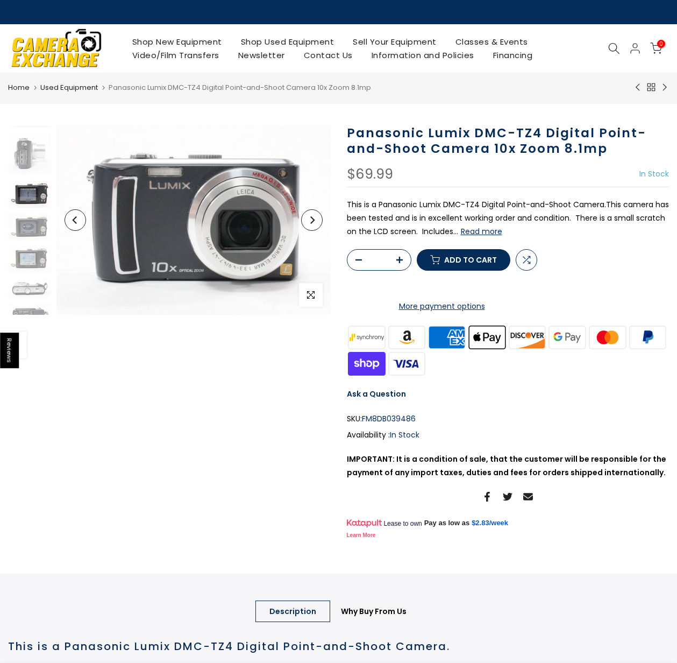
click at [28, 188] on img at bounding box center [29, 194] width 43 height 28
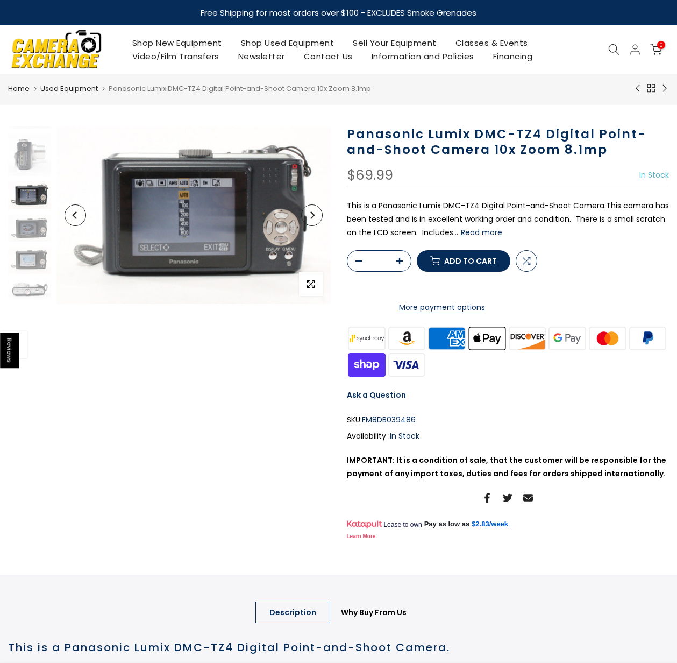
scroll to position [178, 0]
click at [23, 227] on img at bounding box center [29, 227] width 43 height 27
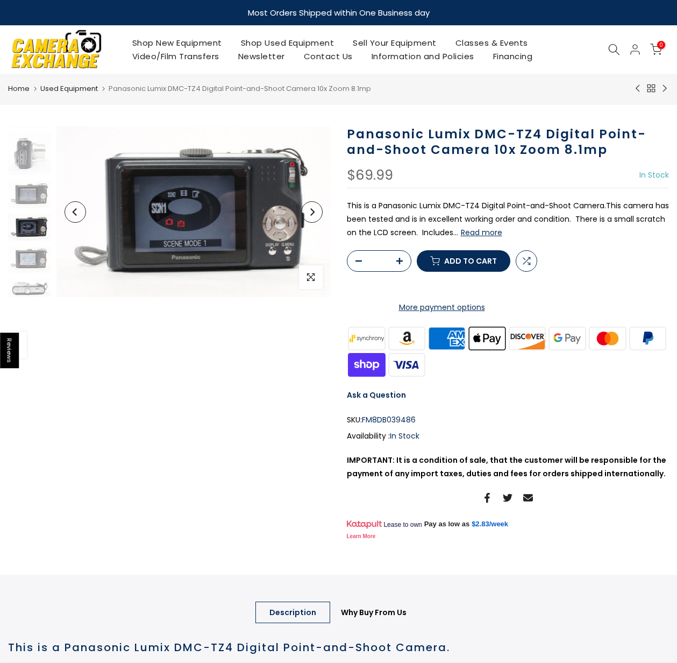
scroll to position [211, 0]
click at [33, 234] on img at bounding box center [29, 225] width 43 height 27
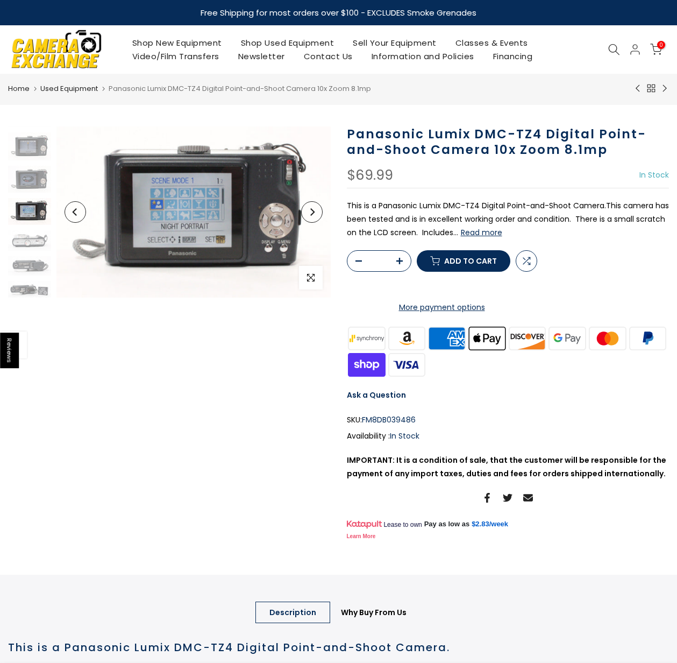
click at [483, 232] on button "Read more" at bounding box center [481, 232] width 41 height 10
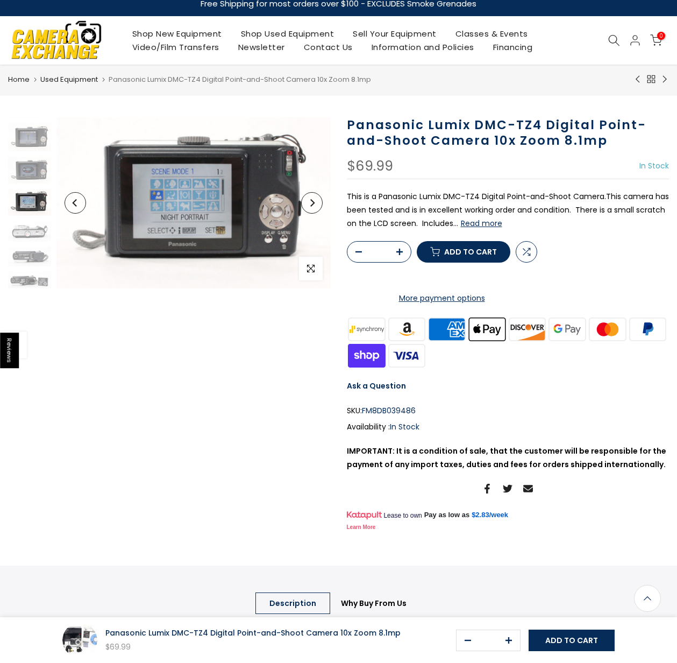
scroll to position [0, 0]
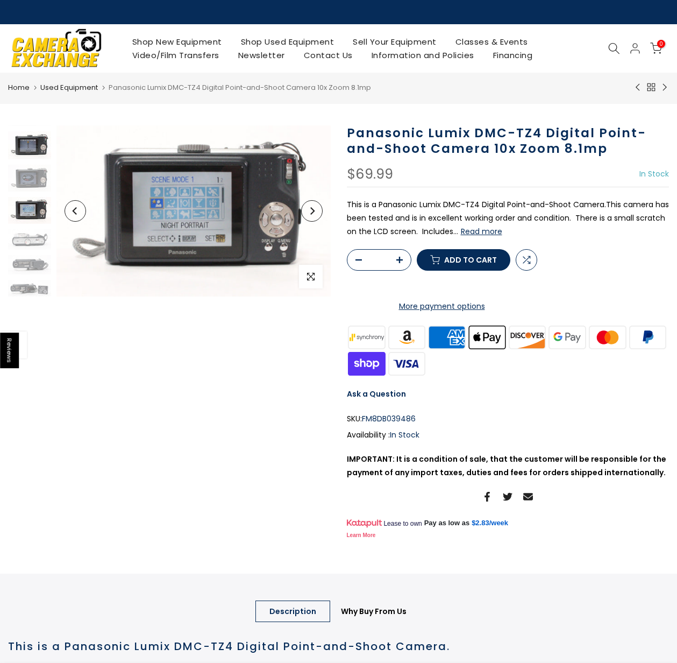
click at [41, 143] on img at bounding box center [29, 145] width 43 height 28
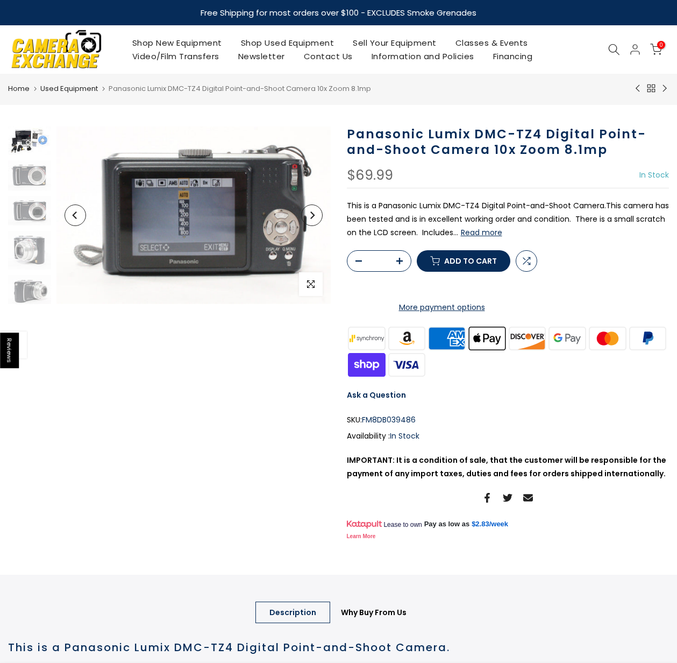
click at [30, 141] on img at bounding box center [29, 140] width 43 height 29
